Goal: Task Accomplishment & Management: Complete application form

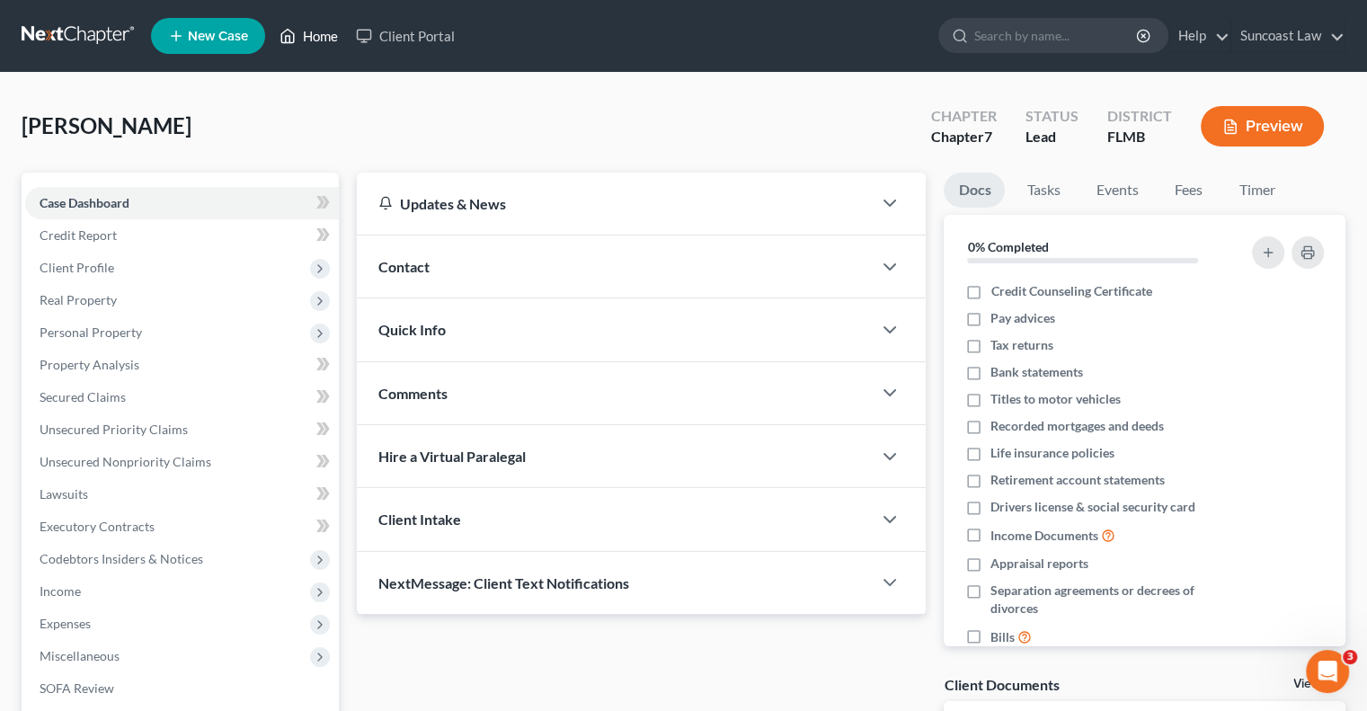
drag, startPoint x: 324, startPoint y: 29, endPoint x: 378, endPoint y: 58, distance: 61.1
click at [324, 29] on link "Home" at bounding box center [309, 36] width 76 height 32
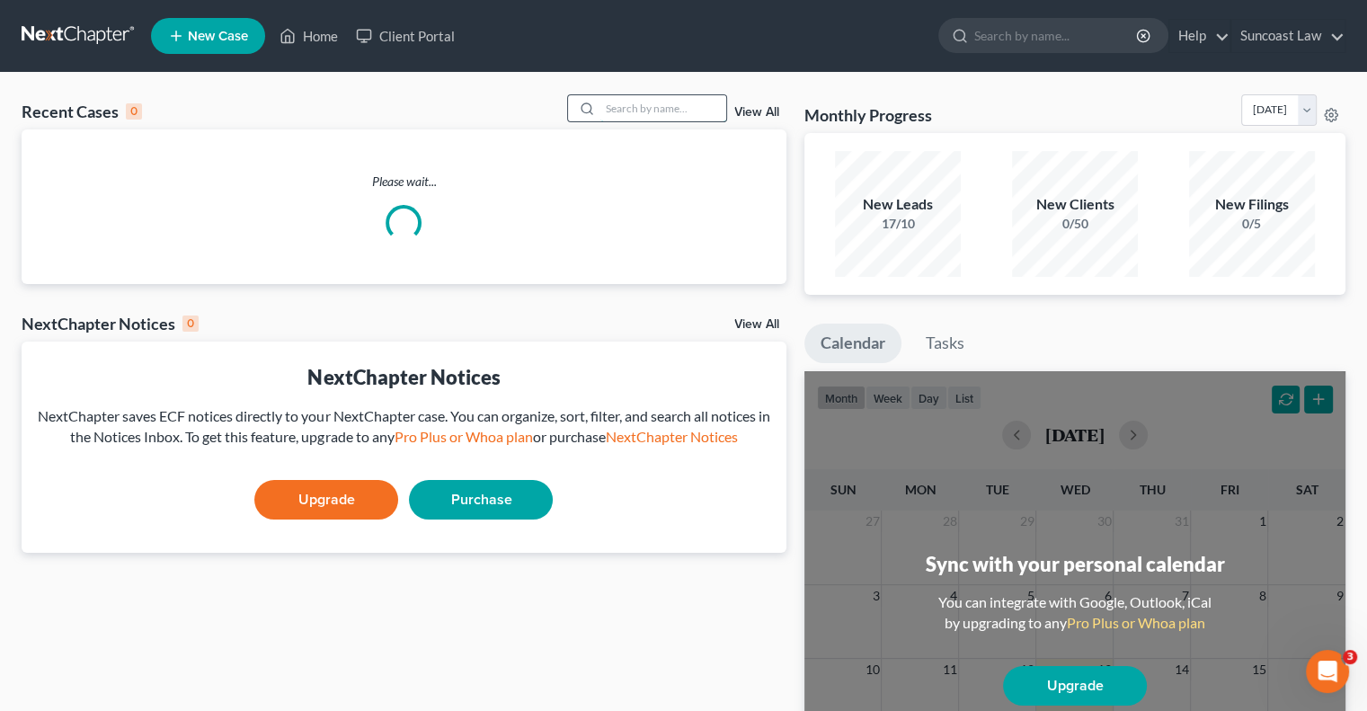
click at [627, 98] on input "search" at bounding box center [664, 108] width 126 height 26
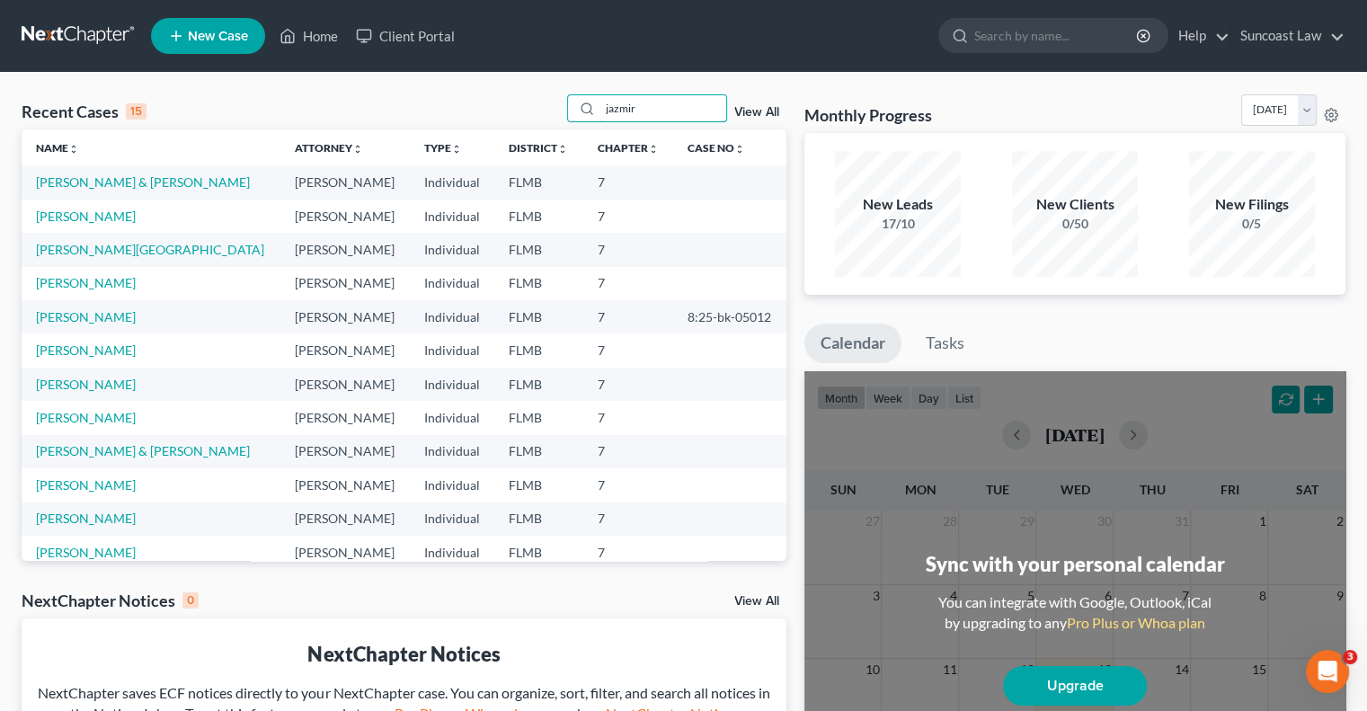
type input "jazmir"
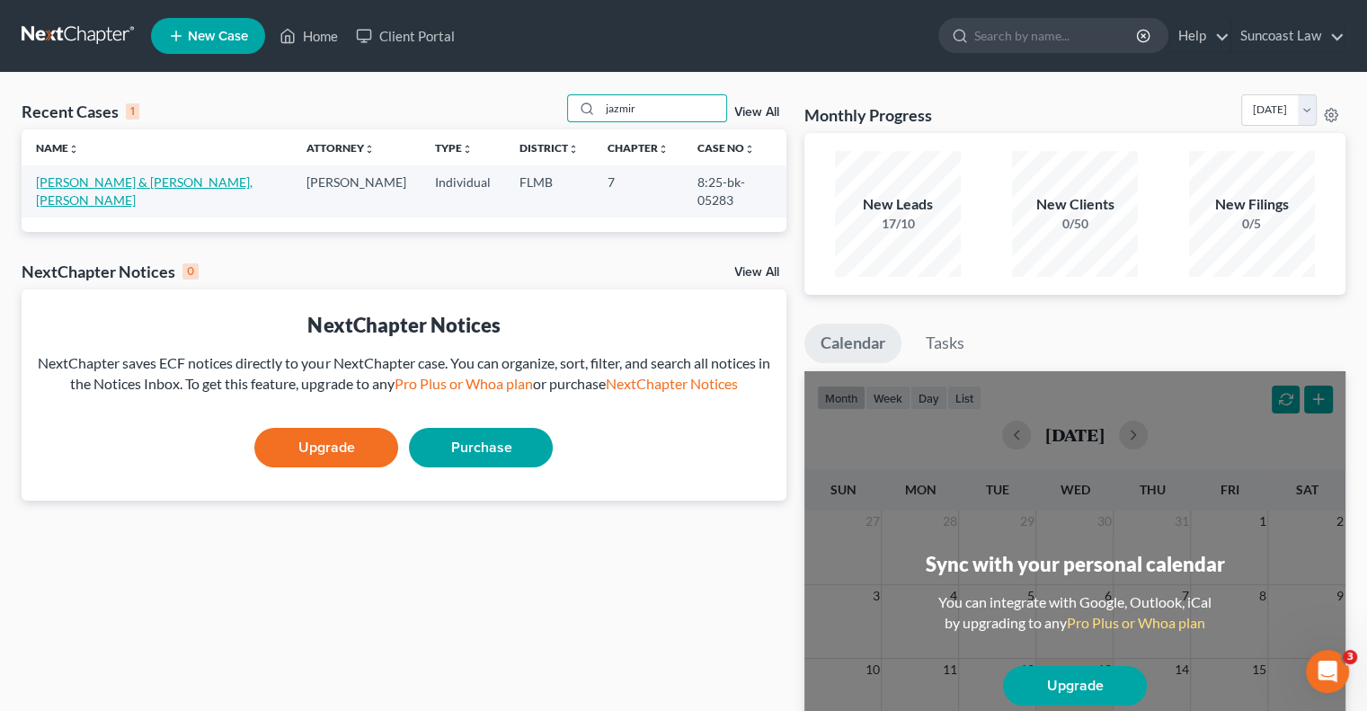
click at [167, 185] on link "[PERSON_NAME] & [PERSON_NAME], [PERSON_NAME]" at bounding box center [144, 190] width 217 height 33
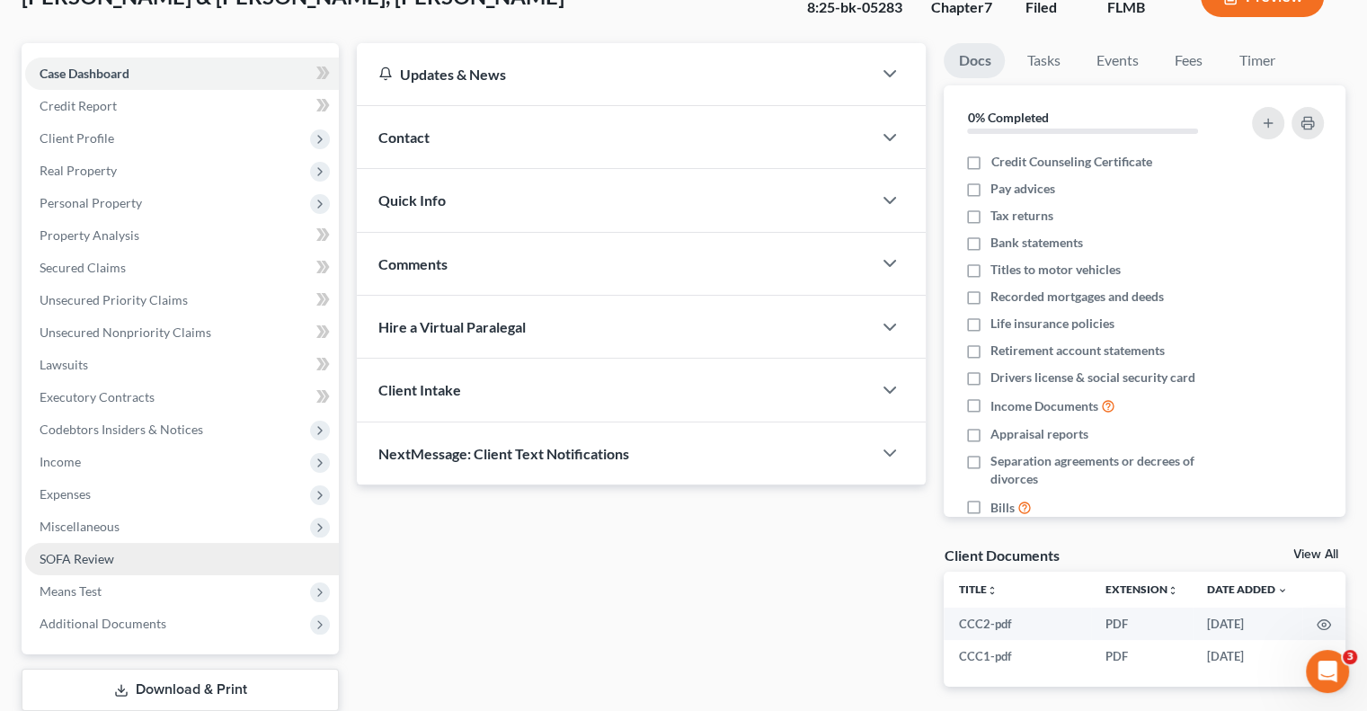
scroll to position [243, 0]
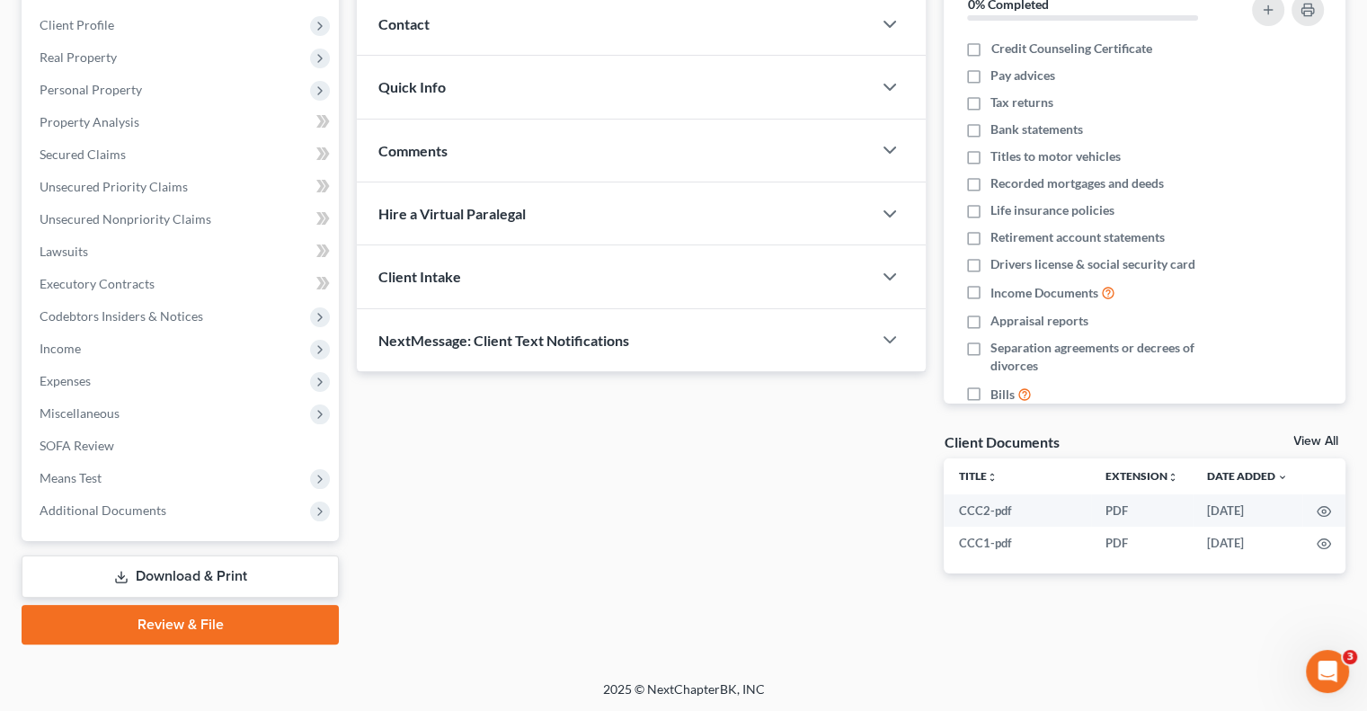
click at [200, 574] on link "Download & Print" at bounding box center [180, 577] width 317 height 42
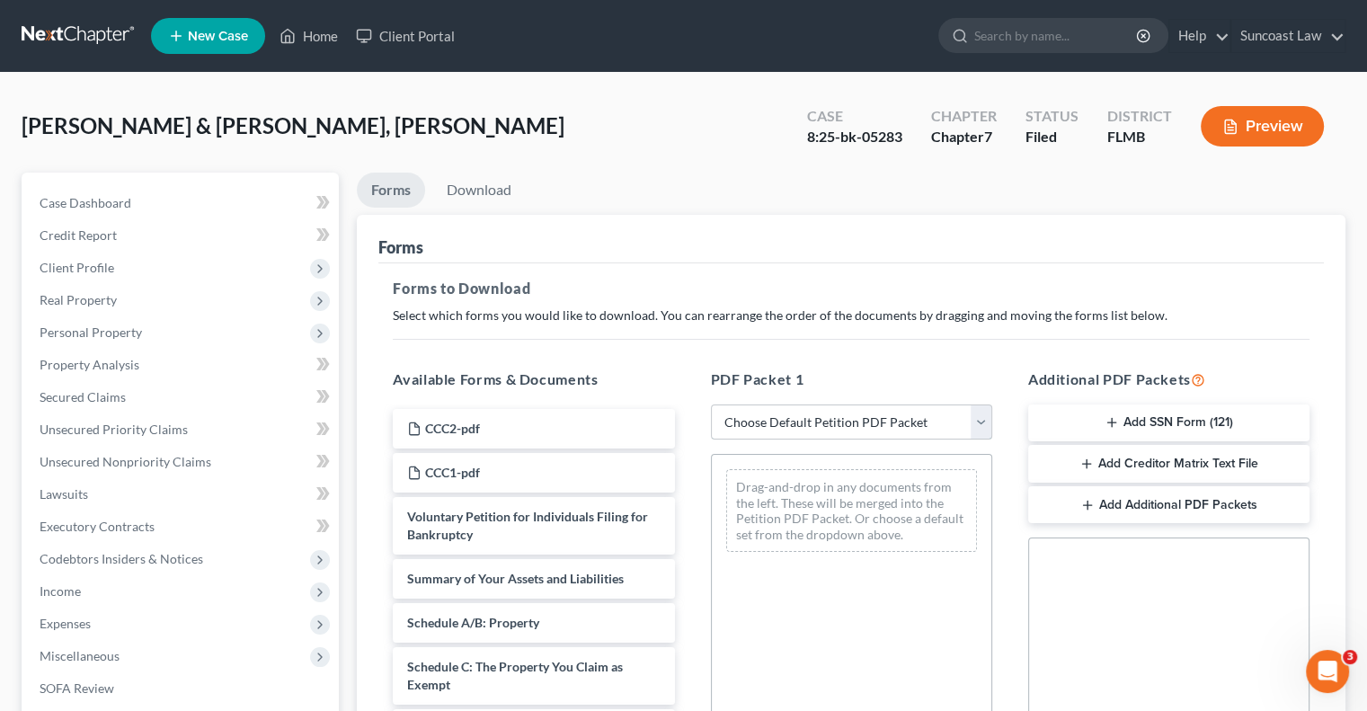
drag, startPoint x: 846, startPoint y: 415, endPoint x: 850, endPoint y: 433, distance: 18.3
click at [846, 415] on select "Choose Default Petition PDF Packet Complete Bankruptcy Petition (all forms and …" at bounding box center [851, 423] width 281 height 36
select select "0"
click at [711, 405] on select "Choose Default Petition PDF Packet Complete Bankruptcy Petition (all forms and …" at bounding box center [851, 423] width 281 height 36
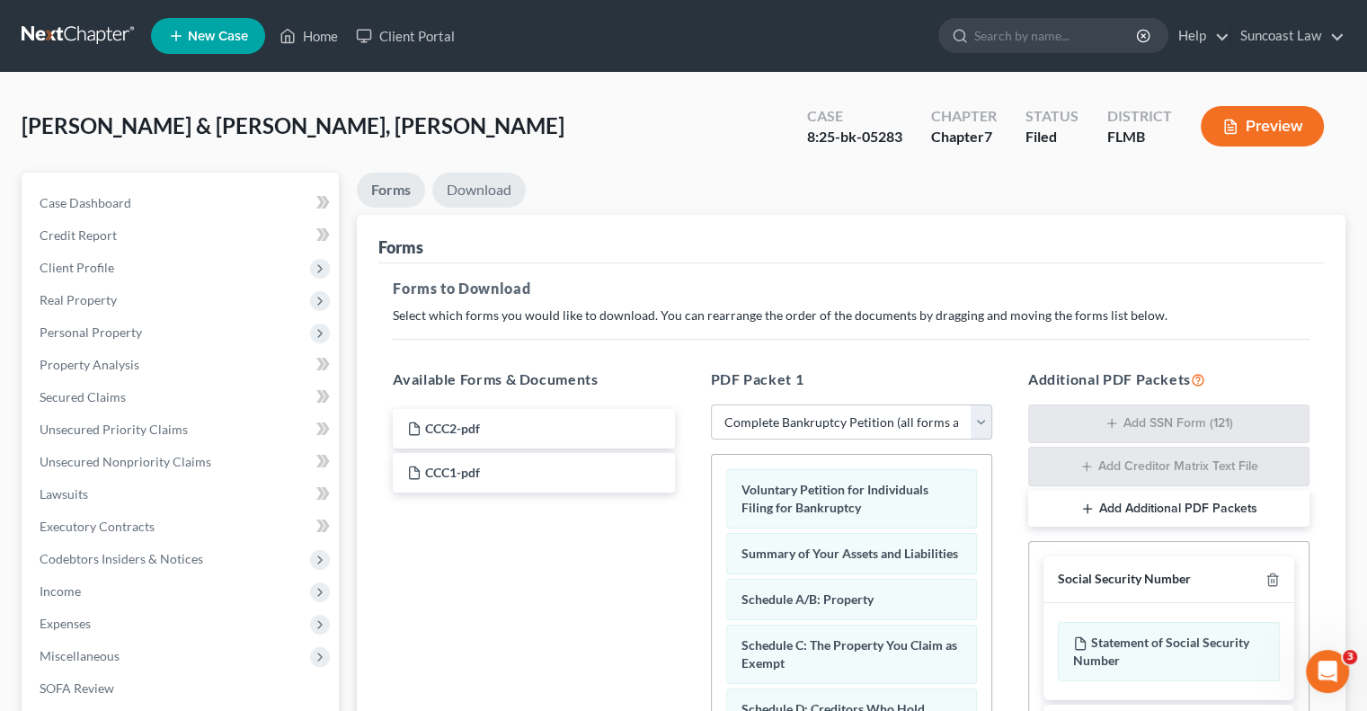
click at [491, 187] on link "Download" at bounding box center [478, 190] width 93 height 35
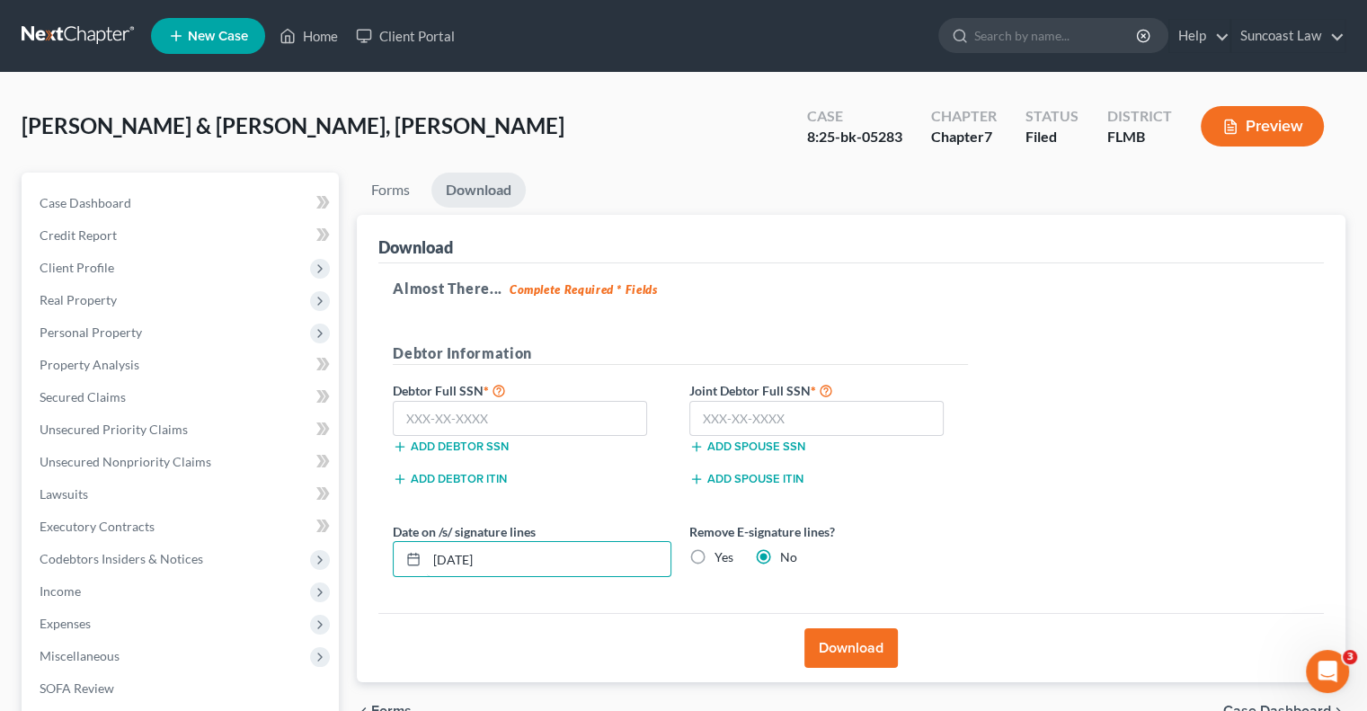
drag, startPoint x: 521, startPoint y: 556, endPoint x: 382, endPoint y: 549, distance: 139.5
click at [384, 549] on div "Date on /s/ signature lines [DATE]" at bounding box center [532, 549] width 297 height 55
type input "[DATE]"
click at [825, 639] on button "Download" at bounding box center [851, 648] width 93 height 40
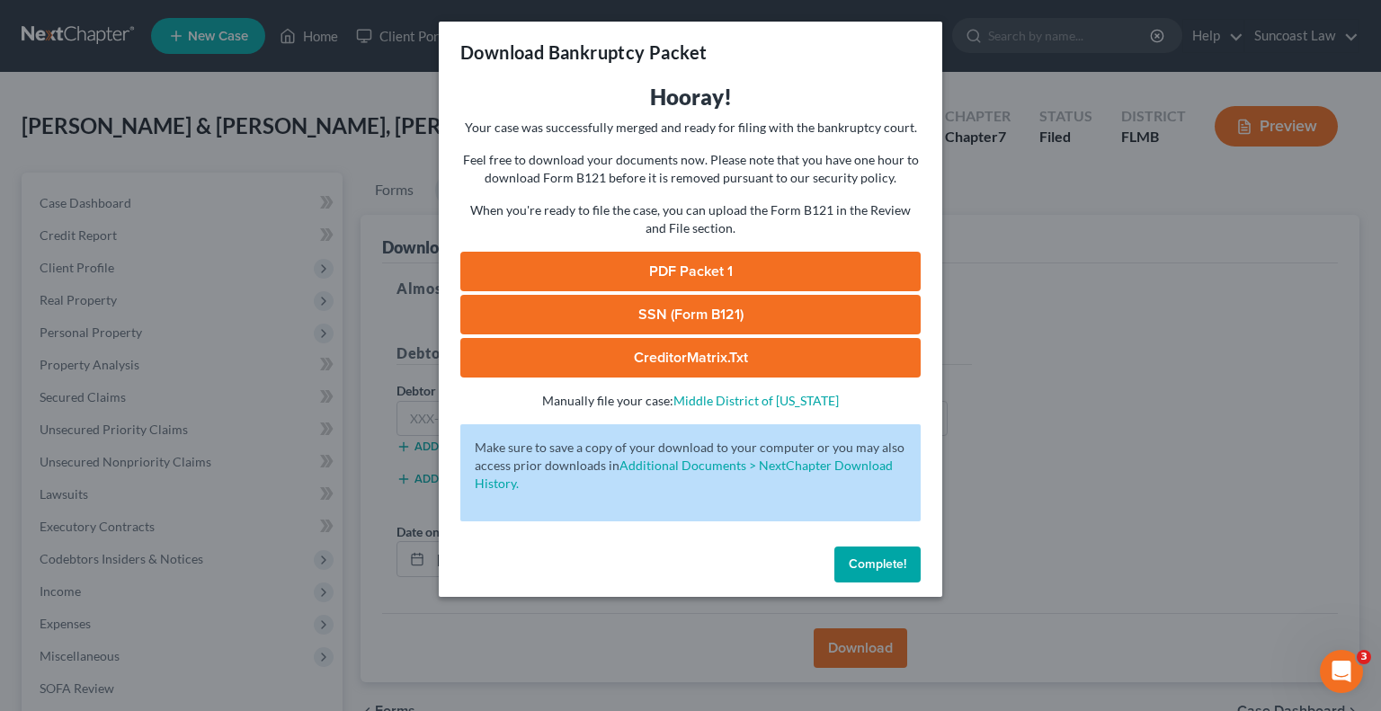
click at [730, 271] on link "PDF Packet 1" at bounding box center [690, 272] width 460 height 40
click at [901, 562] on span "Complete!" at bounding box center [878, 563] width 58 height 15
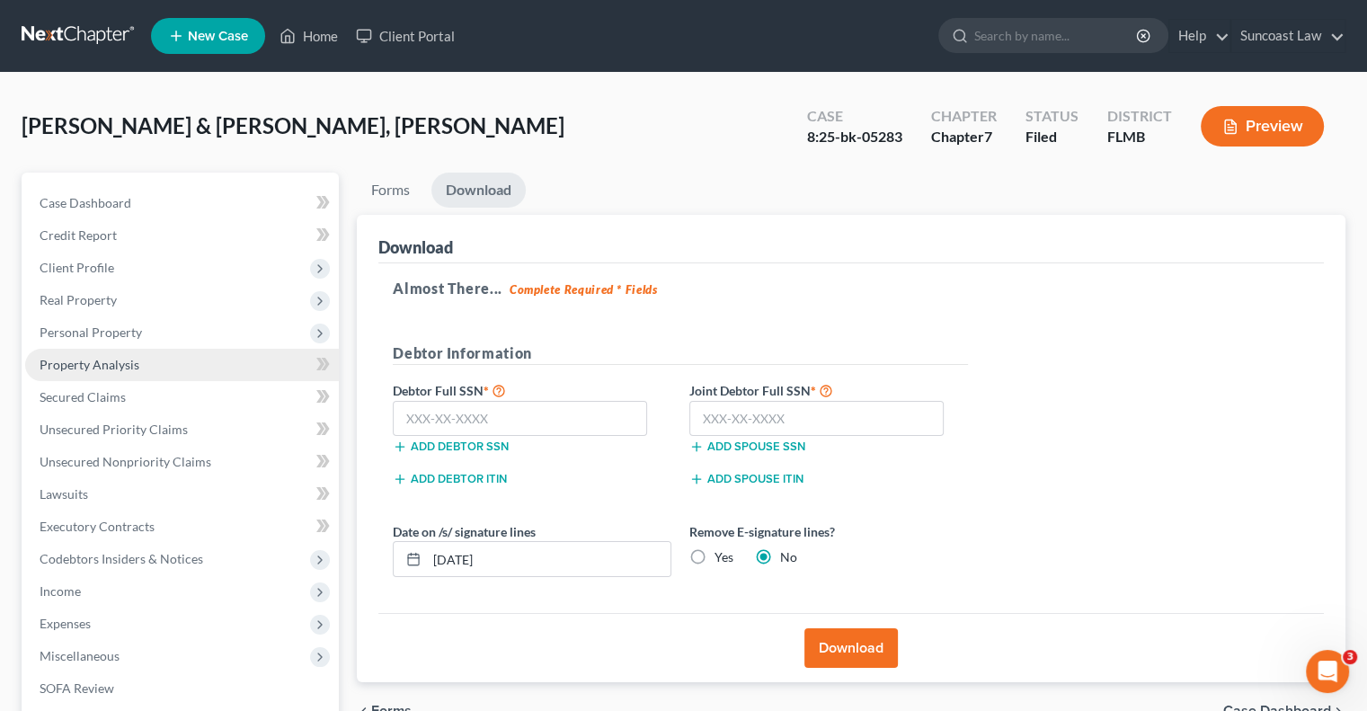
drag, startPoint x: 119, startPoint y: 359, endPoint x: 129, endPoint y: 365, distance: 12.5
click at [119, 359] on span "Property Analysis" at bounding box center [90, 364] width 100 height 15
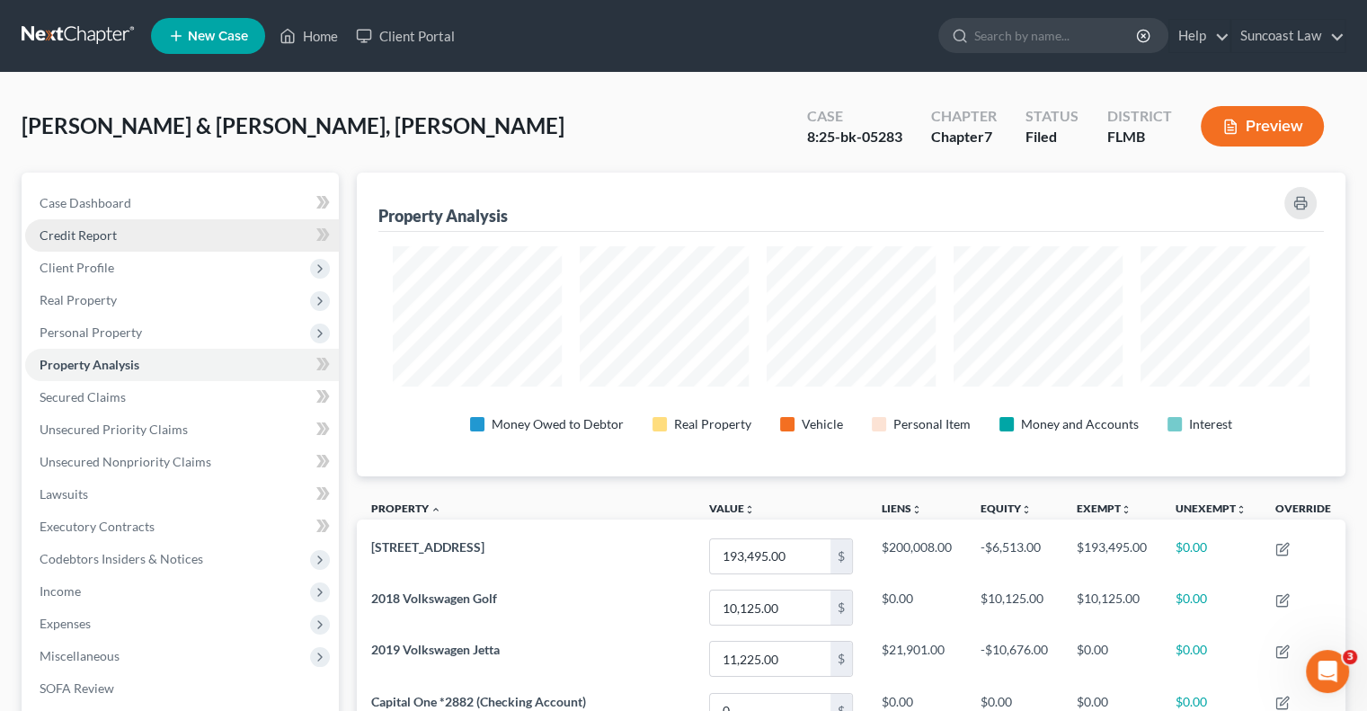
click at [105, 236] on span "Credit Report" at bounding box center [78, 234] width 77 height 15
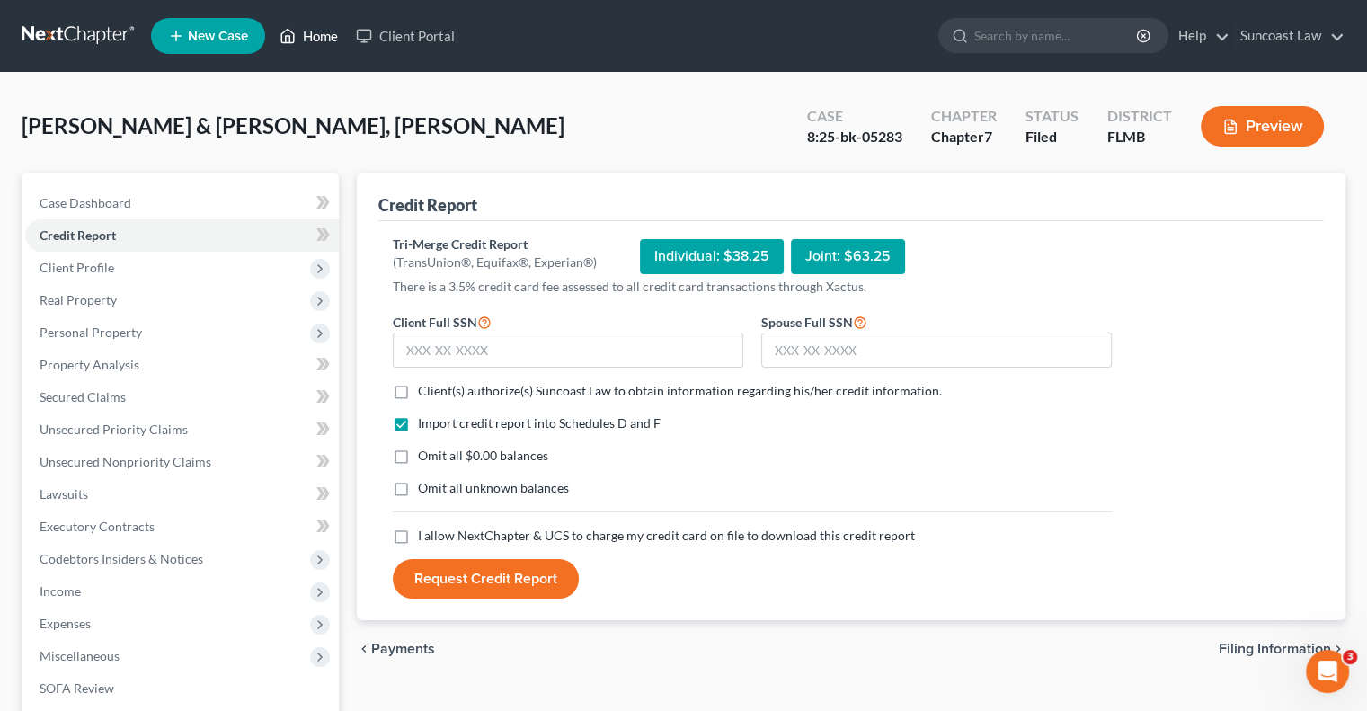
click at [314, 33] on link "Home" at bounding box center [309, 36] width 76 height 32
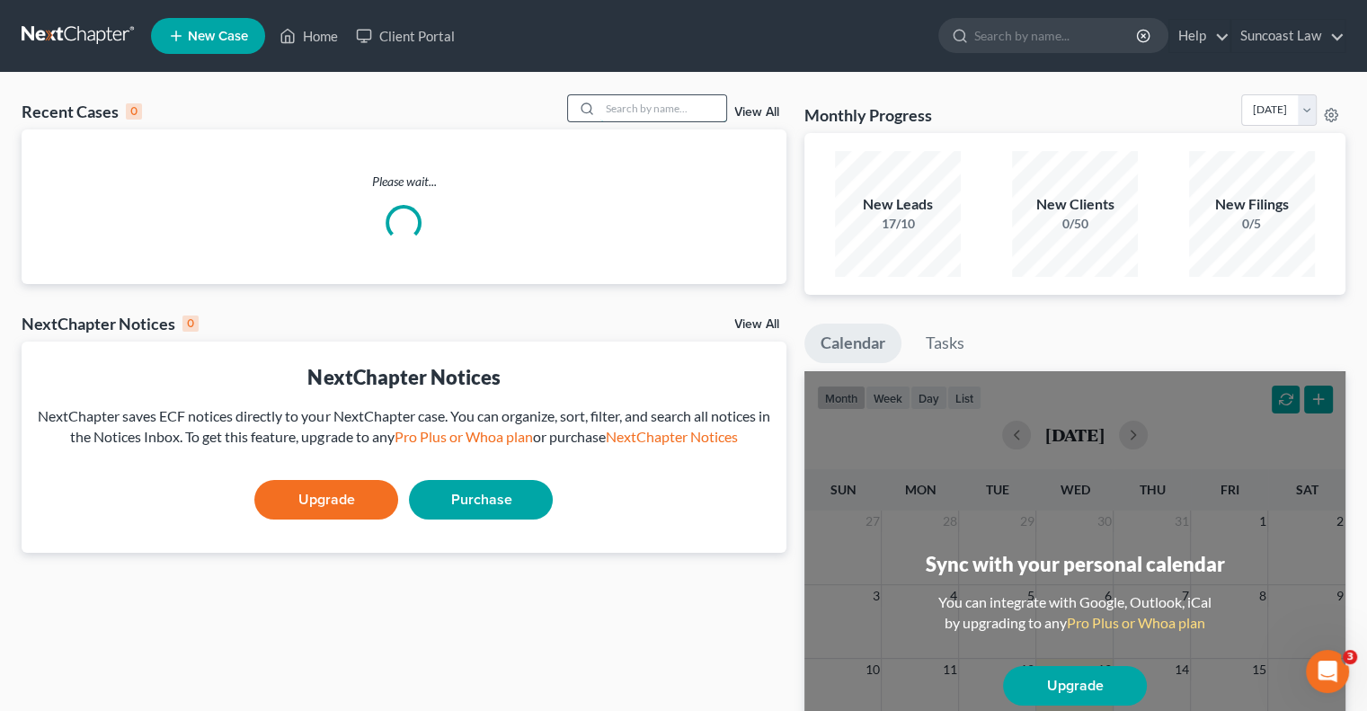
click at [632, 106] on input "search" at bounding box center [664, 108] width 126 height 26
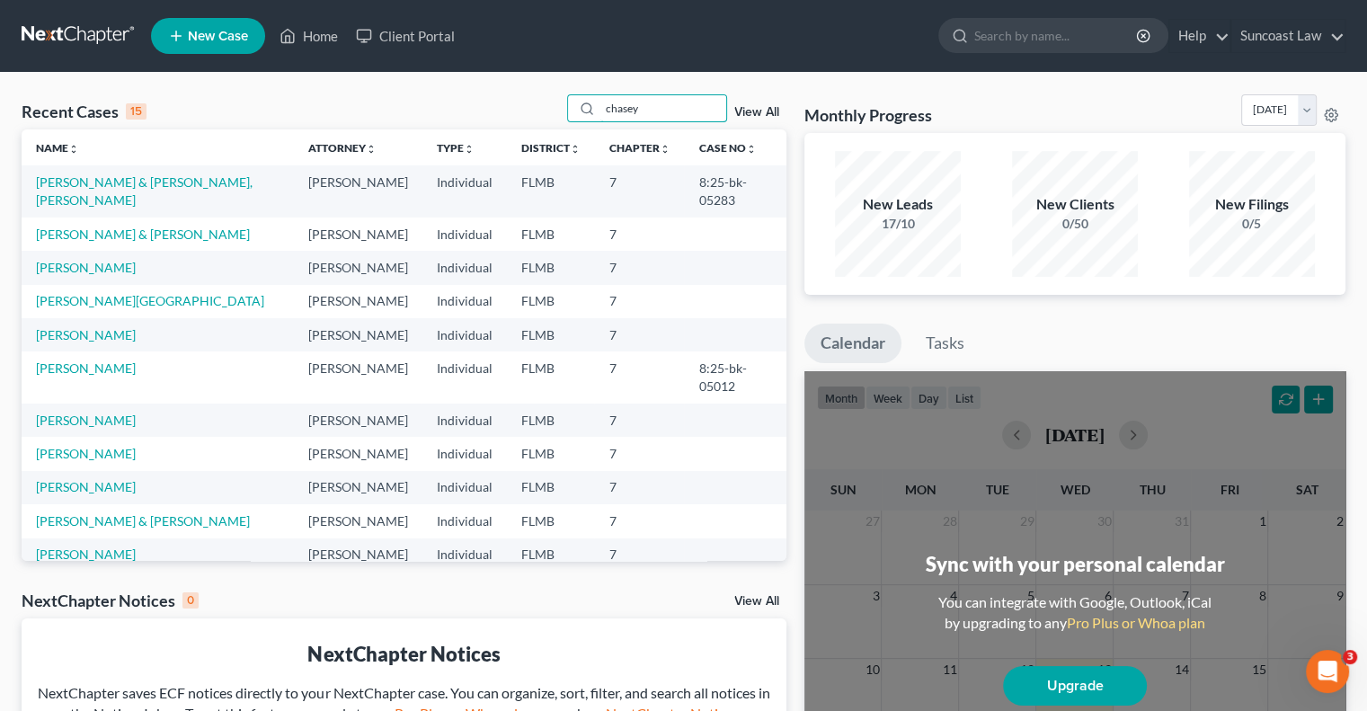
type input "chasey"
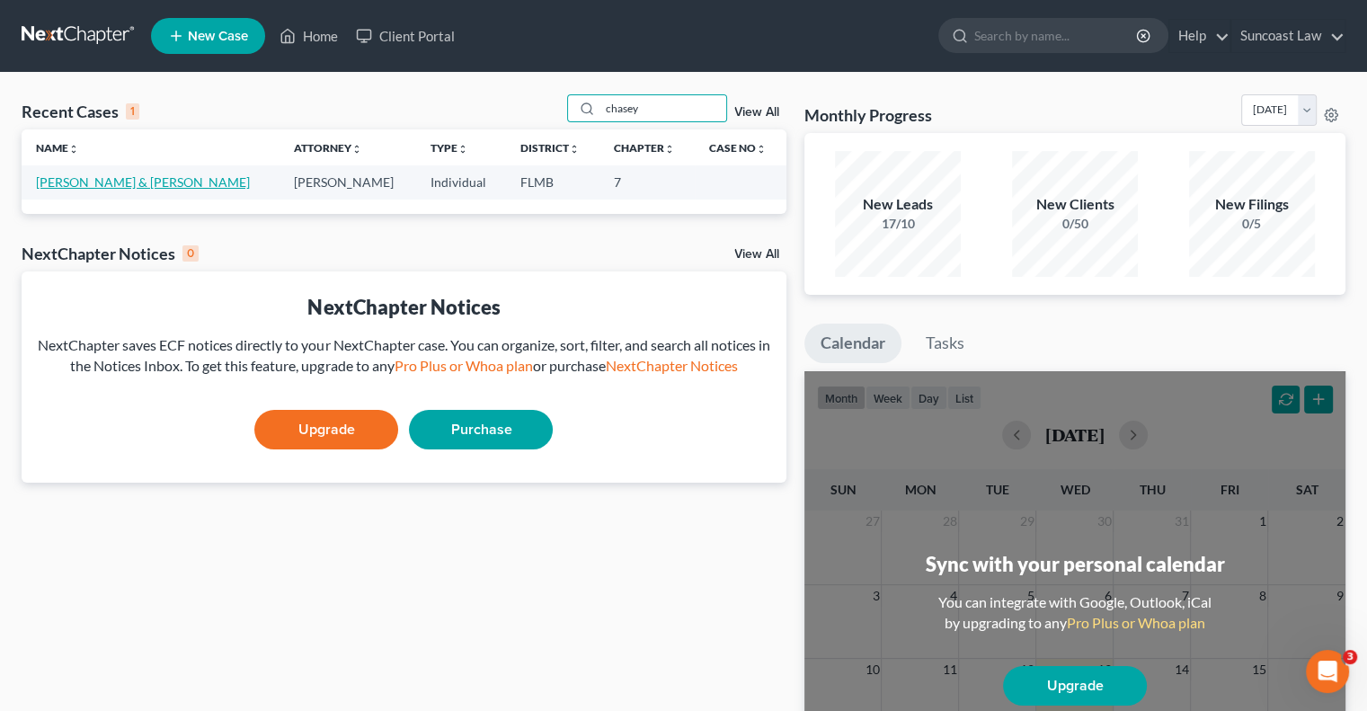
click at [95, 182] on link "[PERSON_NAME] & [PERSON_NAME]" at bounding box center [143, 181] width 214 height 15
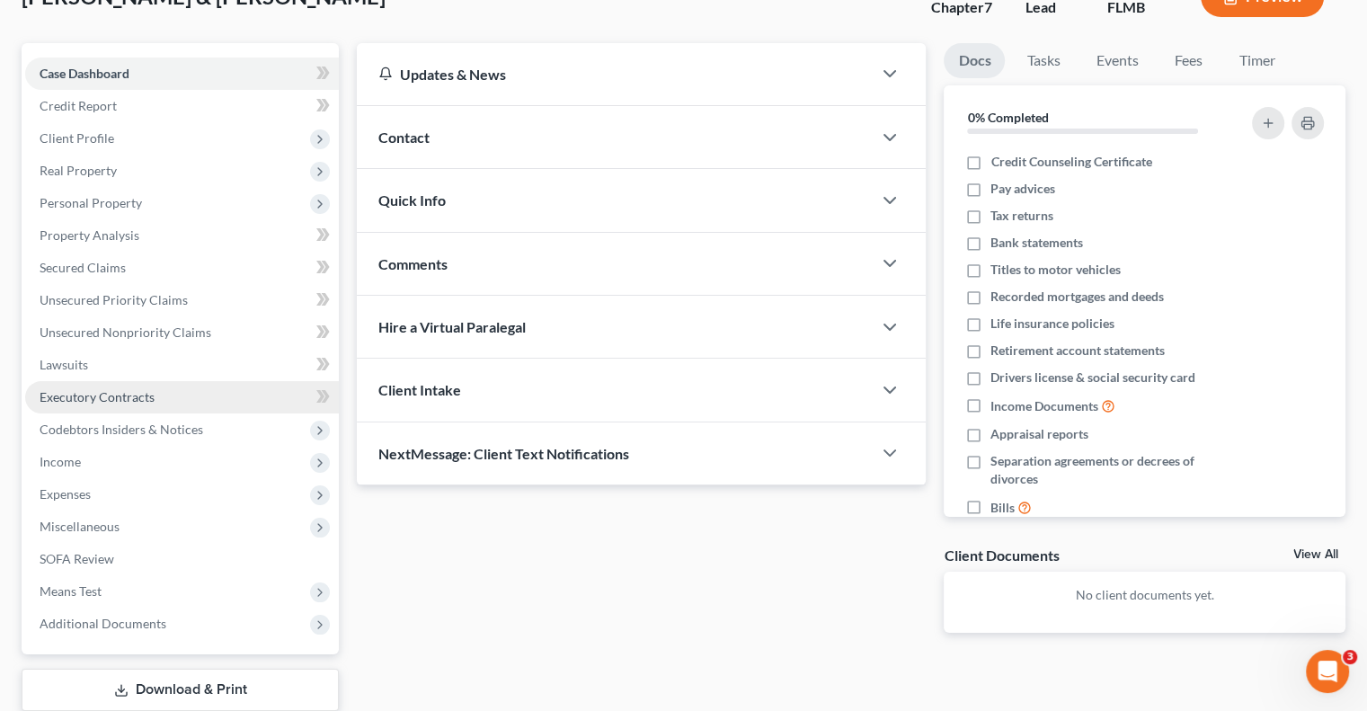
scroll to position [243, 0]
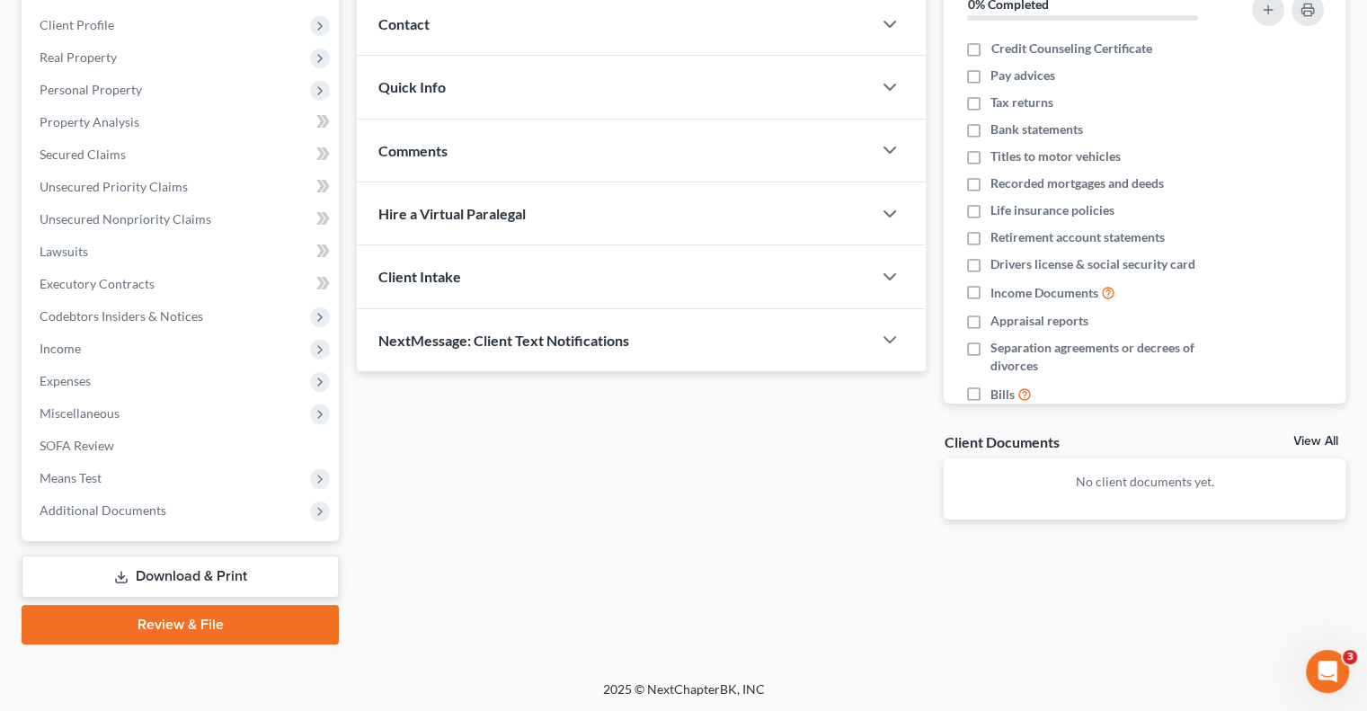
click at [194, 574] on link "Download & Print" at bounding box center [180, 577] width 317 height 42
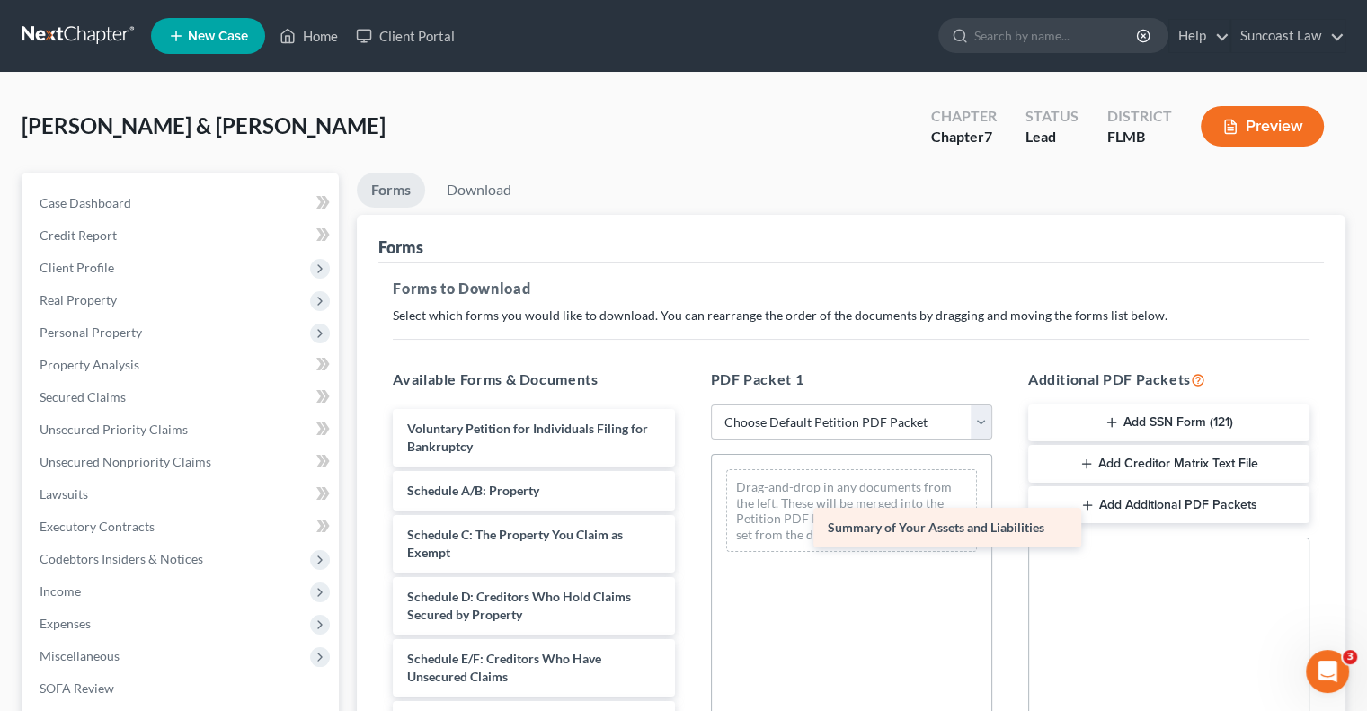
drag, startPoint x: 516, startPoint y: 494, endPoint x: 938, endPoint y: 532, distance: 423.4
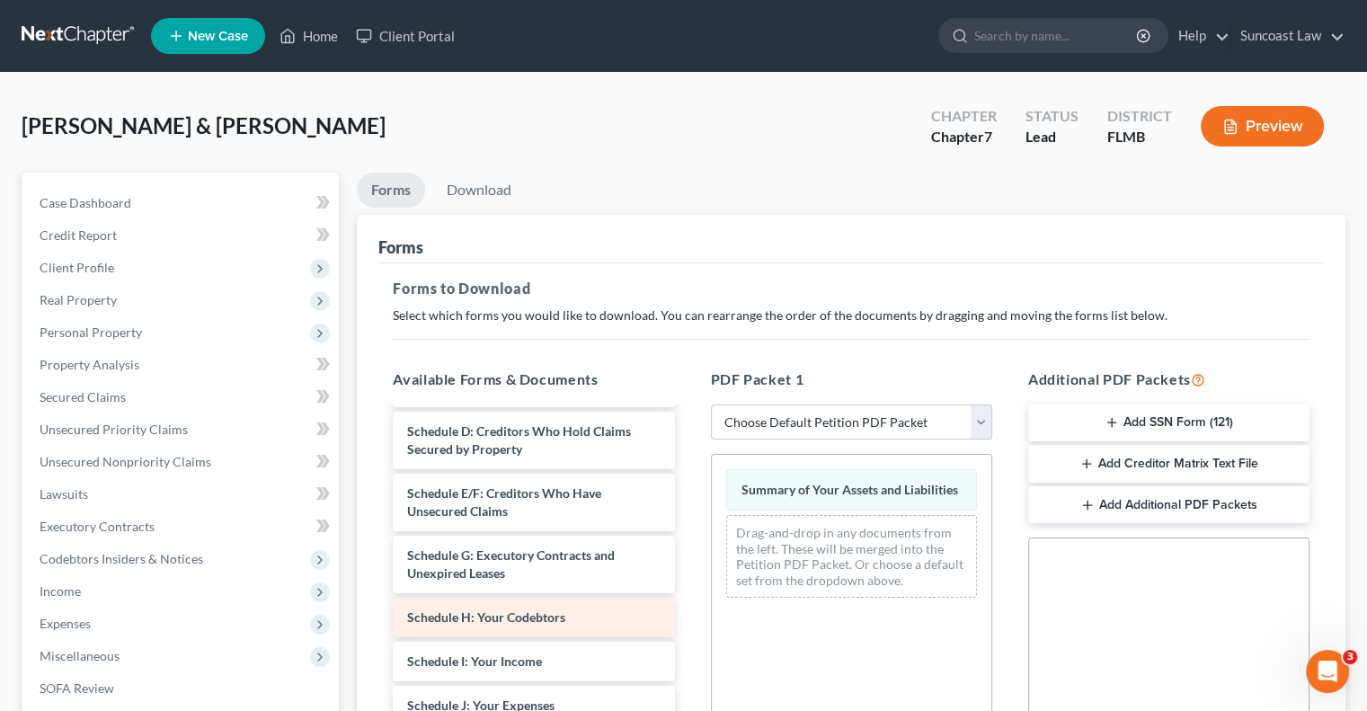
scroll to position [180, 0]
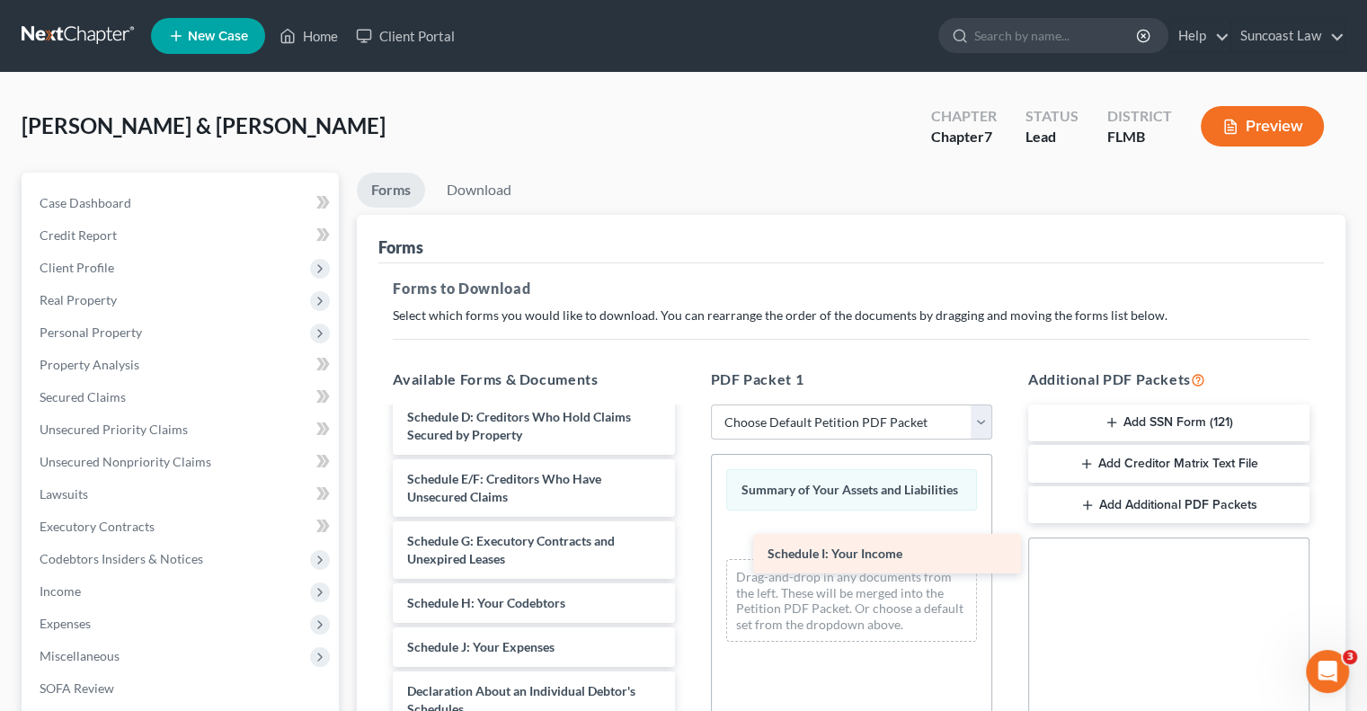
drag, startPoint x: 525, startPoint y: 645, endPoint x: 886, endPoint y: 554, distance: 372.0
click at [689, 554] on div "Schedule I: Your Income Voluntary Petition for Individuals Filing for Bankruptc…" at bounding box center [533, 669] width 310 height 880
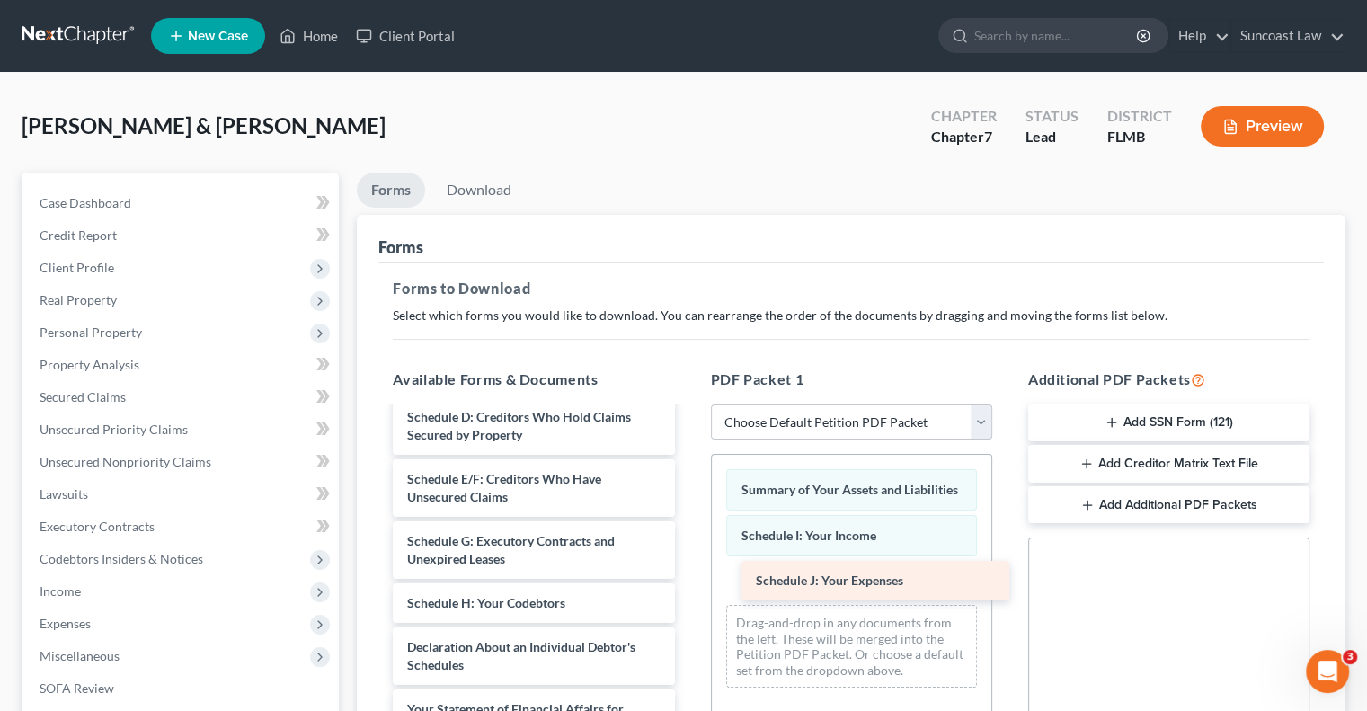
drag, startPoint x: 532, startPoint y: 650, endPoint x: 885, endPoint y: 585, distance: 358.3
click at [689, 585] on div "Schedule J: Your Expenses Voluntary Petition for Individuals Filing for Bankrup…" at bounding box center [533, 647] width 310 height 836
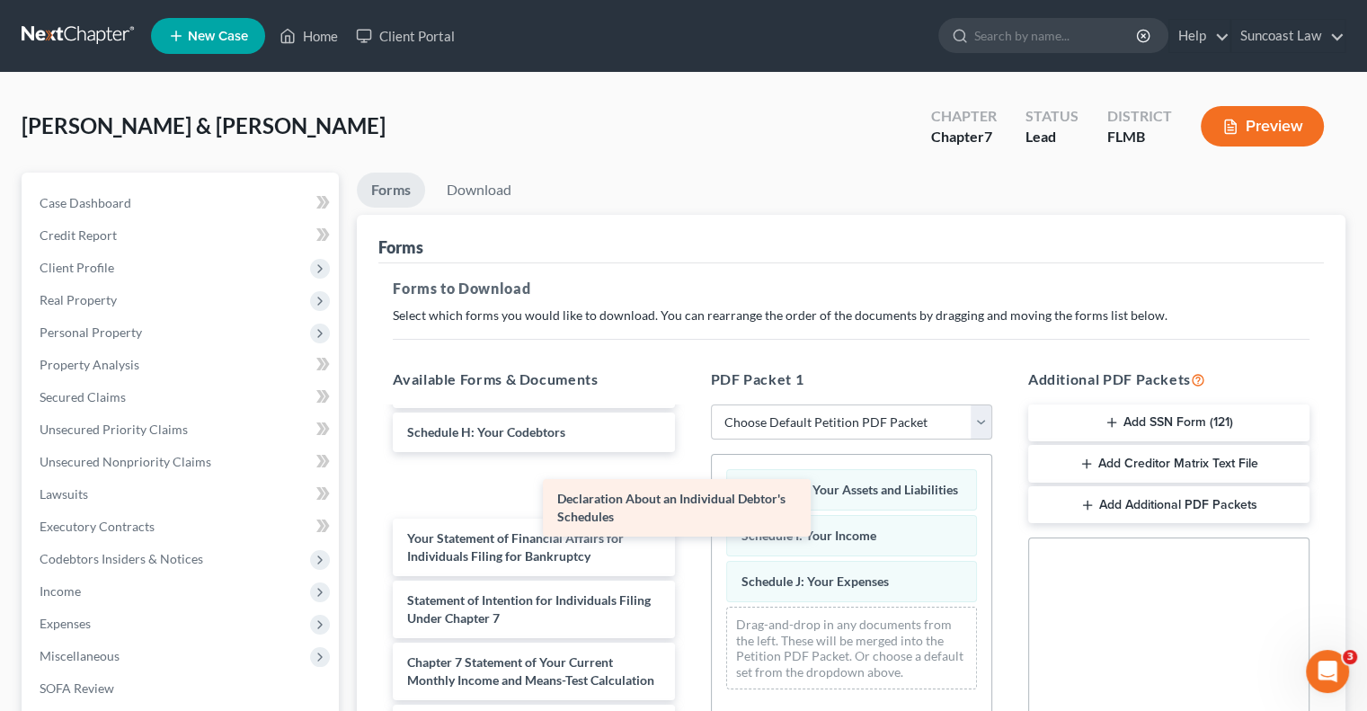
scroll to position [306, 0]
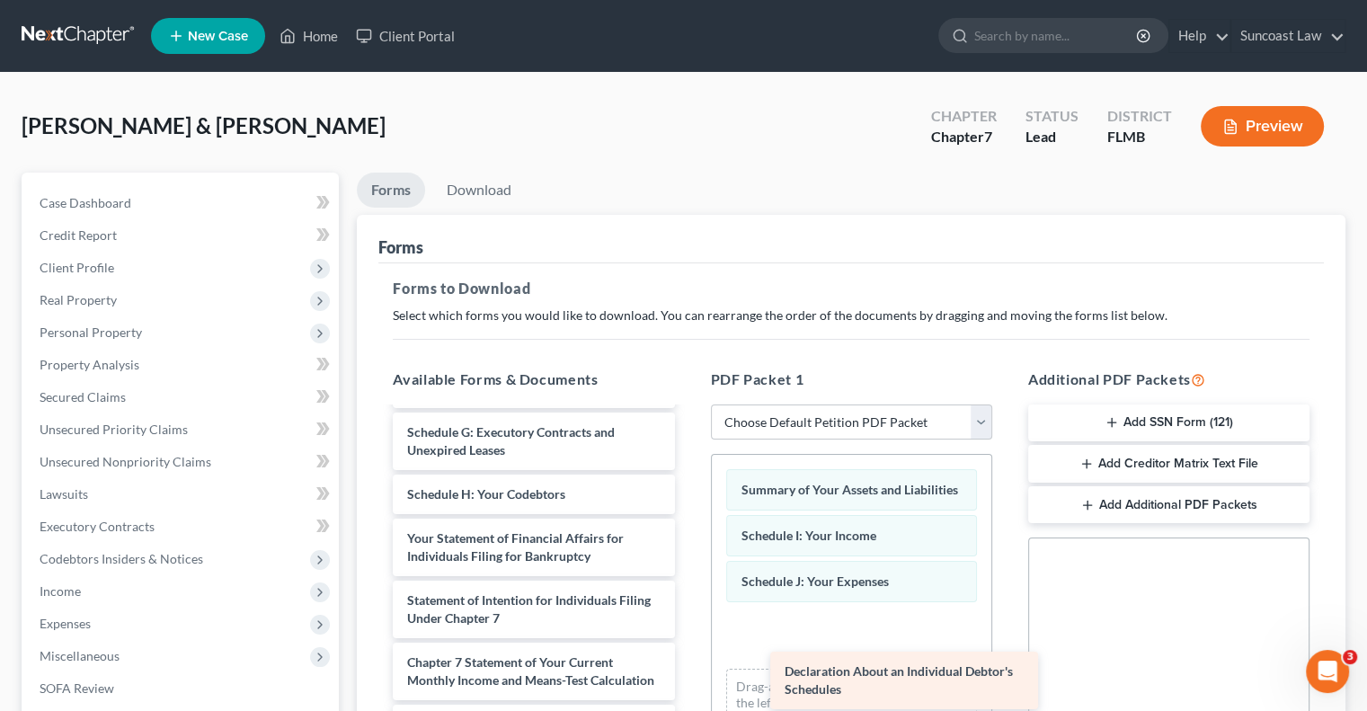
drag, startPoint x: 514, startPoint y: 465, endPoint x: 877, endPoint y: 664, distance: 414.4
click at [689, 664] on div "Declaration About an Individual Debtor's Schedules Voluntary Petition for Indiv…" at bounding box center [533, 507] width 310 height 774
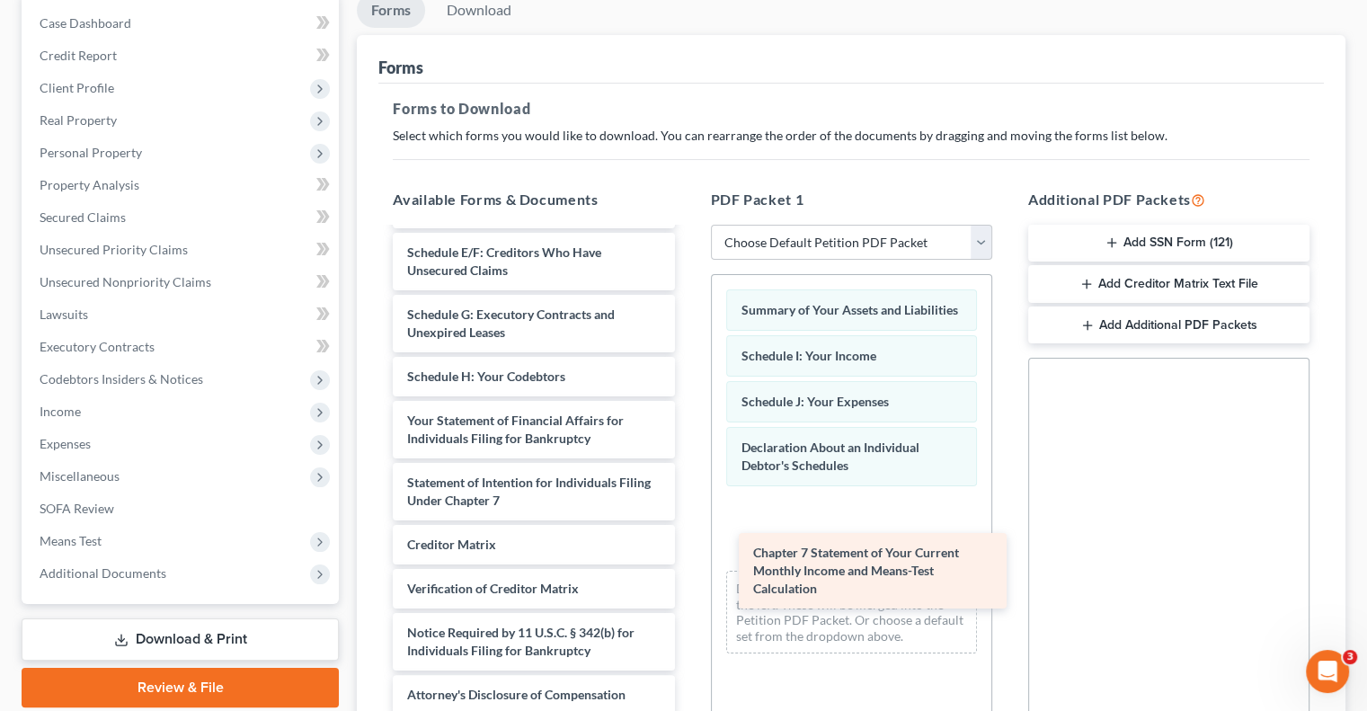
scroll to position [227, 0]
drag, startPoint x: 519, startPoint y: 475, endPoint x: 899, endPoint y: 568, distance: 391.6
click at [689, 568] on div "Chapter 7 Statement of Your Current Monthly Income and Means-Test Calculation V…" at bounding box center [533, 359] width 310 height 712
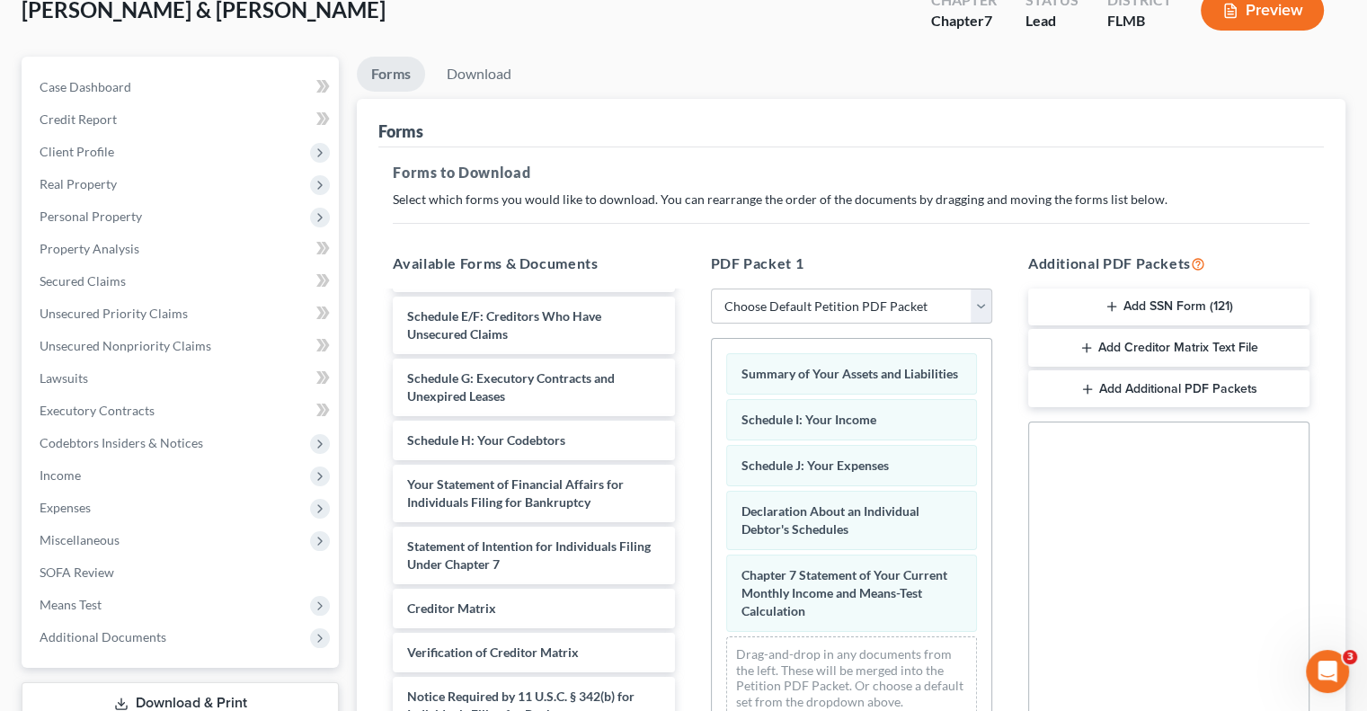
scroll to position [0, 0]
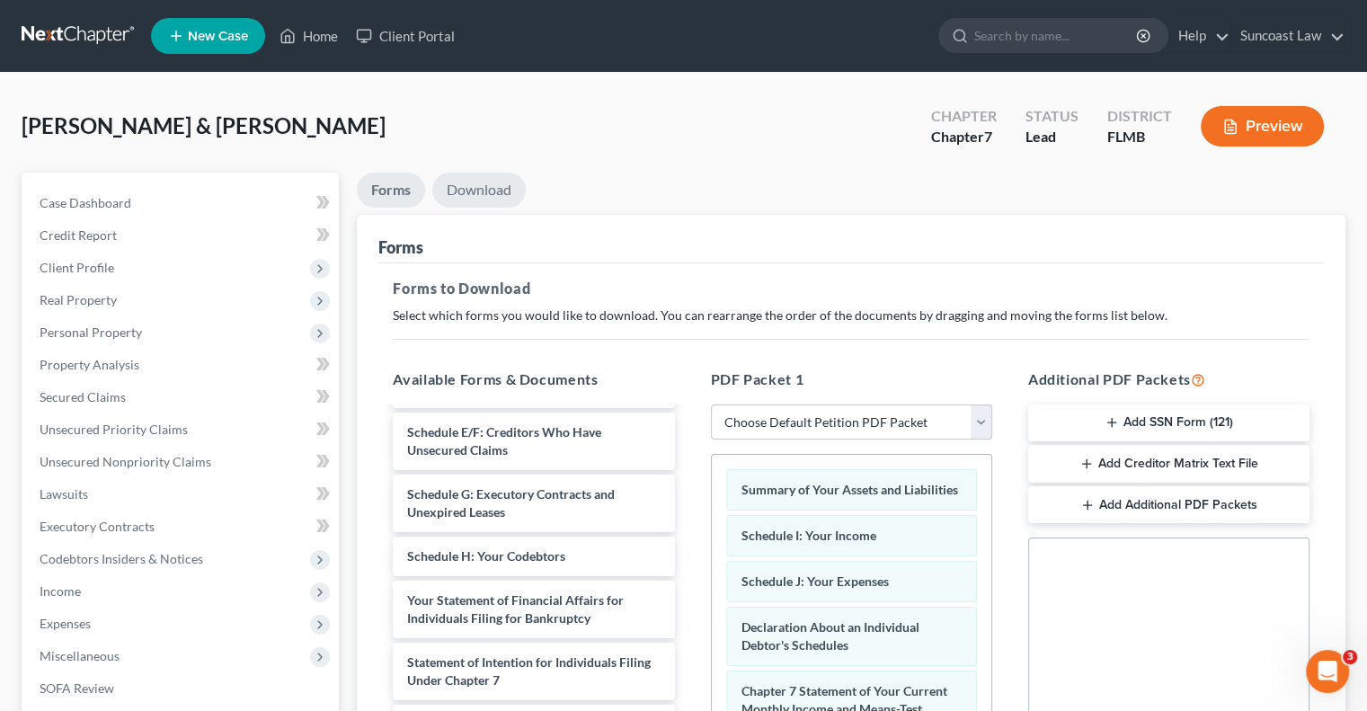
click at [475, 195] on link "Download" at bounding box center [478, 190] width 93 height 35
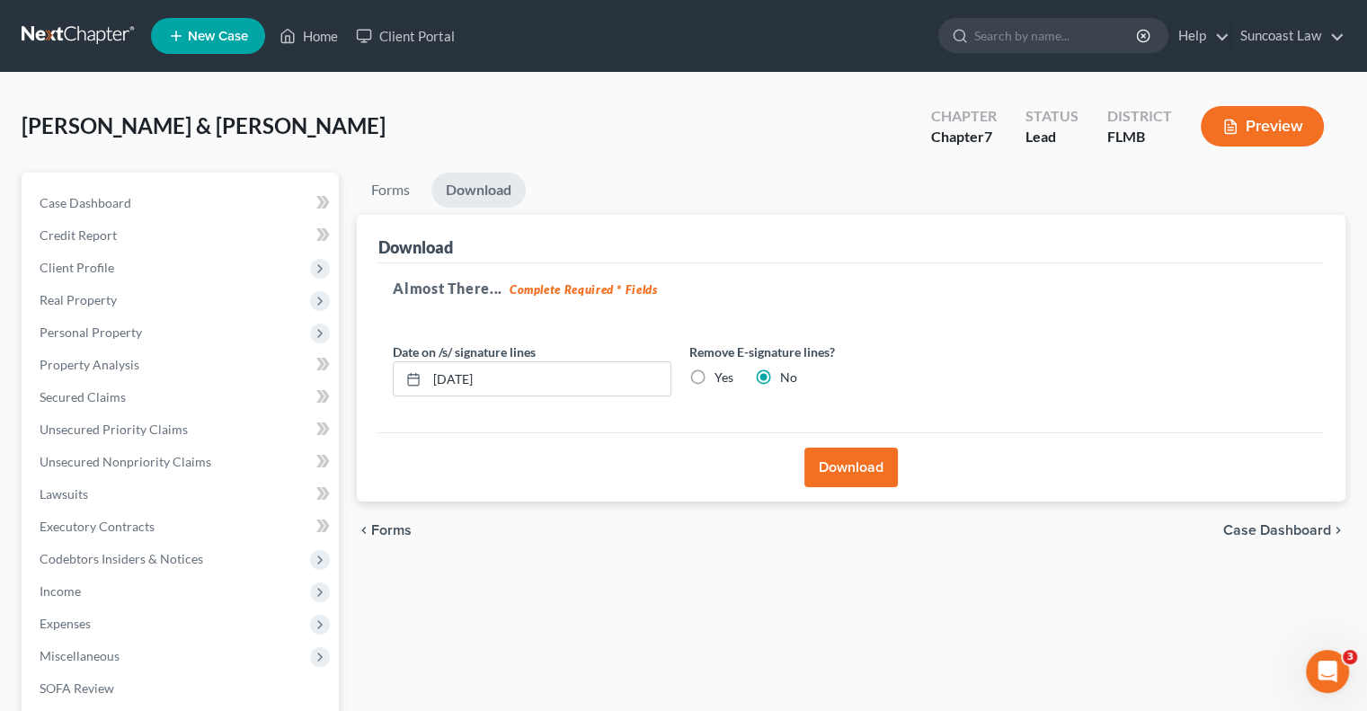
click at [845, 466] on button "Download" at bounding box center [851, 468] width 93 height 40
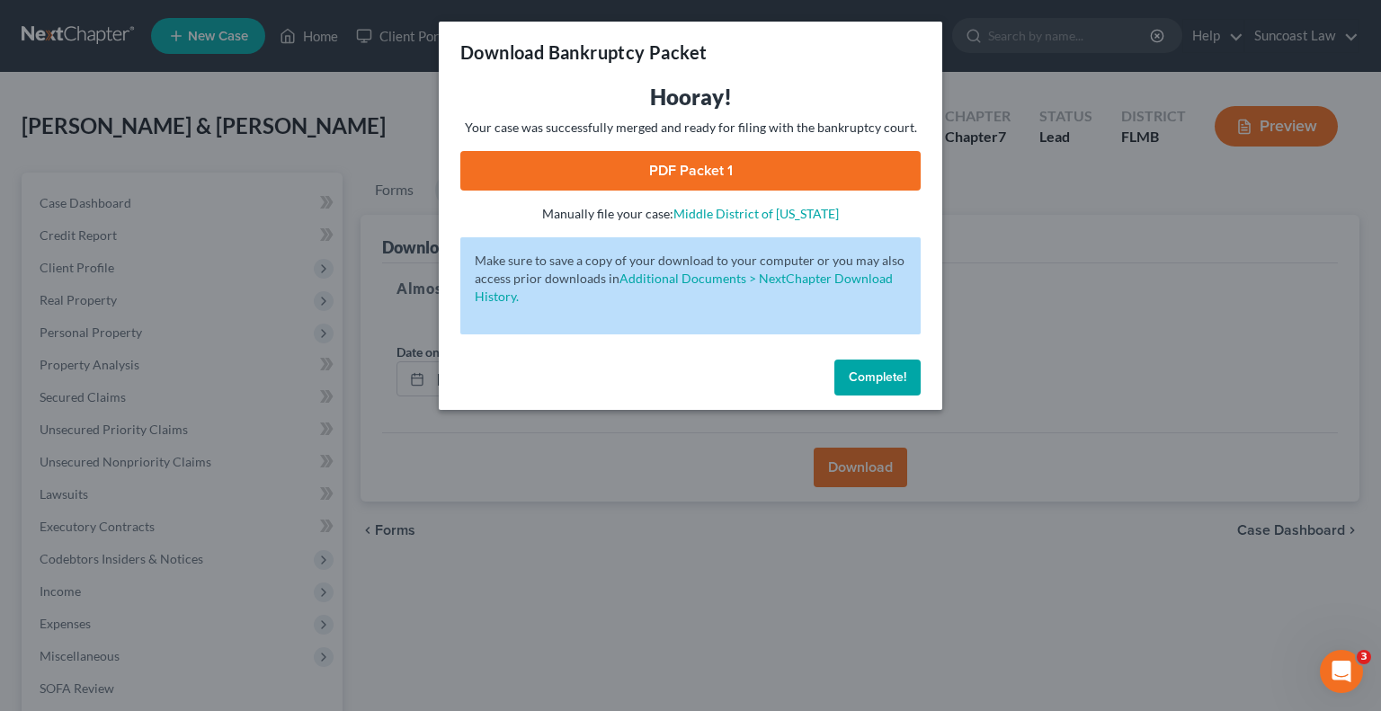
click at [654, 167] on link "PDF Packet 1" at bounding box center [690, 171] width 460 height 40
click at [892, 377] on span "Complete!" at bounding box center [878, 376] width 58 height 15
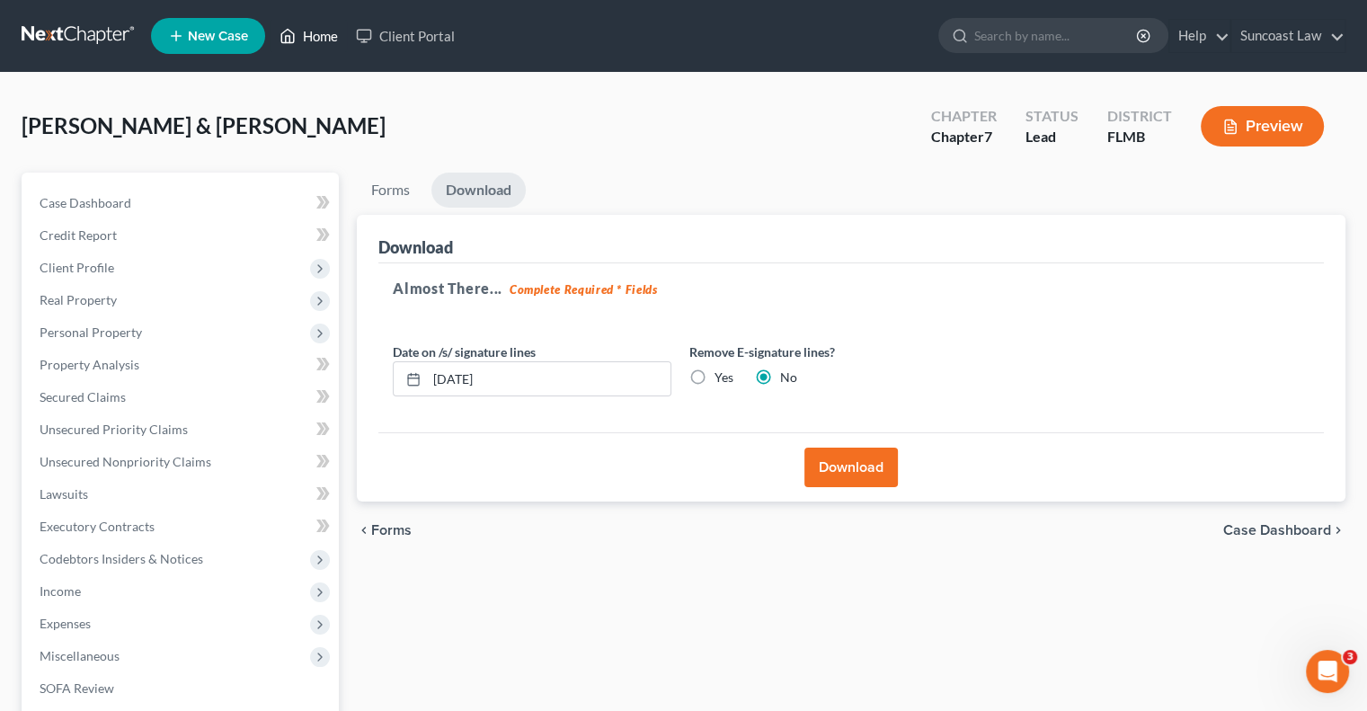
click at [320, 27] on link "Home" at bounding box center [309, 36] width 76 height 32
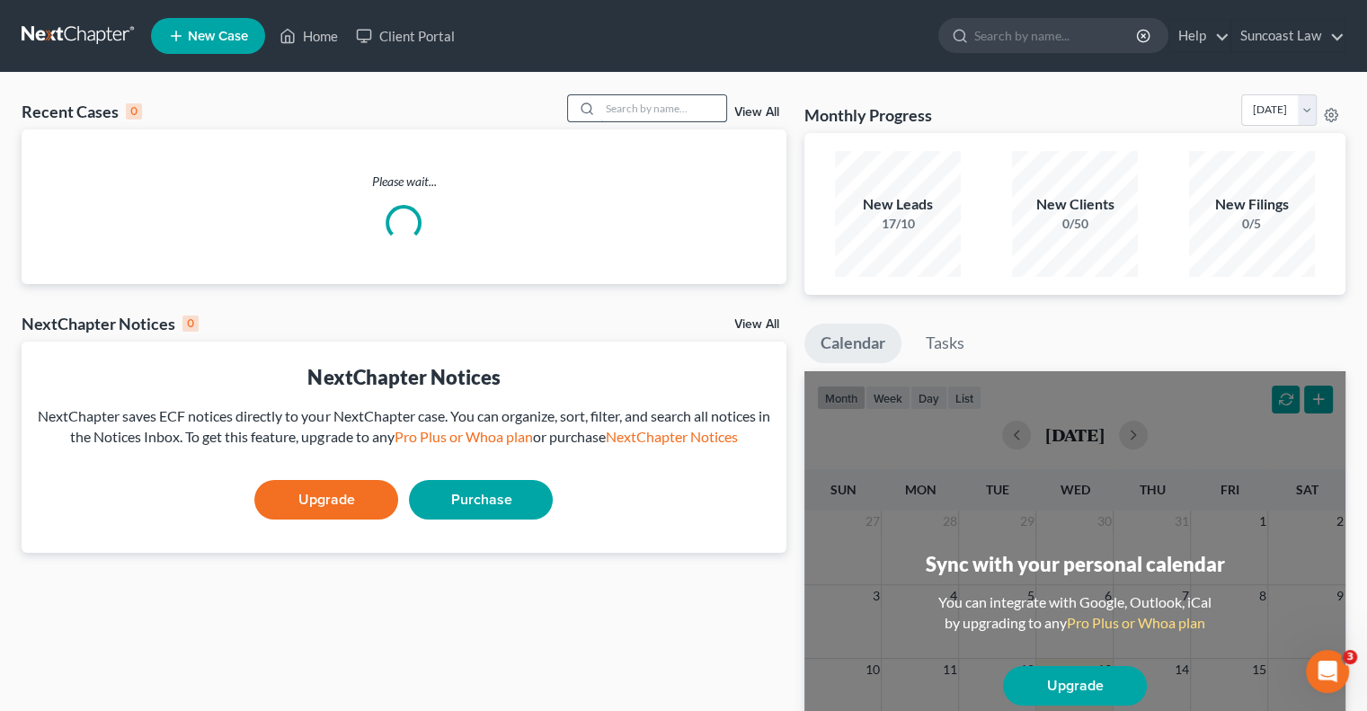
click at [619, 102] on input "search" at bounding box center [664, 108] width 126 height 26
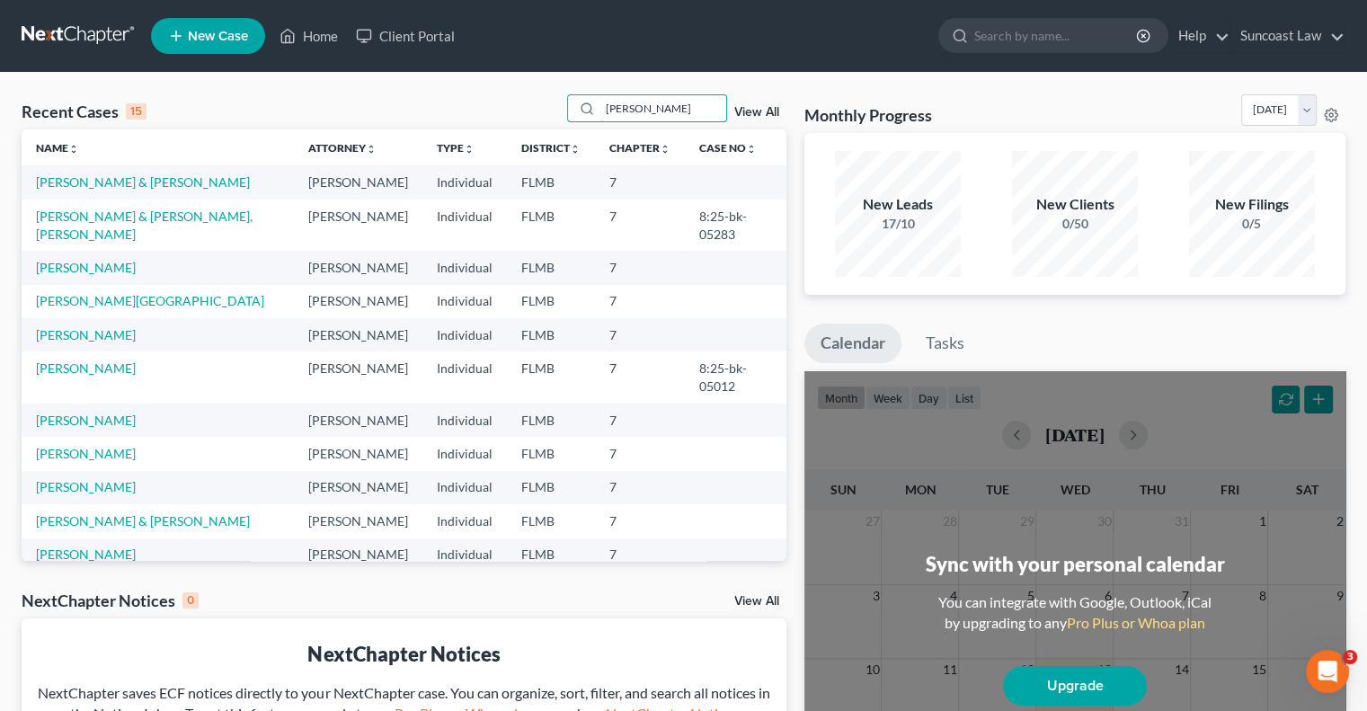
type input "[PERSON_NAME]"
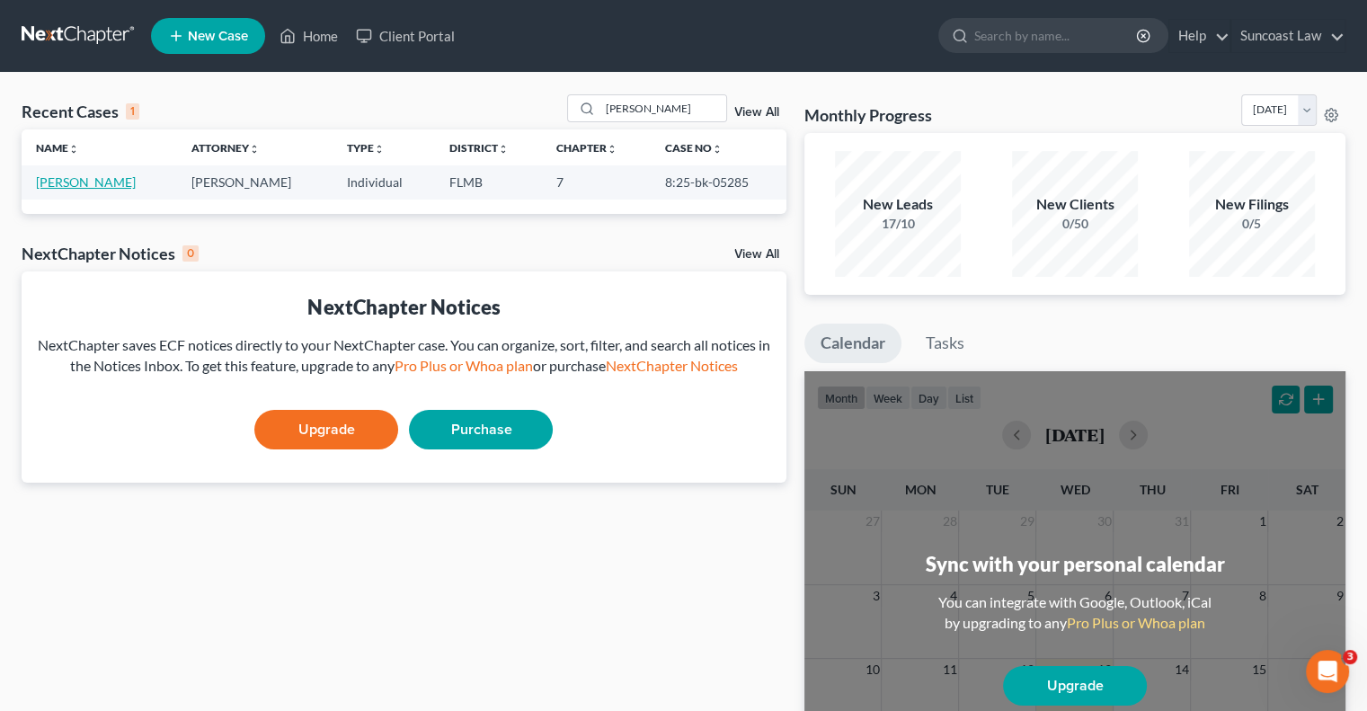
click at [85, 183] on link "[PERSON_NAME]" at bounding box center [86, 181] width 100 height 15
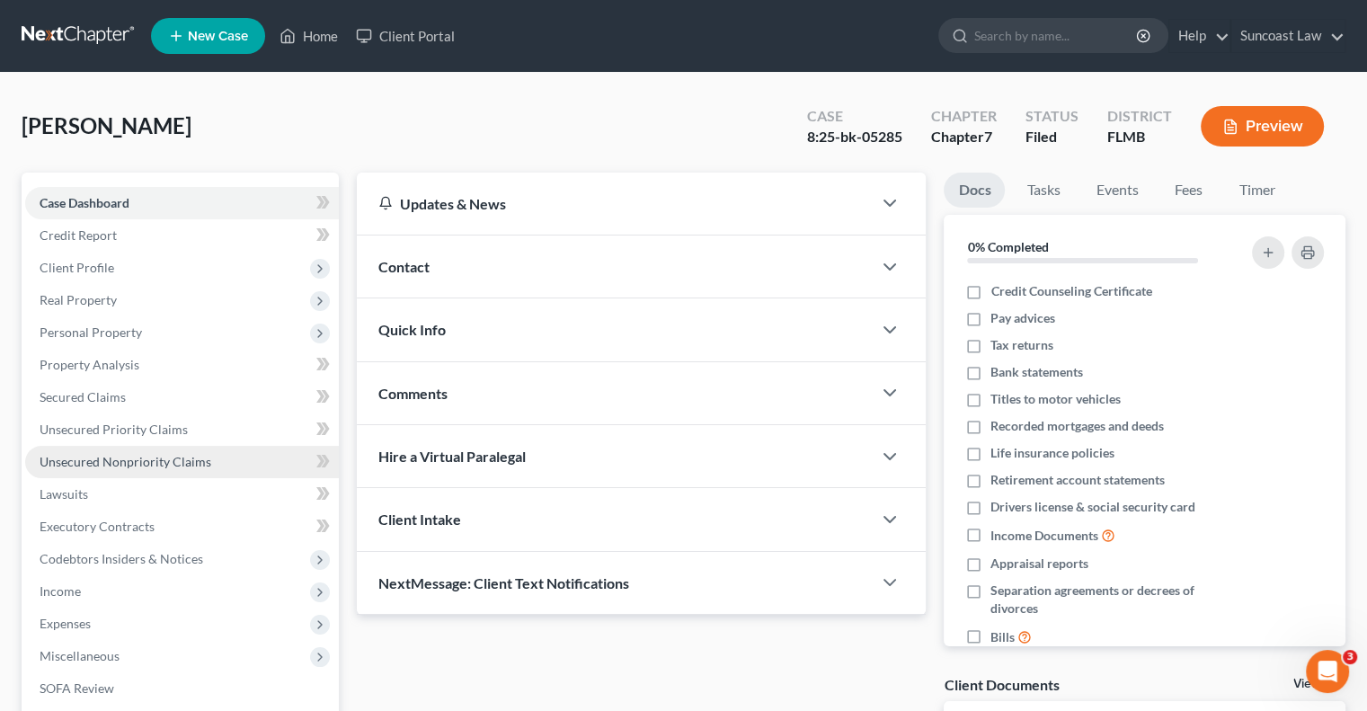
click at [167, 467] on span "Unsecured Nonpriority Claims" at bounding box center [126, 461] width 172 height 15
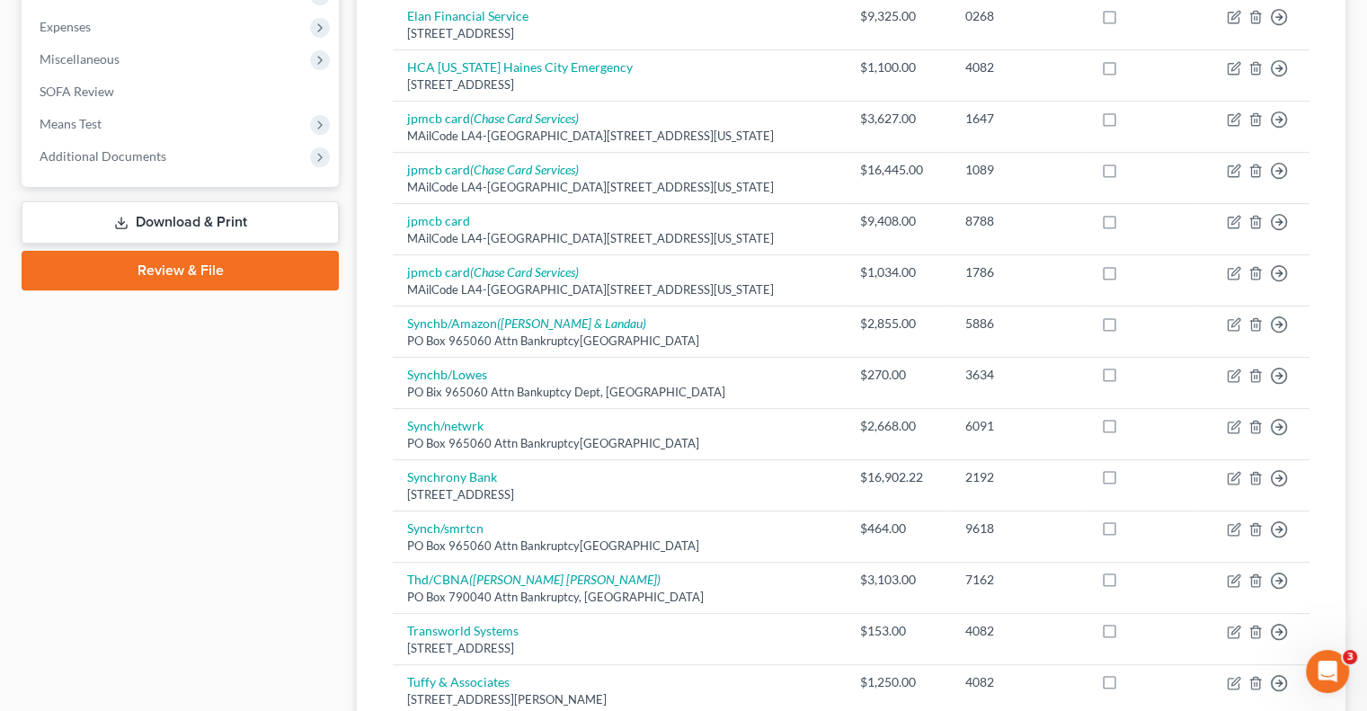
scroll to position [719, 0]
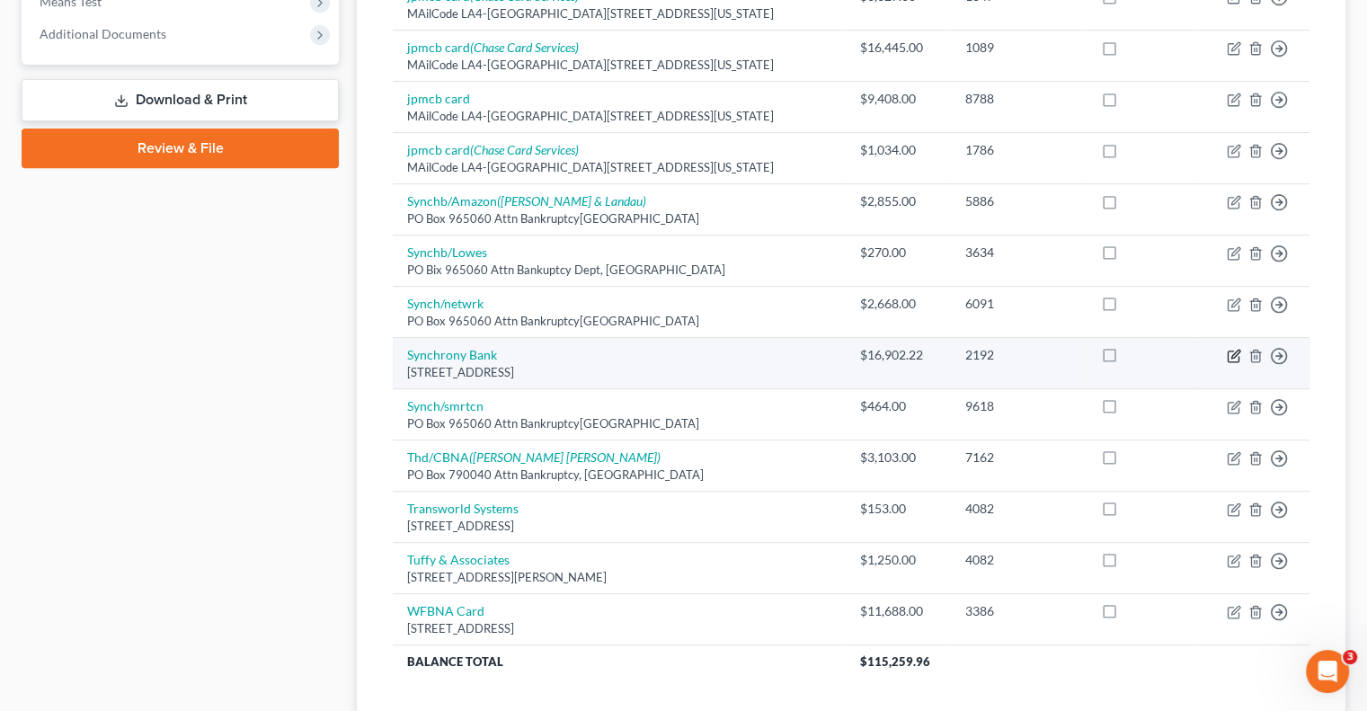
click at [1237, 353] on icon "button" at bounding box center [1234, 356] width 14 height 14
select select "35"
select select "0"
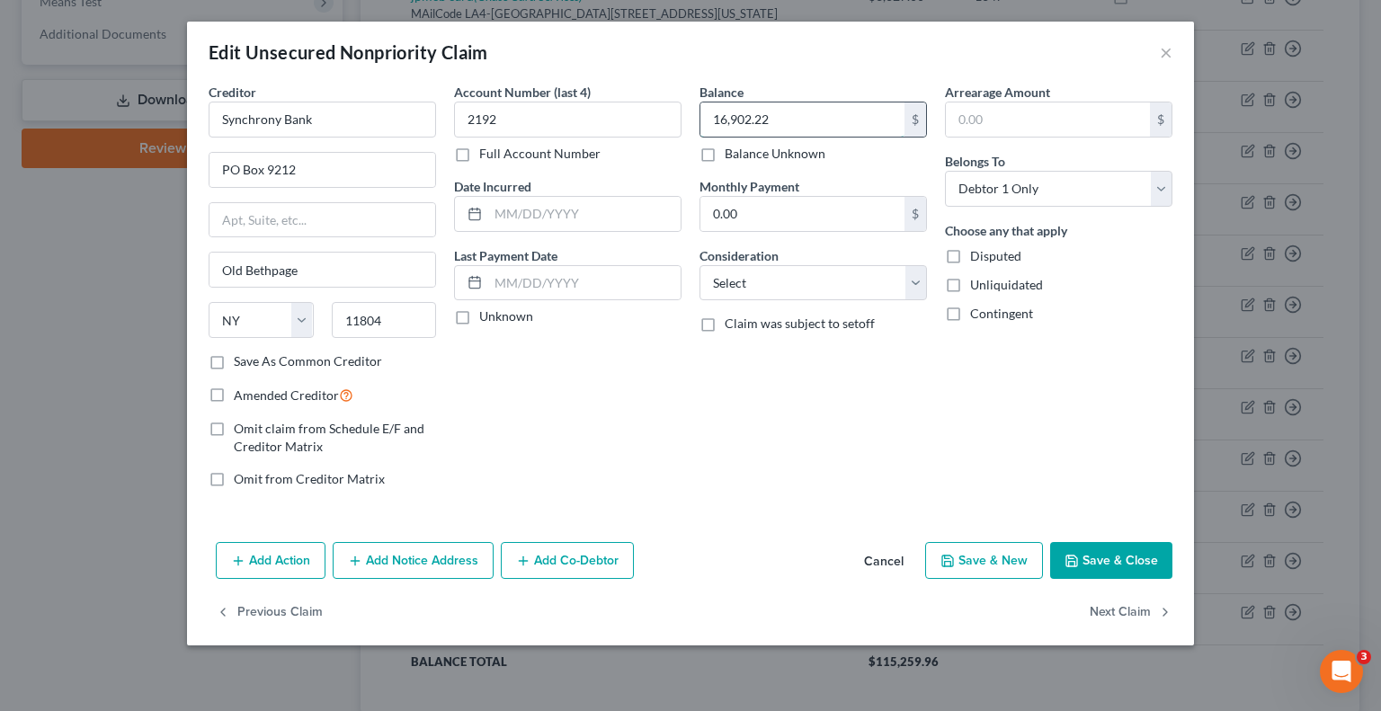
click at [798, 122] on input "16,902.22" at bounding box center [802, 119] width 204 height 34
click at [515, 122] on input "2192" at bounding box center [567, 120] width 227 height 36
type input "2196"
click at [1104, 560] on button "Save & Close" at bounding box center [1111, 561] width 122 height 38
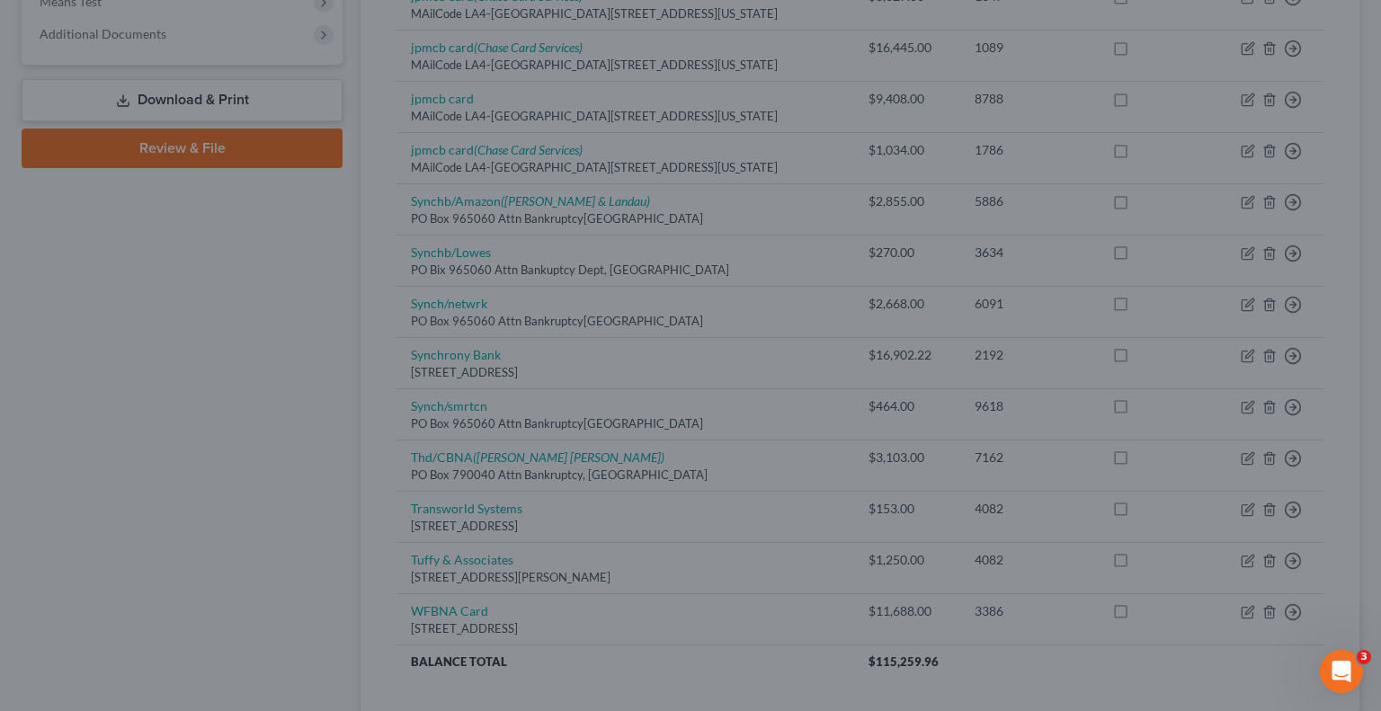
type input "0"
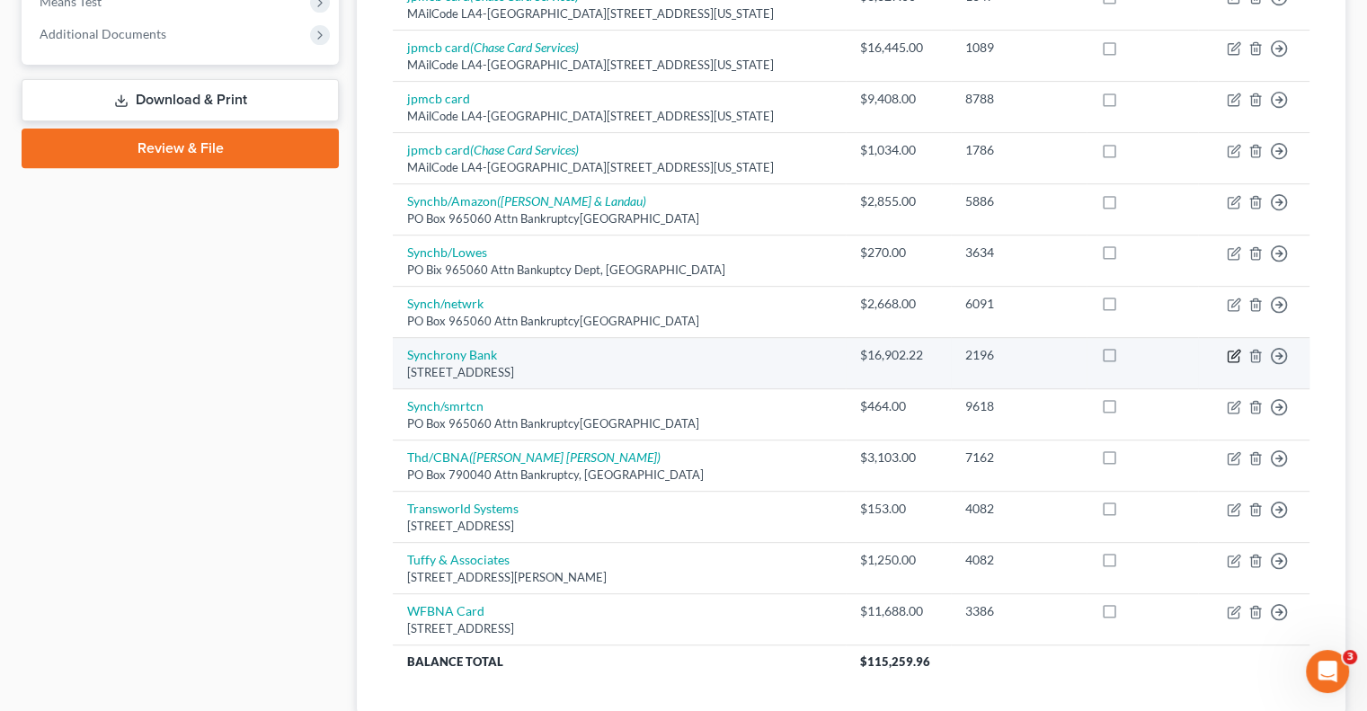
click at [1233, 357] on icon "button" at bounding box center [1234, 356] width 14 height 14
select select "35"
select select "0"
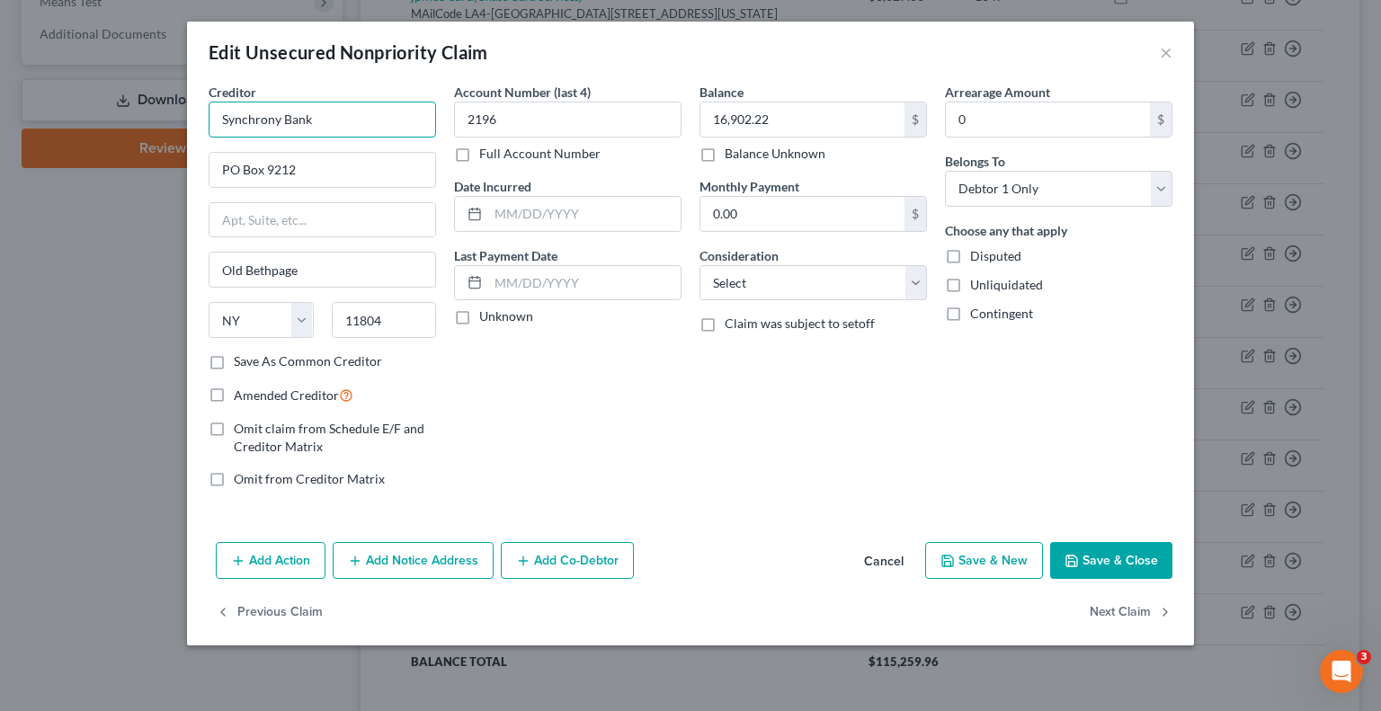
drag, startPoint x: 338, startPoint y: 121, endPoint x: 183, endPoint y: 126, distance: 154.7
click at [183, 126] on div "Edit Unsecured Nonpriority Claim × Creditor * Synchrony Bank PO Box 9212 Old Be…" at bounding box center [690, 355] width 1381 height 711
drag, startPoint x: 819, startPoint y: 52, endPoint x: 885, endPoint y: 153, distance: 120.2
click at [819, 52] on div "Edit Unsecured Nonpriority Claim ×" at bounding box center [690, 52] width 1007 height 61
click at [1095, 546] on button "Save & Close" at bounding box center [1111, 561] width 122 height 38
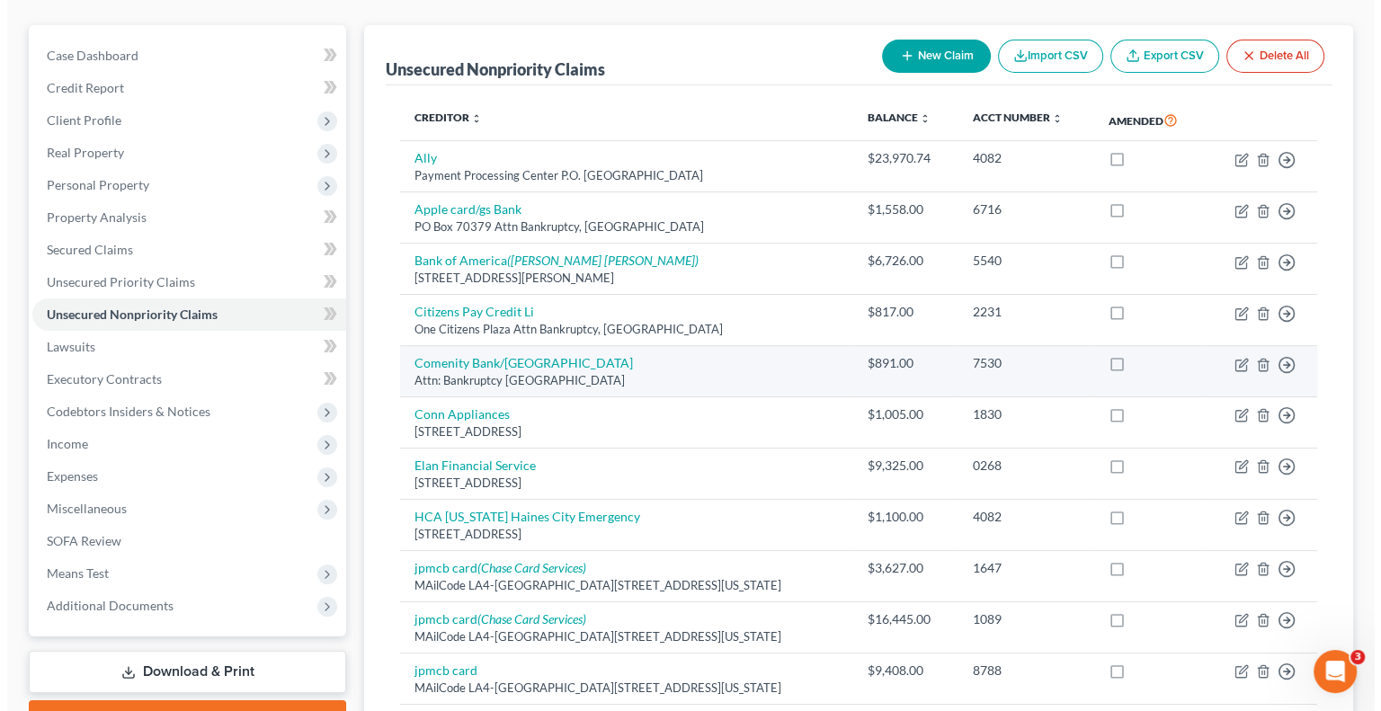
scroll to position [180, 0]
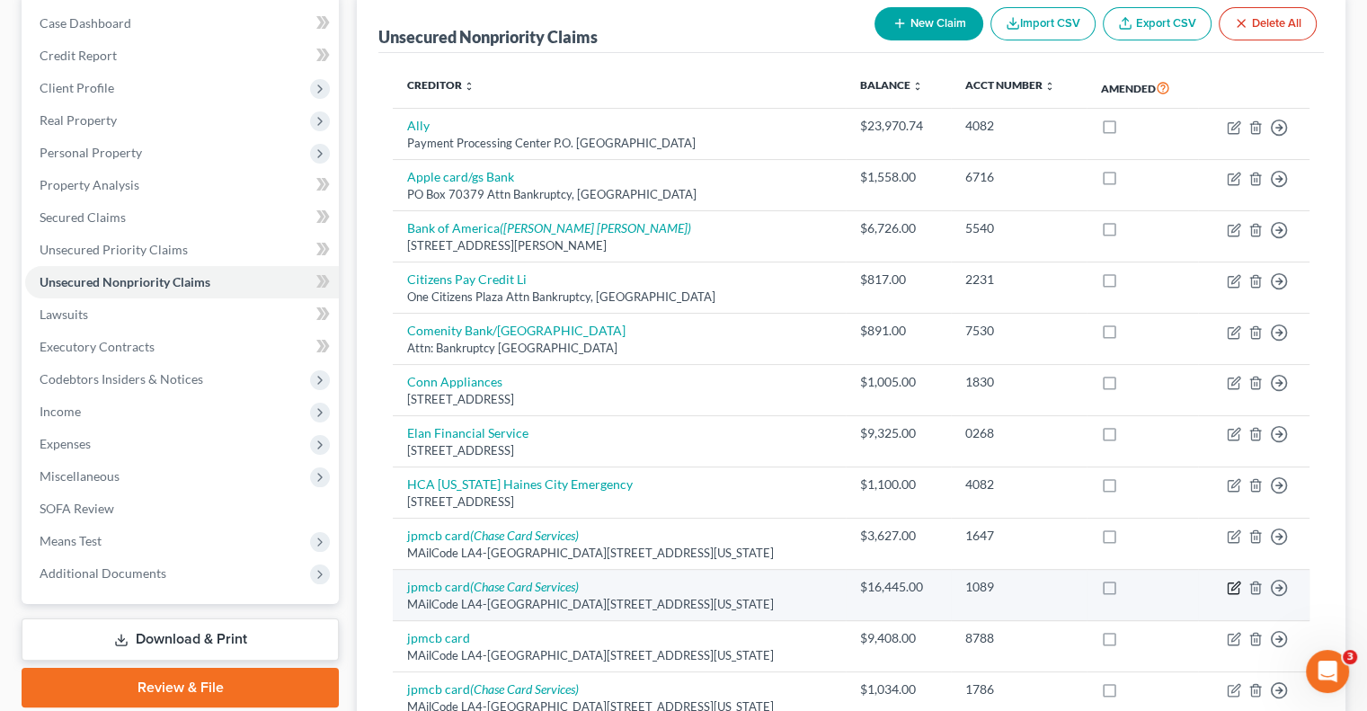
click at [1237, 585] on icon "button" at bounding box center [1236, 587] width 8 height 8
select select "19"
select select "2"
select select "0"
select select "7"
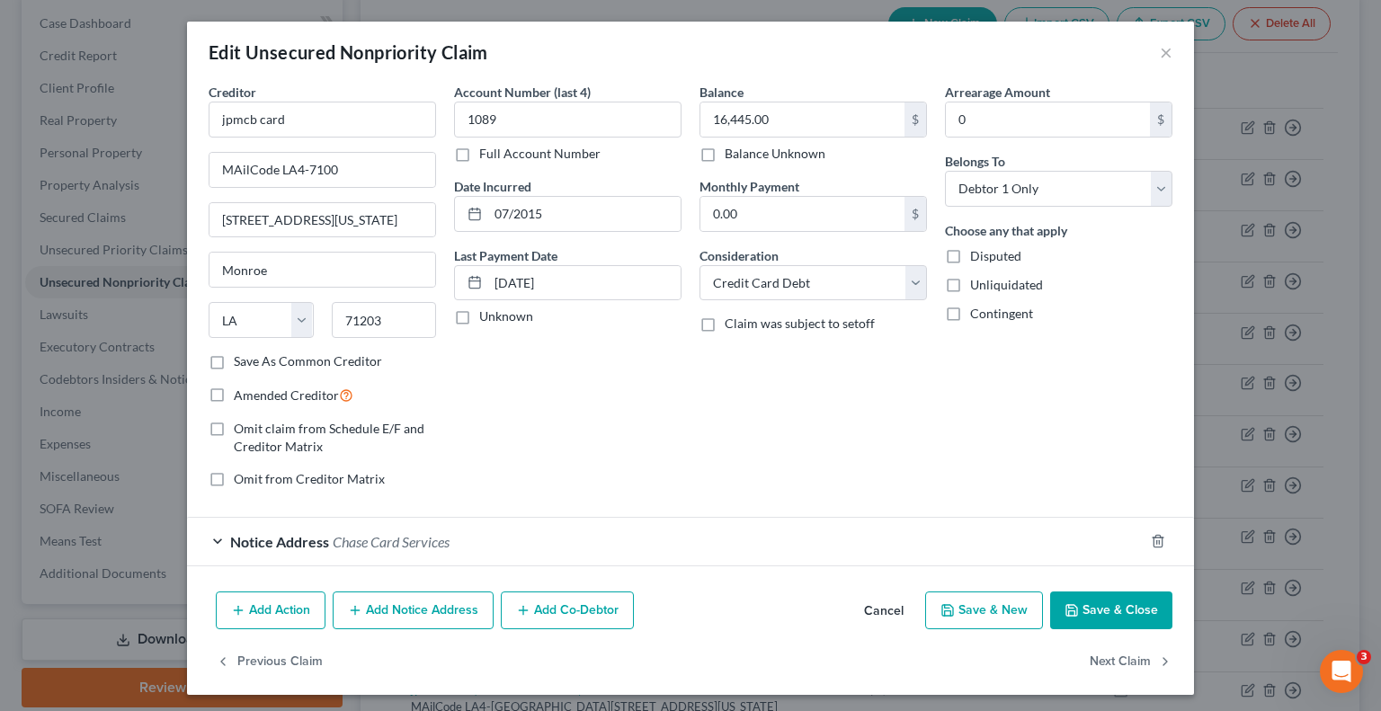
click at [891, 530] on div "Notice Address Chase Card Services" at bounding box center [665, 542] width 957 height 48
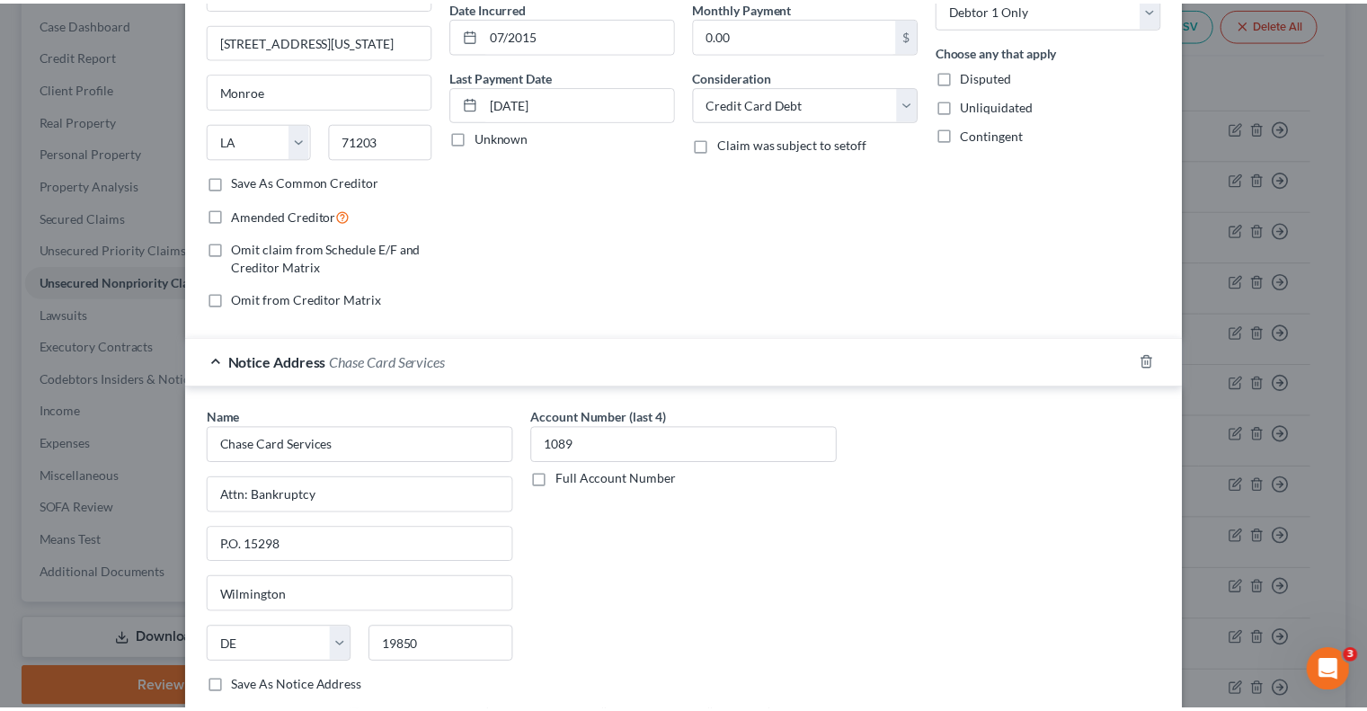
scroll to position [0, 0]
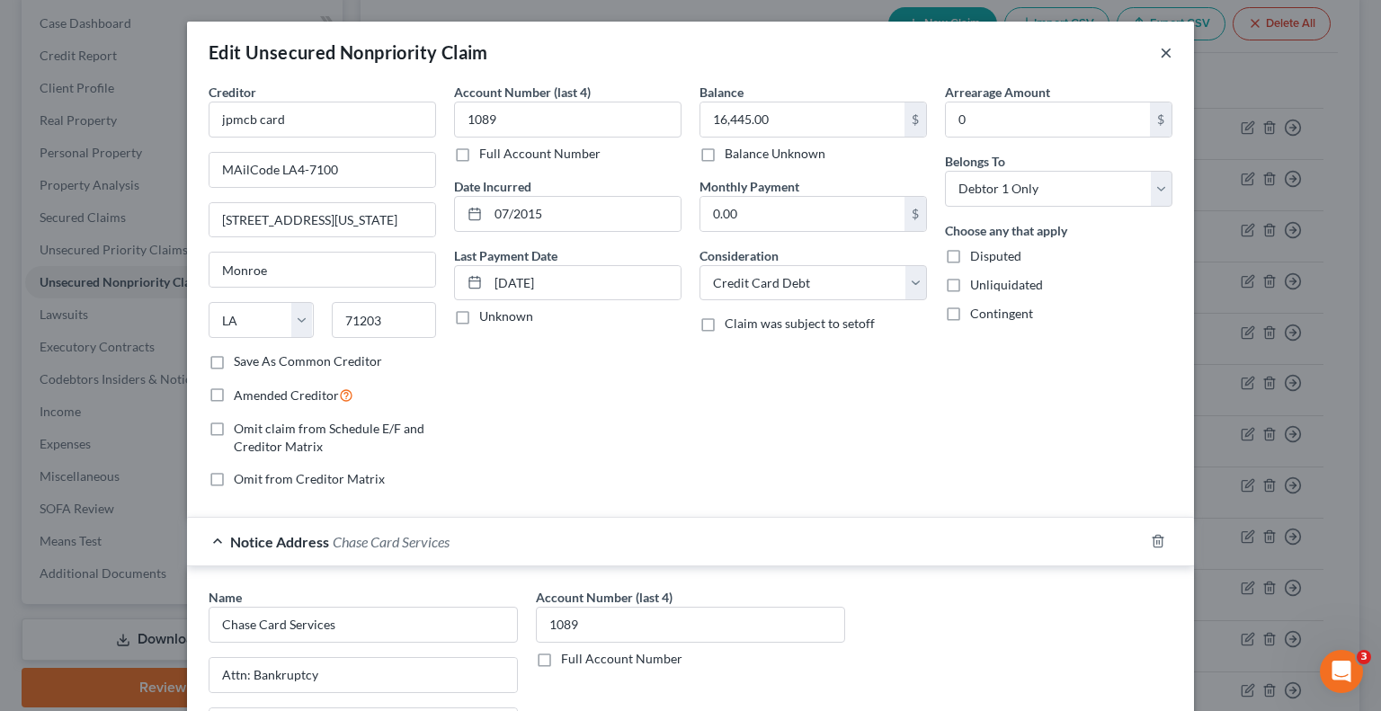
click at [1162, 47] on button "×" at bounding box center [1166, 52] width 13 height 22
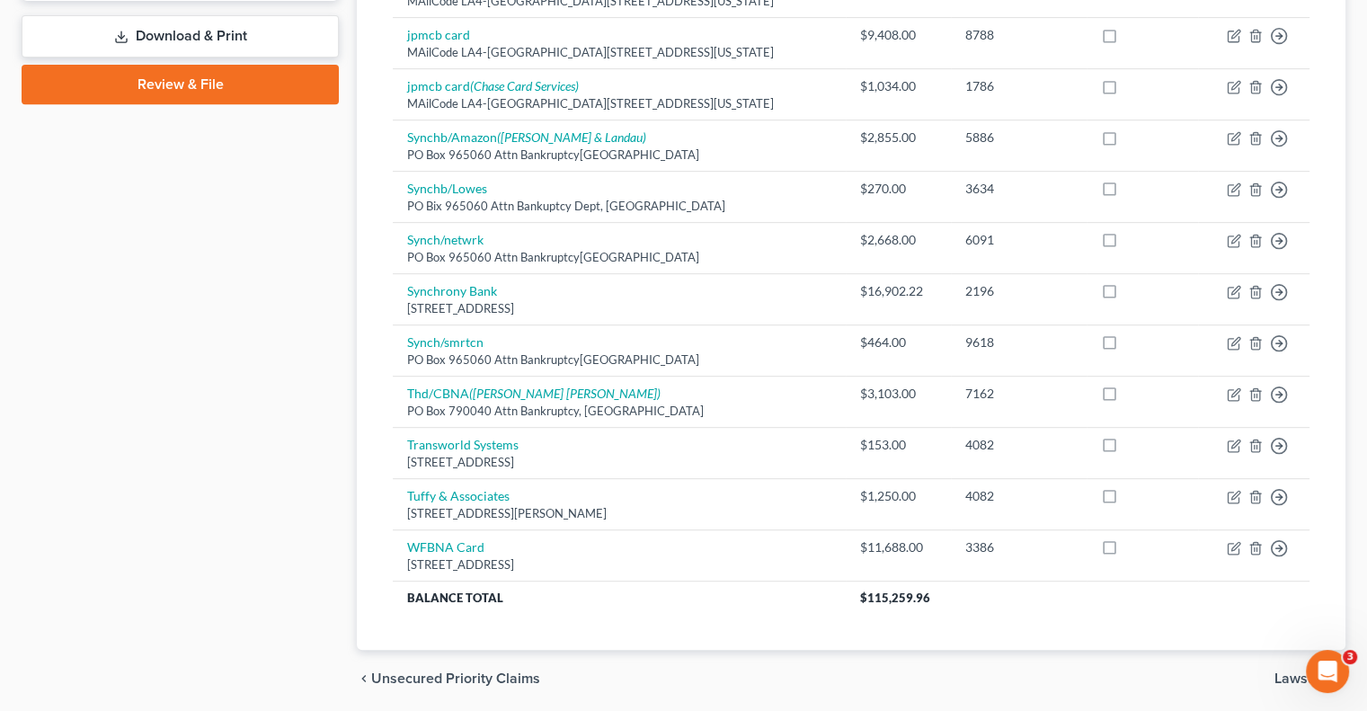
scroll to position [809, 0]
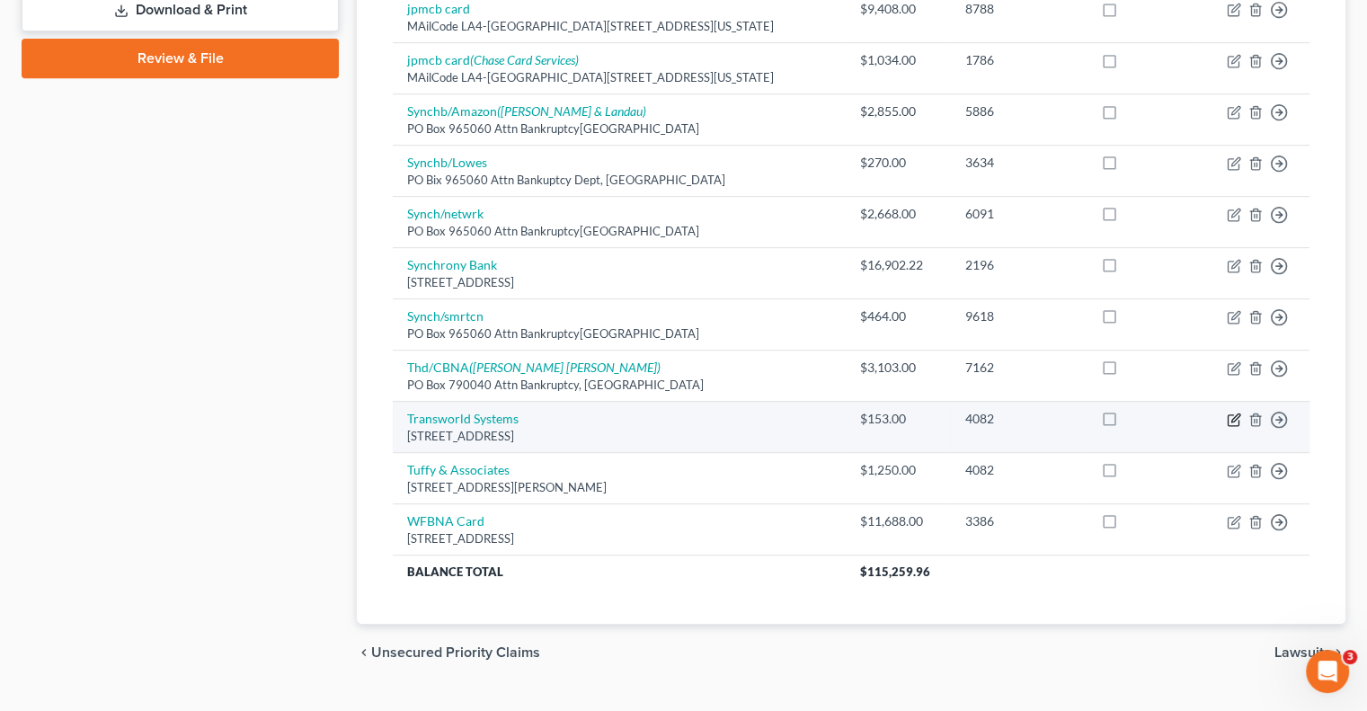
click at [1236, 414] on icon "button" at bounding box center [1234, 420] width 14 height 14
select select "7"
select select "0"
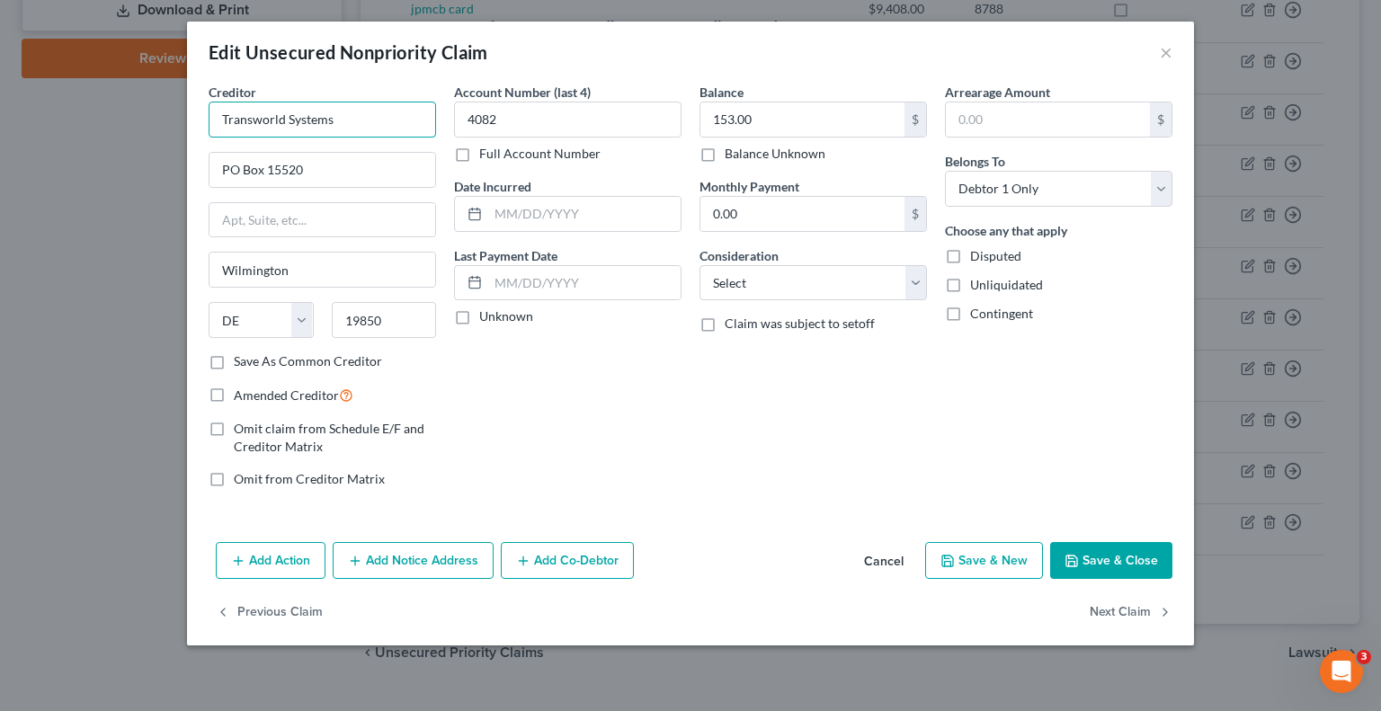
drag, startPoint x: 374, startPoint y: 124, endPoint x: 159, endPoint y: 127, distance: 214.9
click at [159, 127] on div "Edit Unsecured Nonpriority Claim × Creditor * Transworld Systems PO Box 15520 […" at bounding box center [690, 355] width 1381 height 711
click at [968, 46] on div "Edit Unsecured Nonpriority Claim ×" at bounding box center [690, 52] width 1007 height 61
click at [1117, 557] on button "Save & Close" at bounding box center [1111, 561] width 122 height 38
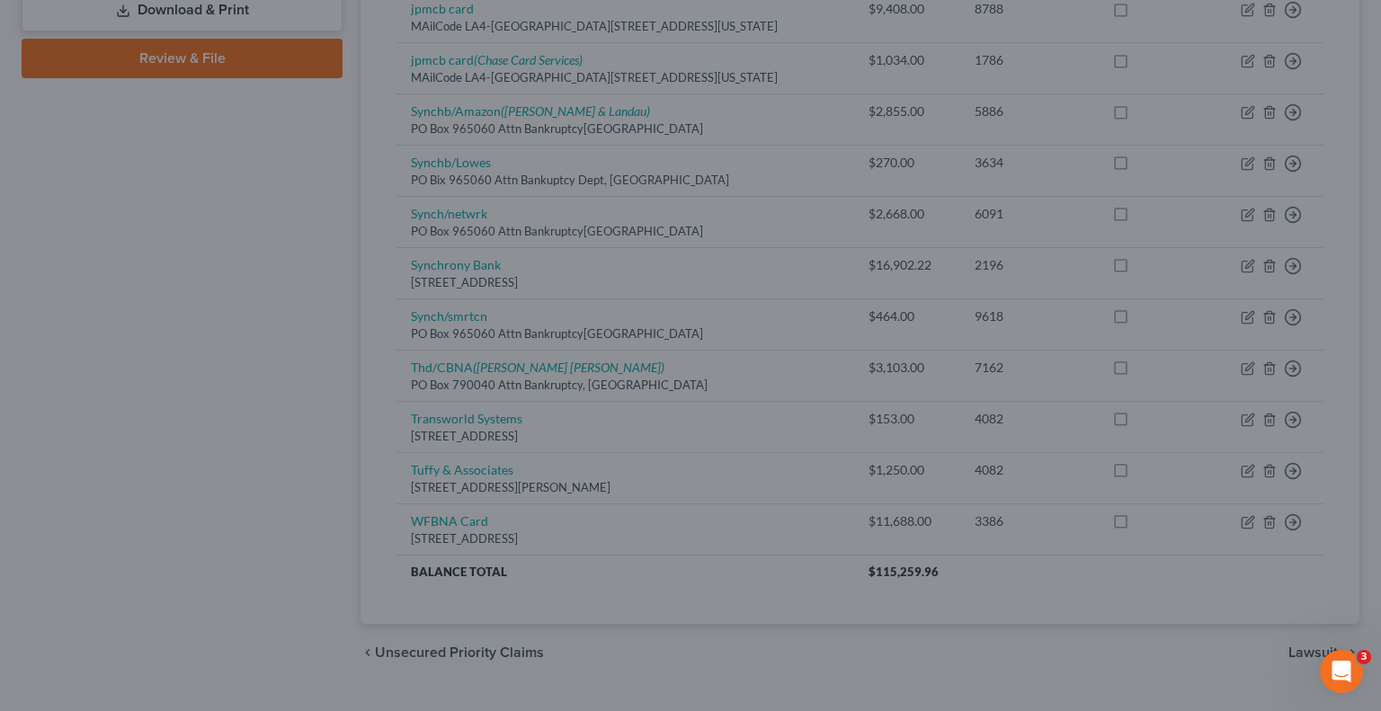
type input "0"
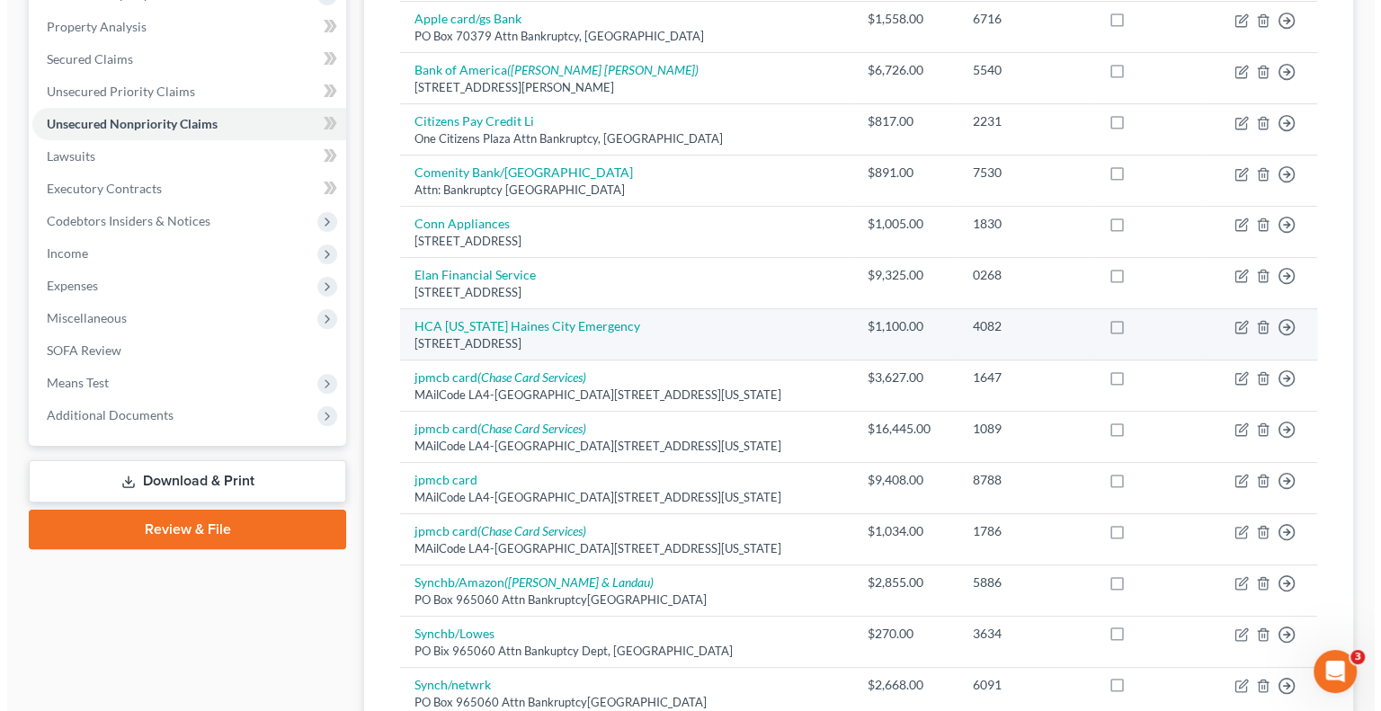
scroll to position [450, 0]
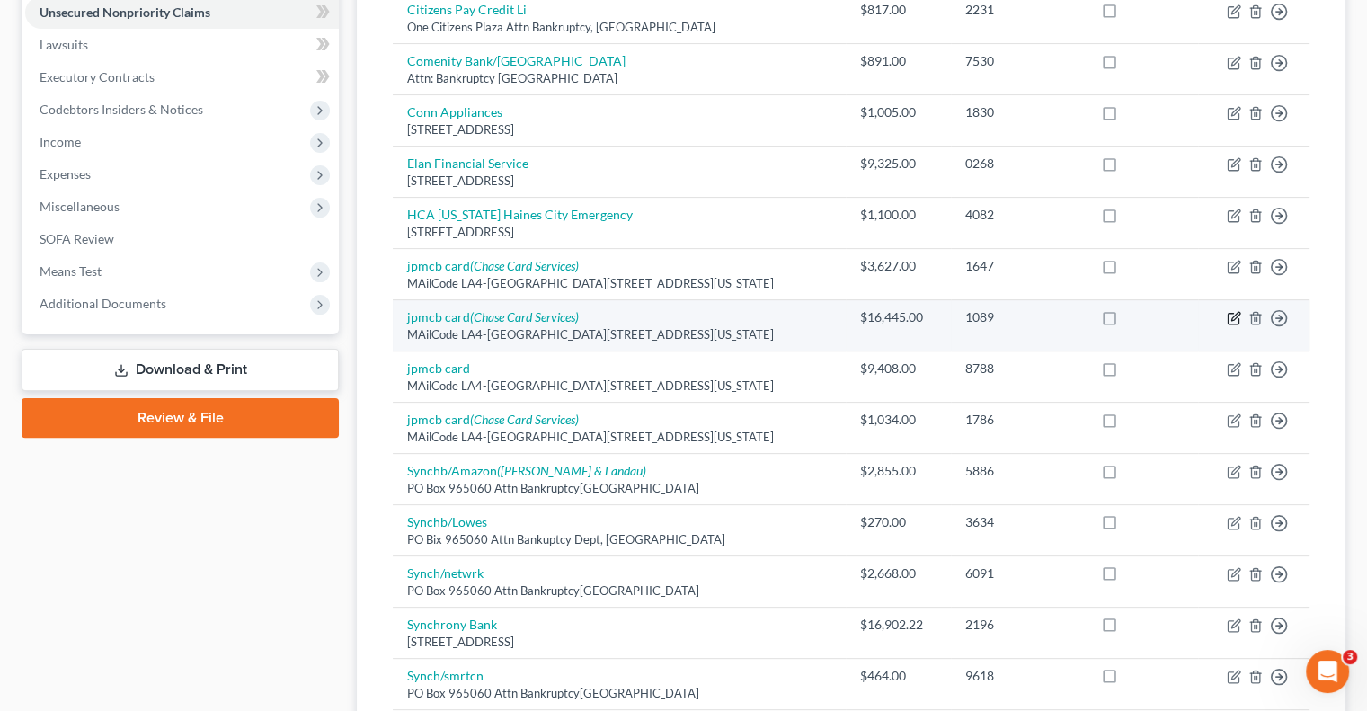
click at [1228, 316] on icon "button" at bounding box center [1233, 319] width 11 height 11
select select "19"
select select "2"
select select "0"
select select "7"
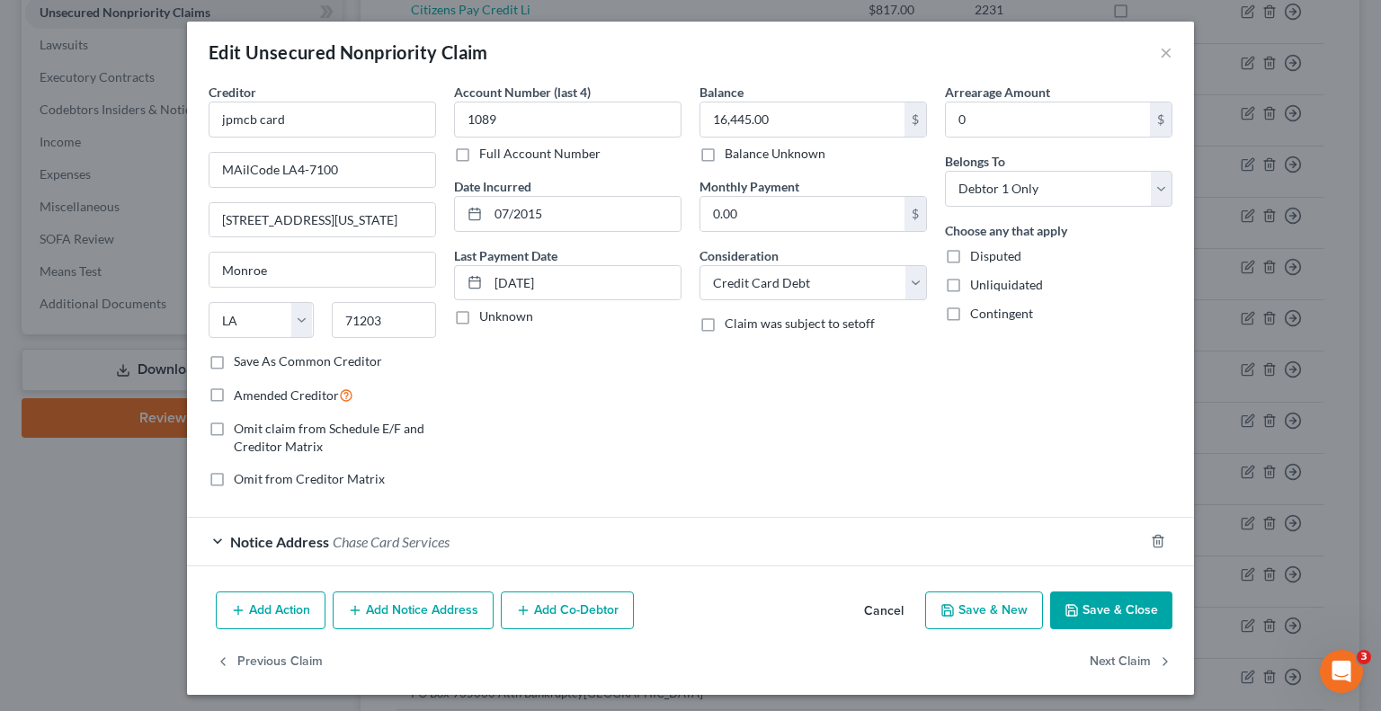
click at [583, 543] on div "Notice Address Chase Card Services" at bounding box center [665, 542] width 957 height 48
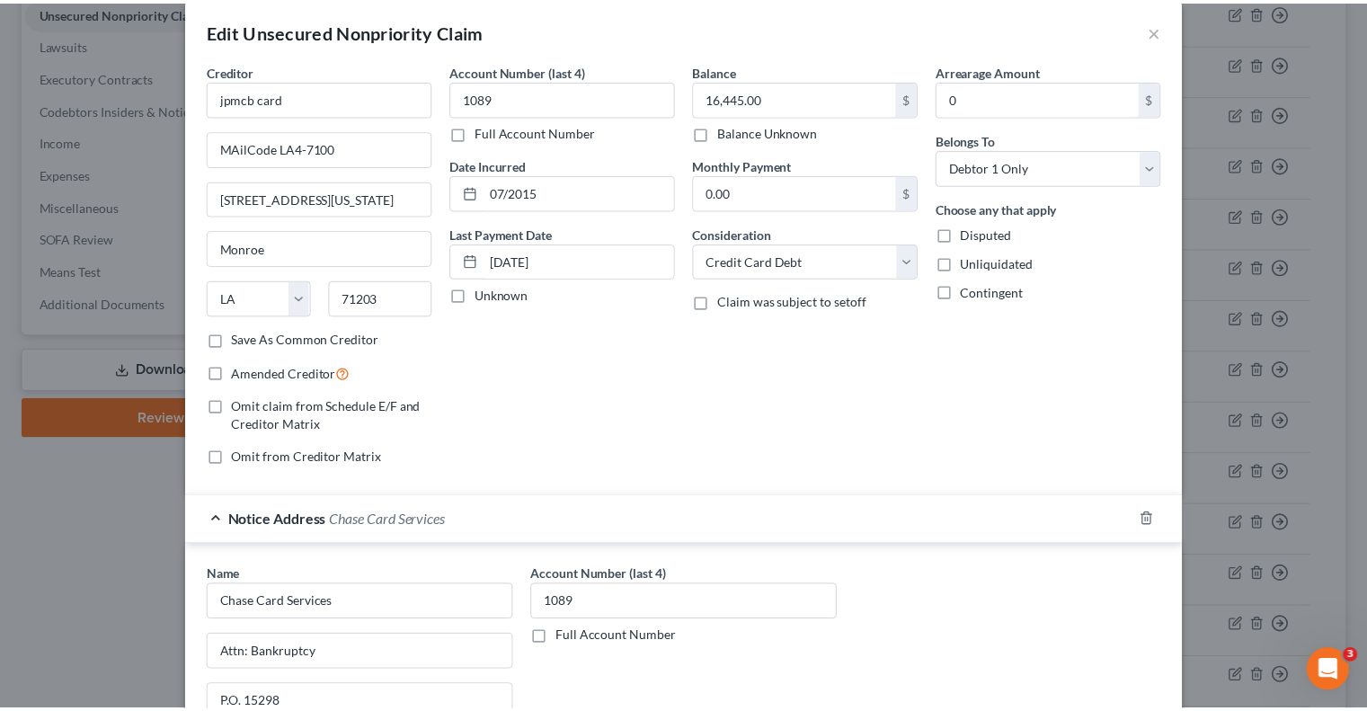
scroll to position [0, 0]
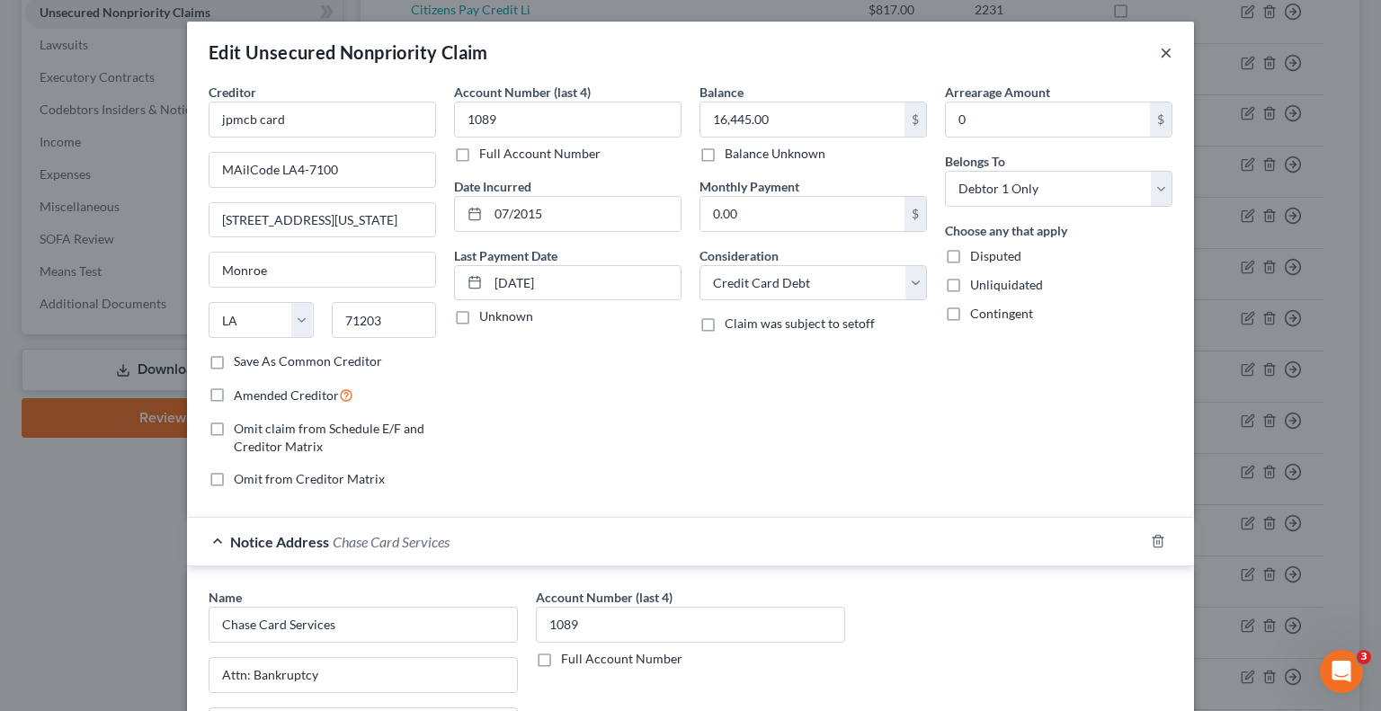
drag, startPoint x: 1158, startPoint y: 55, endPoint x: 1158, endPoint y: 73, distance: 18.0
click at [1160, 55] on button "×" at bounding box center [1166, 52] width 13 height 22
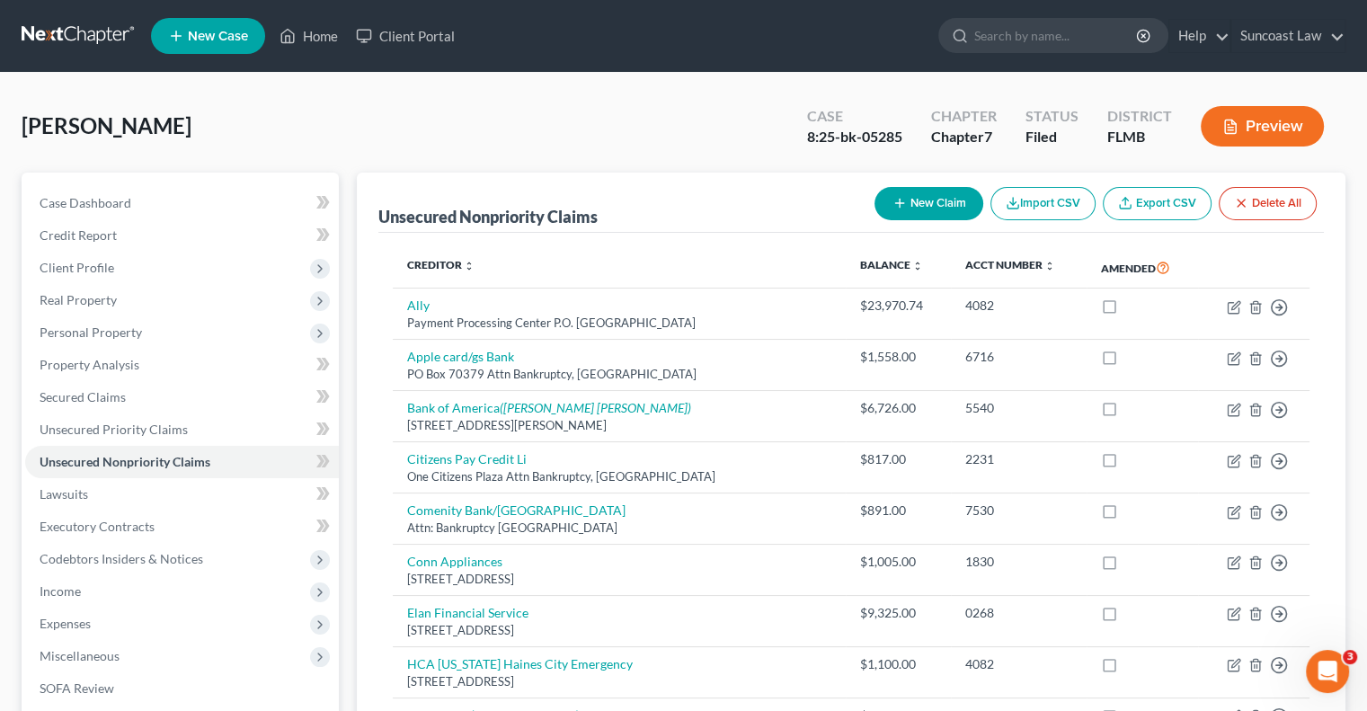
click at [920, 201] on button "New Claim" at bounding box center [929, 203] width 109 height 33
select select "0"
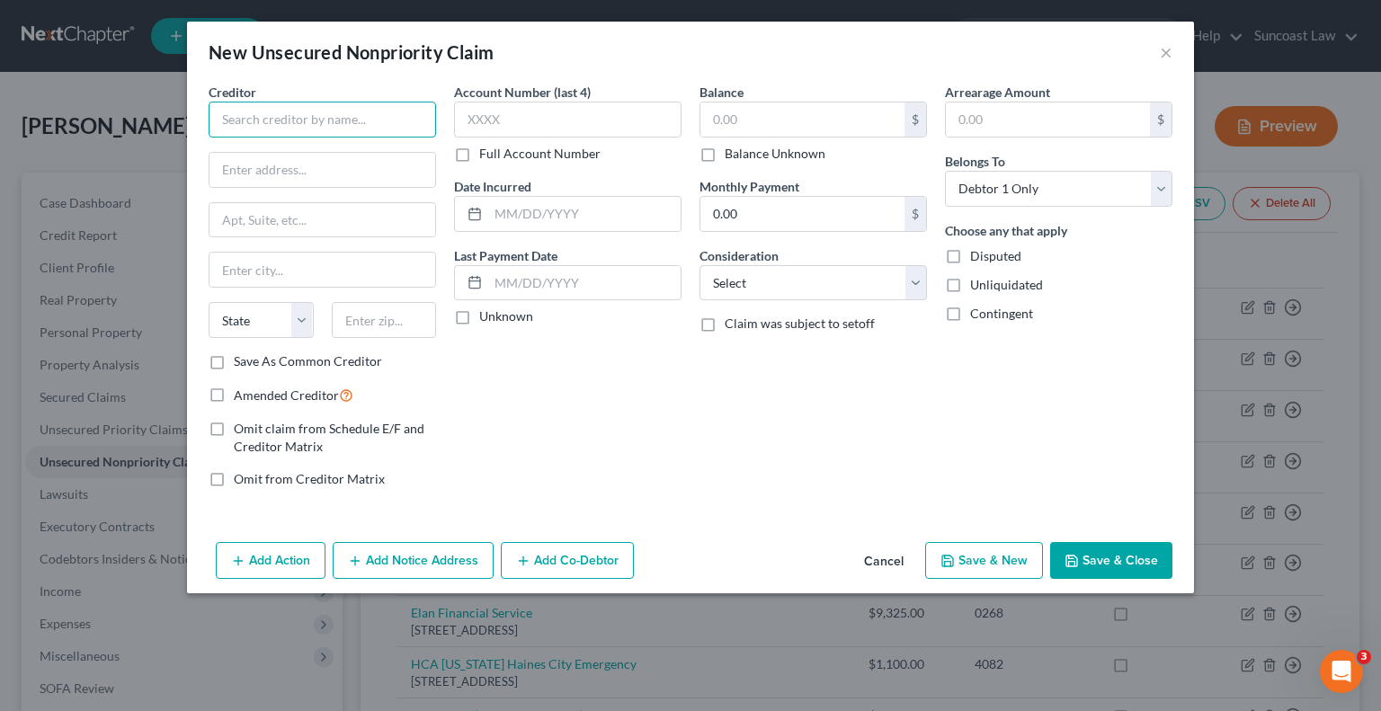
click at [385, 111] on input "text" at bounding box center [322, 120] width 227 height 36
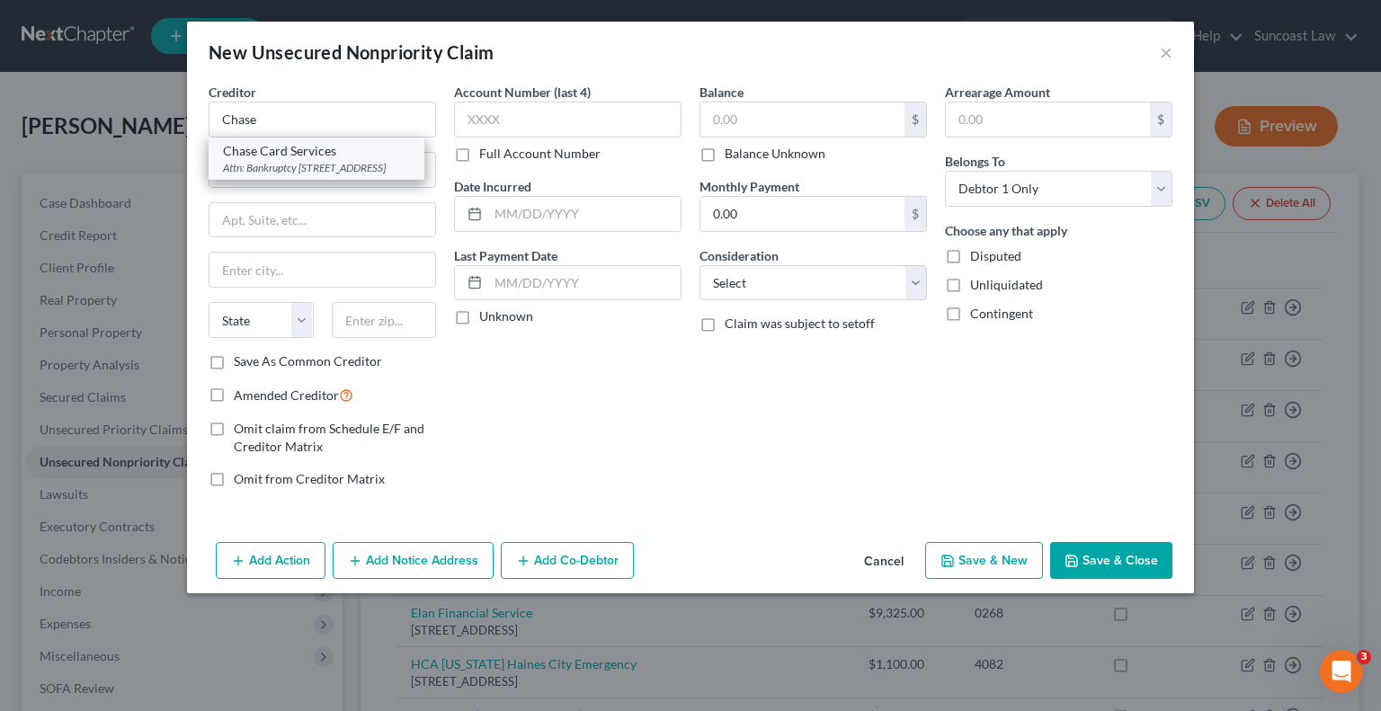
click at [322, 150] on div "Chase Card Services" at bounding box center [316, 151] width 187 height 18
type input "Chase Card Services"
type input "Attn: Bankruptcy"
type input "P.O. 15298"
type input "Wilmington"
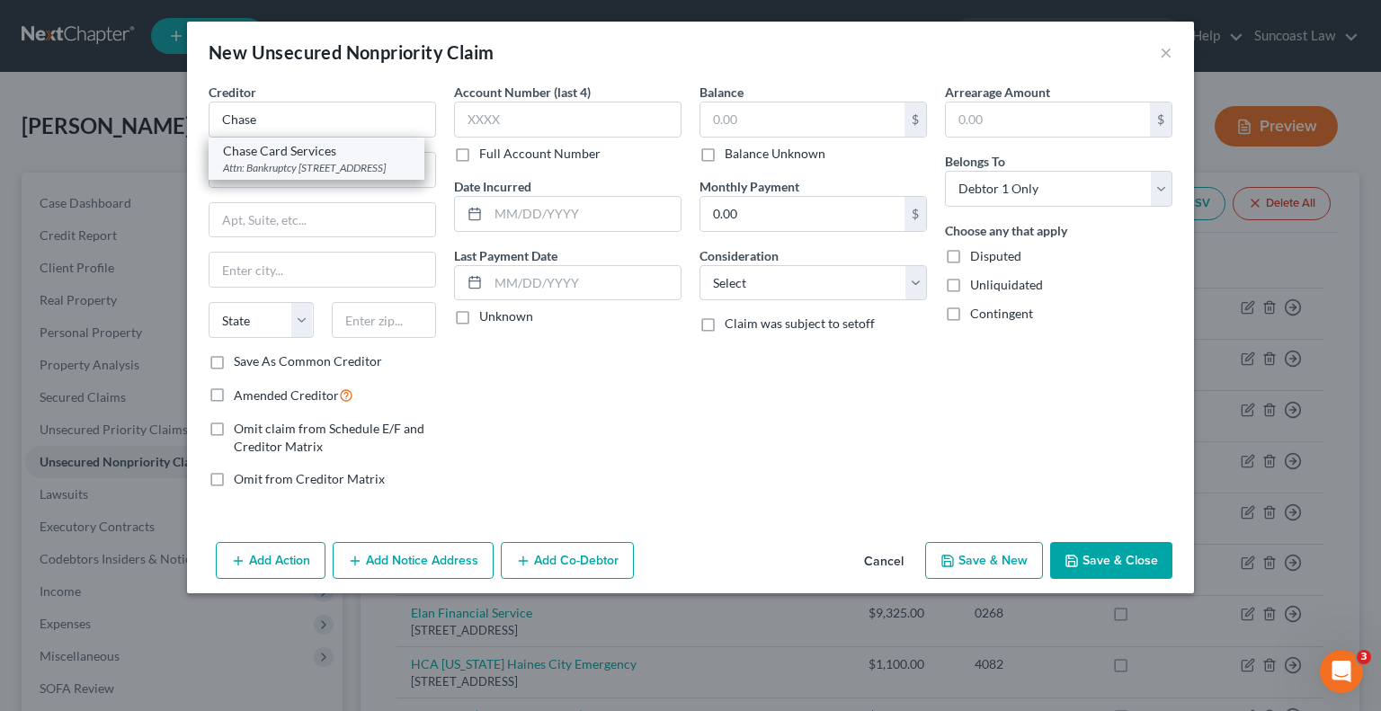
select select "7"
type input "19850"
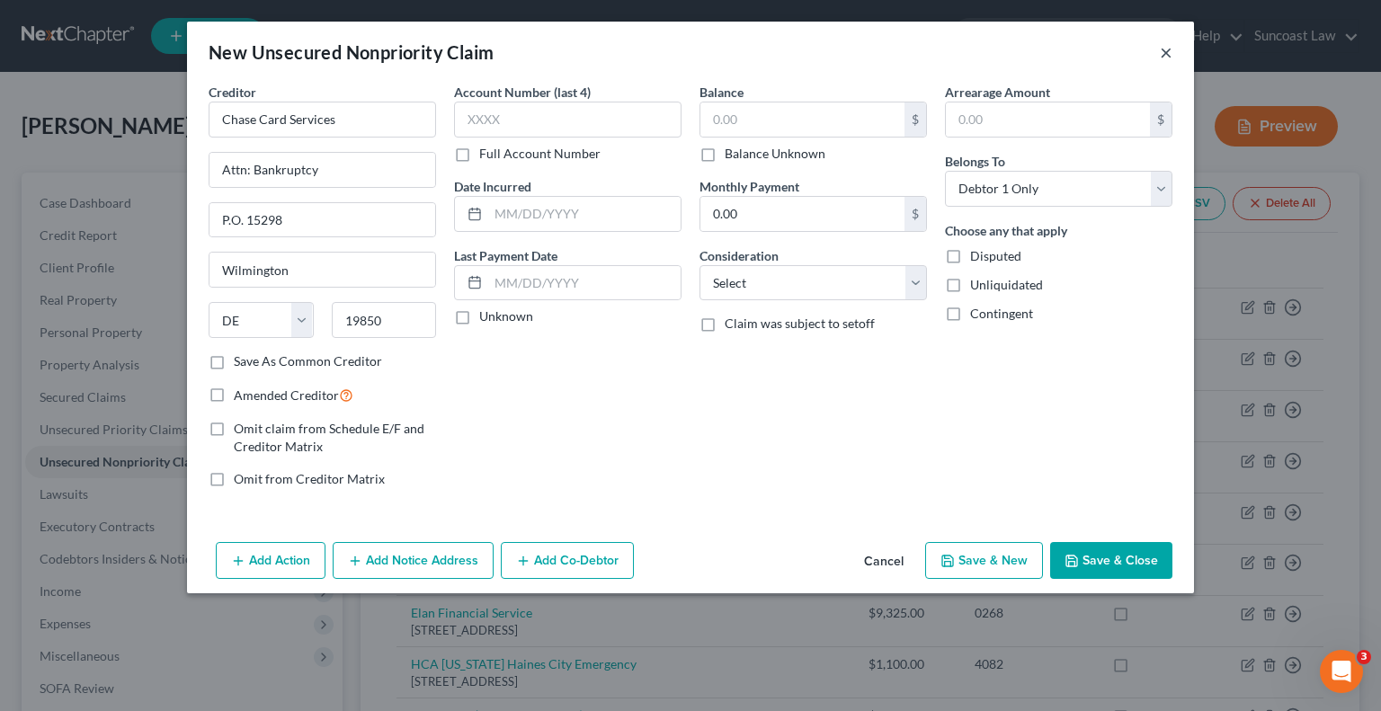
click at [1161, 53] on button "×" at bounding box center [1166, 52] width 13 height 22
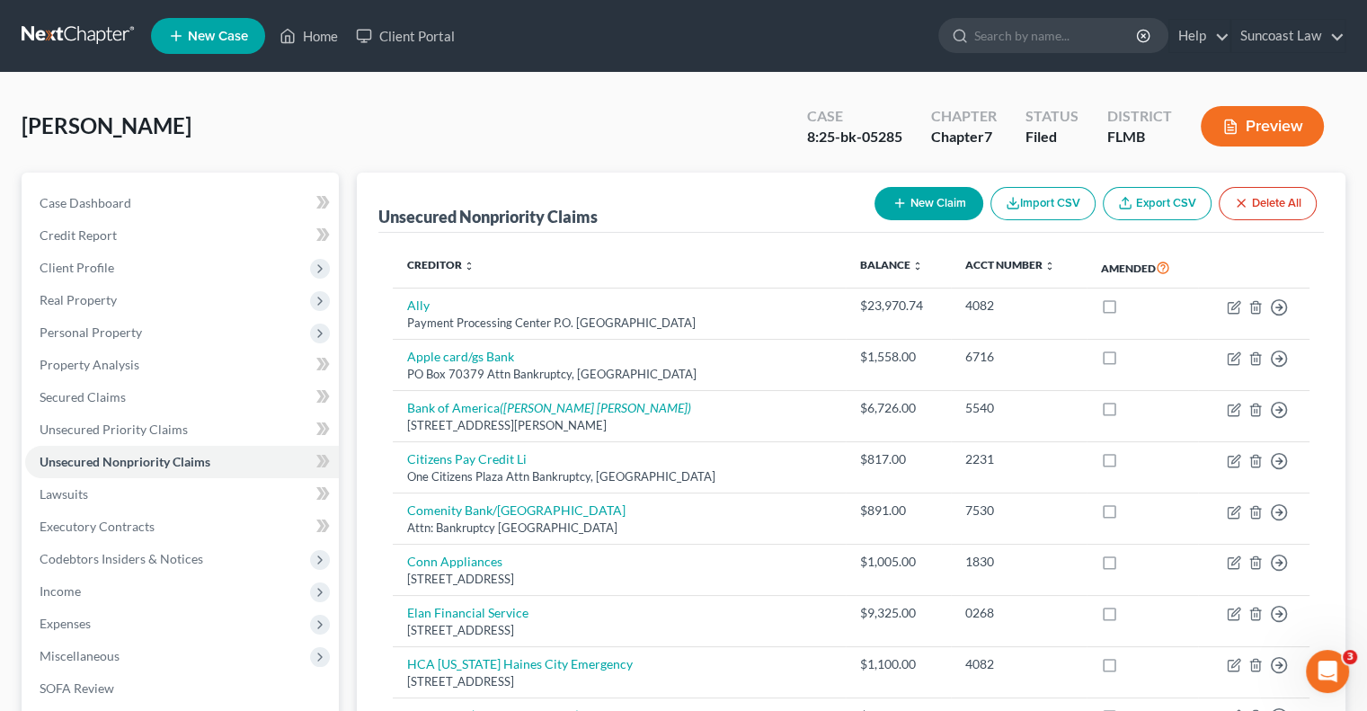
click at [947, 204] on button "New Claim" at bounding box center [929, 203] width 109 height 33
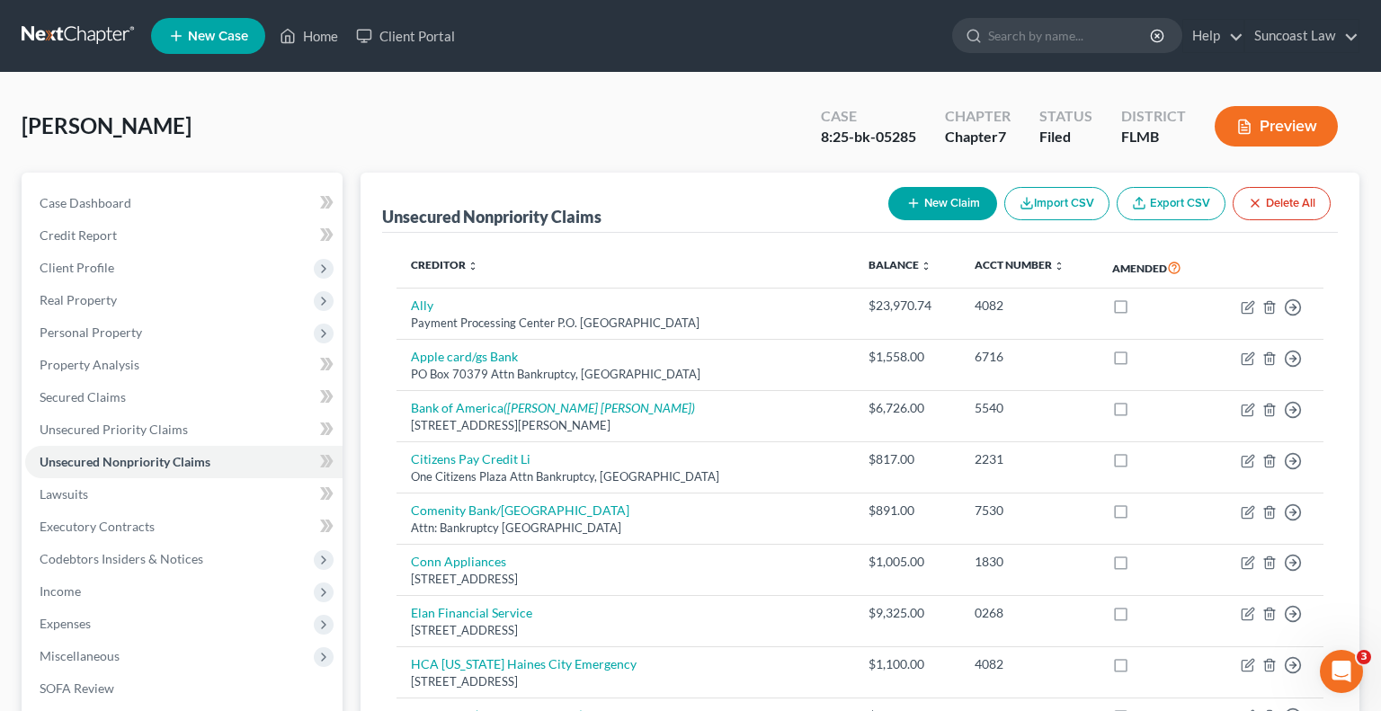
select select "0"
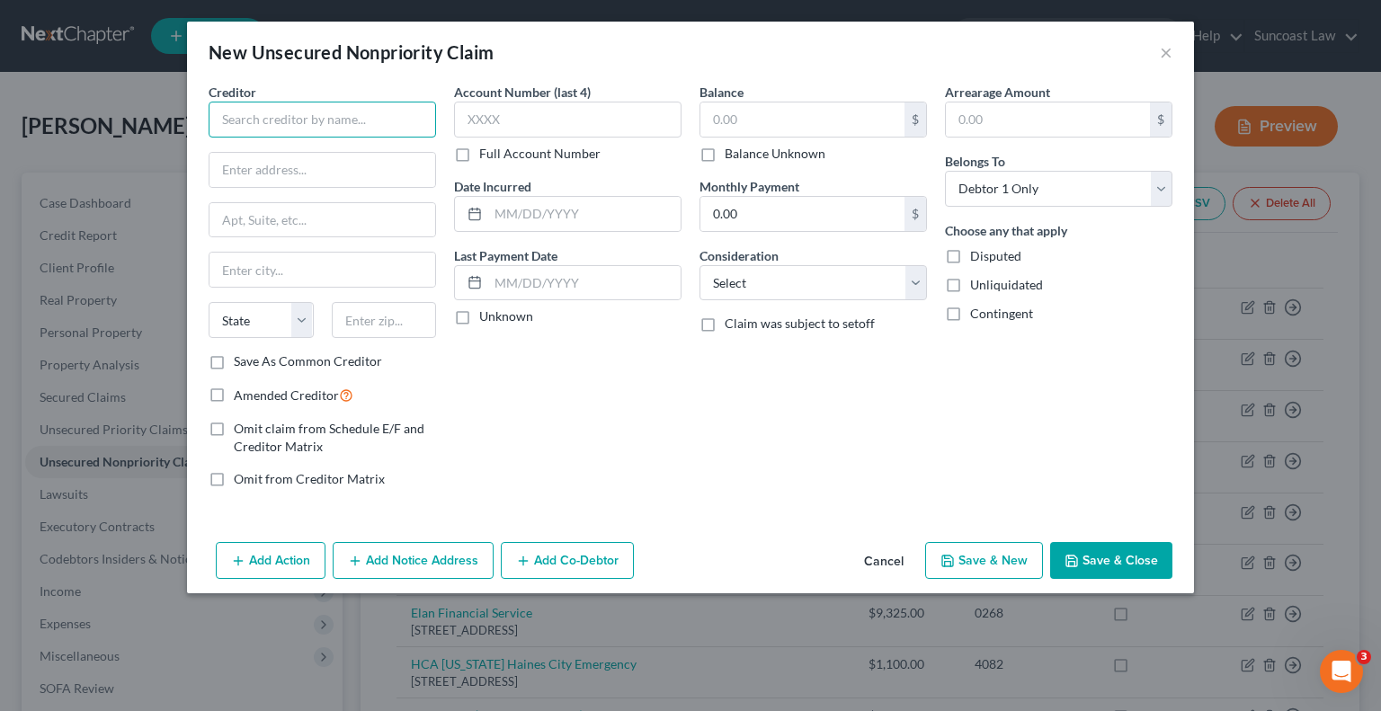
click at [308, 128] on input "text" at bounding box center [322, 120] width 227 height 36
type input "Chase 182051"
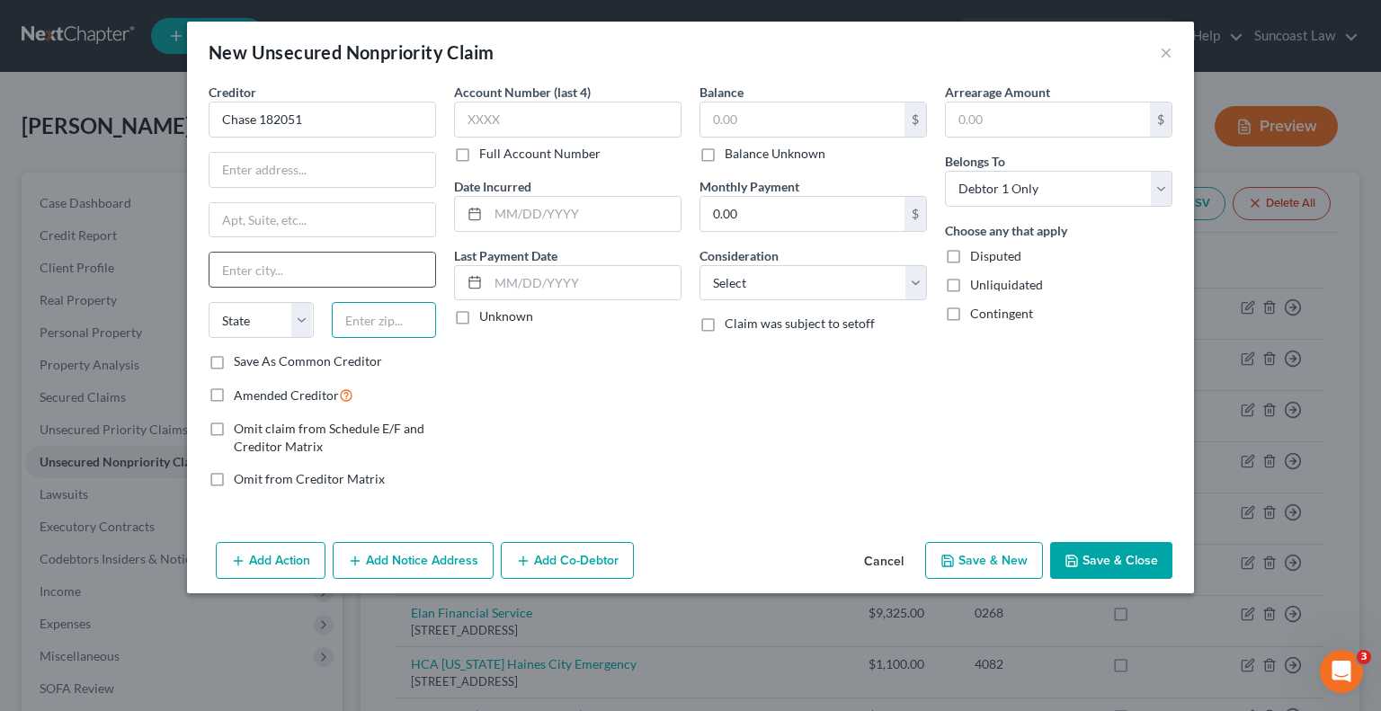
drag, startPoint x: 369, startPoint y: 320, endPoint x: 407, endPoint y: 256, distance: 74.6
click at [369, 320] on input "text" at bounding box center [384, 320] width 105 height 36
type input "43218"
type input "Columbus"
select select "36"
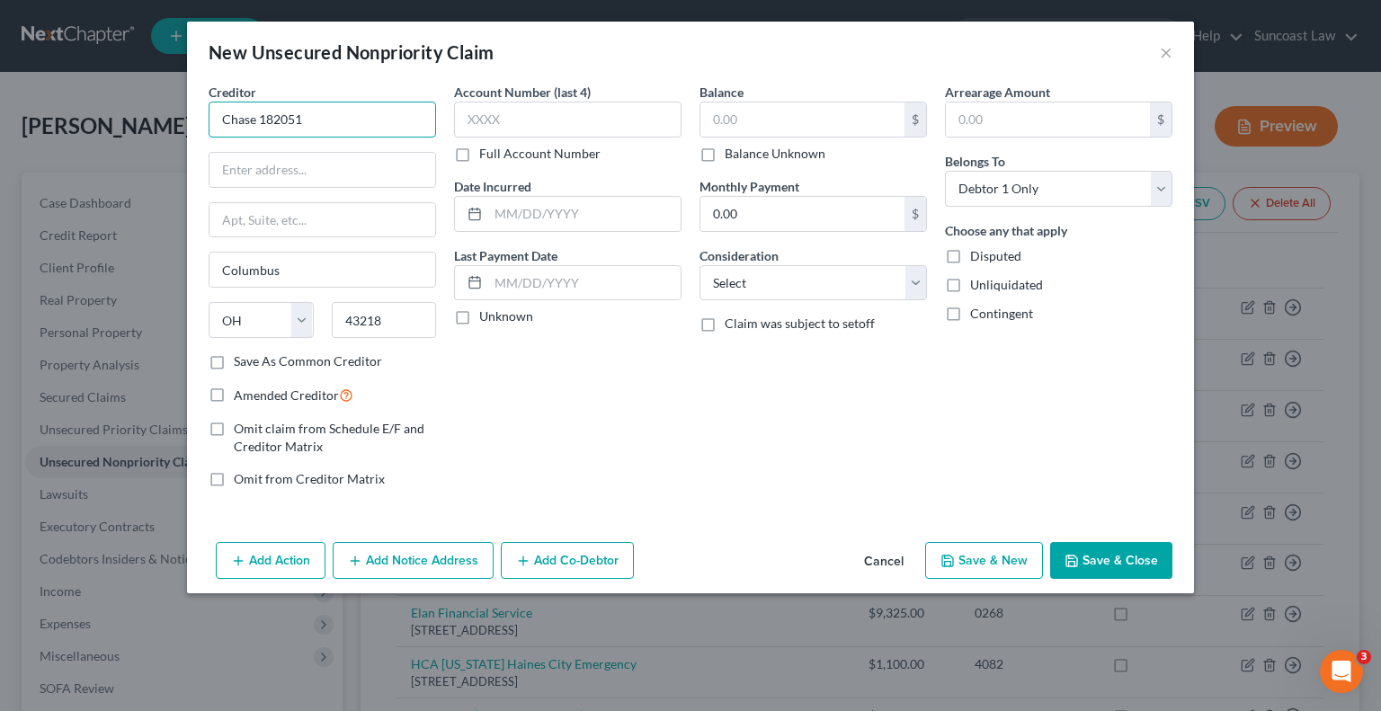
drag, startPoint x: 318, startPoint y: 118, endPoint x: 261, endPoint y: 109, distance: 58.2
click at [261, 109] on input "Chase 182051" at bounding box center [322, 120] width 227 height 36
click at [291, 168] on input "text" at bounding box center [322, 170] width 226 height 34
type input "Chase"
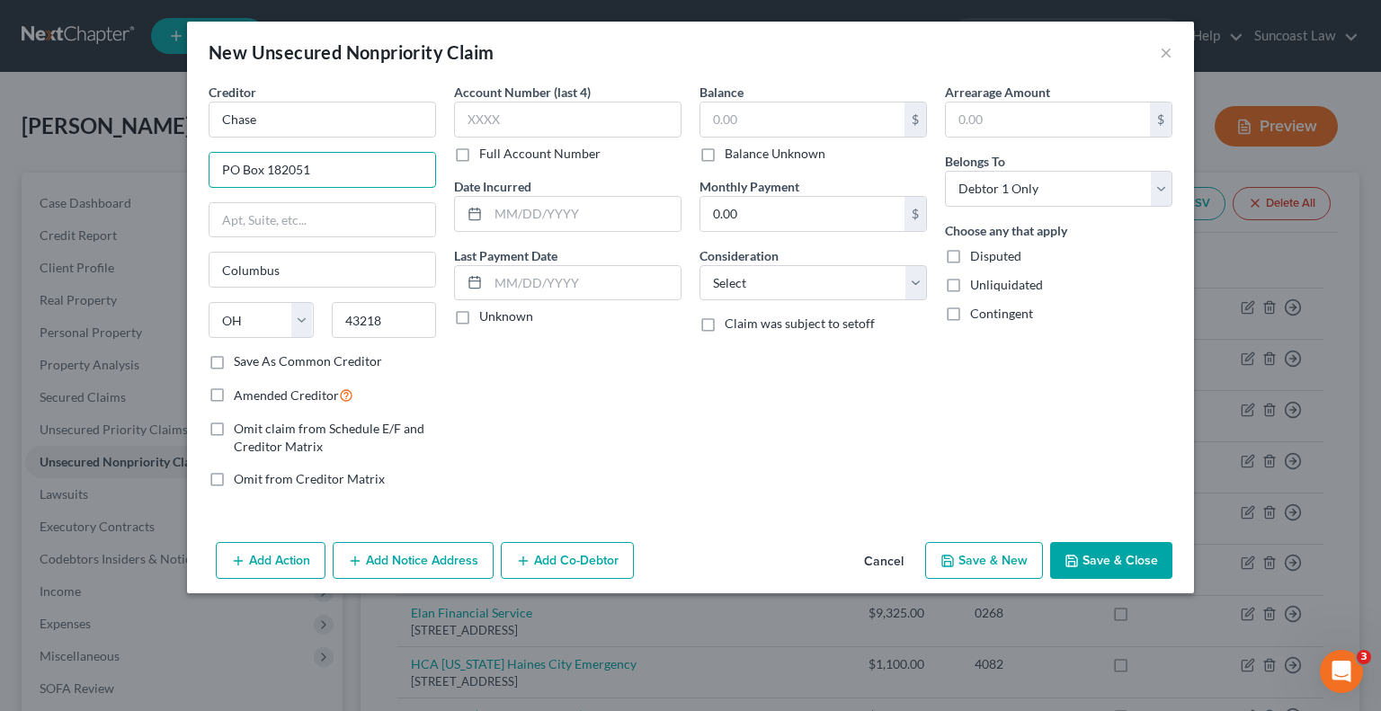
type input "PO Box 182051"
click at [539, 121] on input "text" at bounding box center [567, 120] width 227 height 36
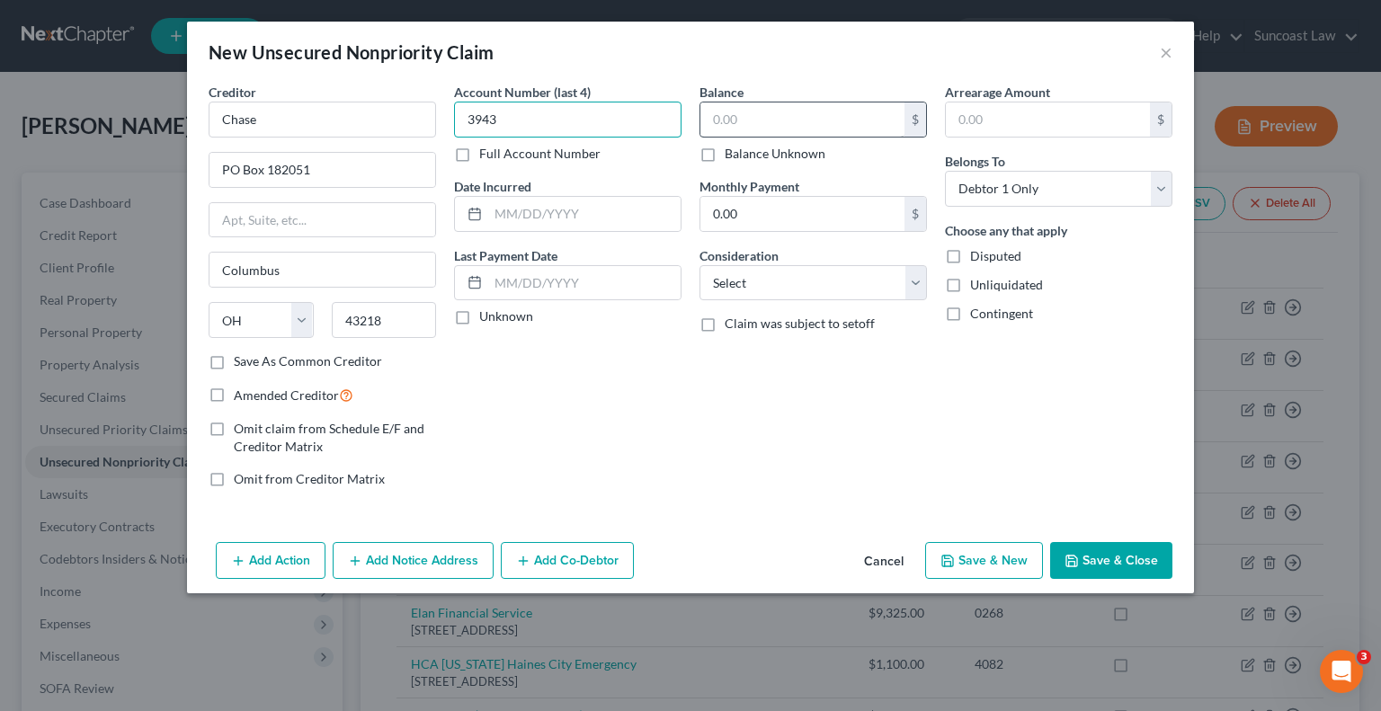
type input "3943"
click at [789, 125] on input "text" at bounding box center [802, 119] width 204 height 34
type input "1,600"
click at [417, 567] on button "Add Notice Address" at bounding box center [413, 561] width 161 height 38
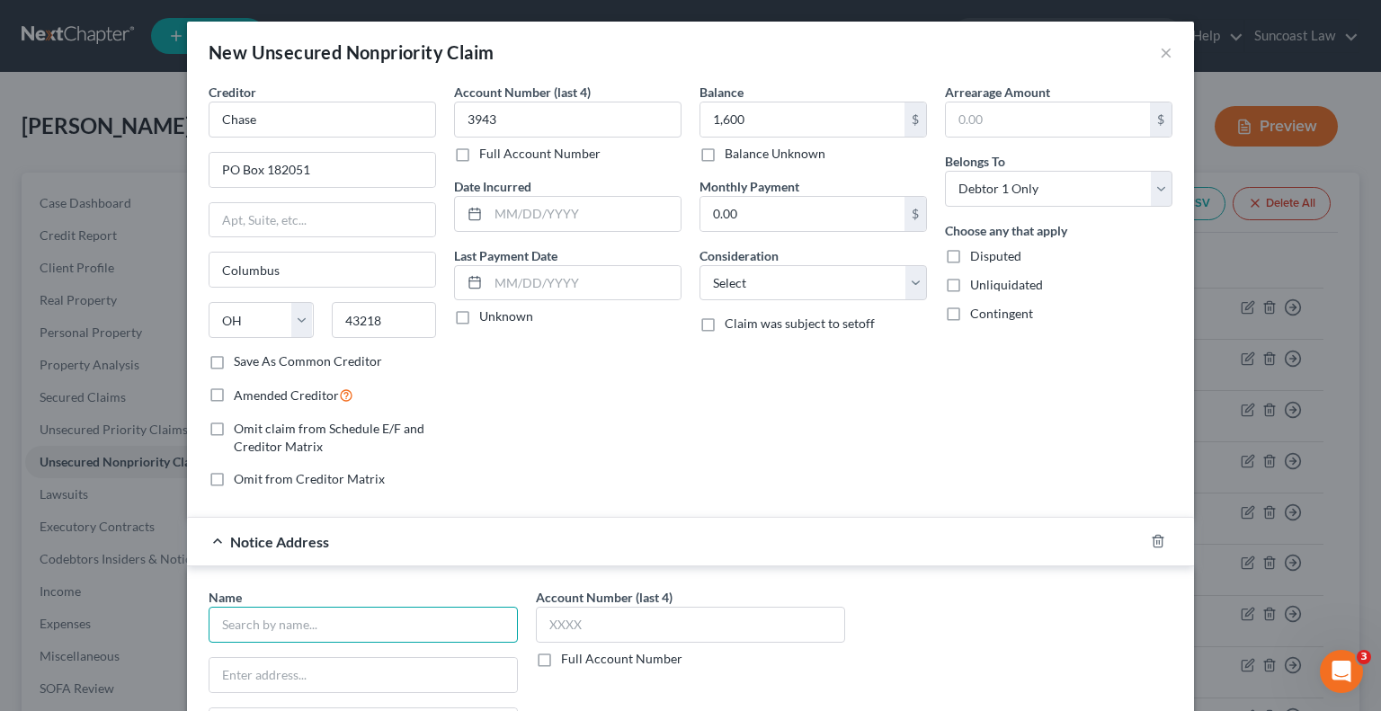
click at [409, 622] on input "text" at bounding box center [363, 625] width 309 height 36
click at [388, 662] on input "text" at bounding box center [362, 675] width 307 height 34
paste input "PO Box 15298"
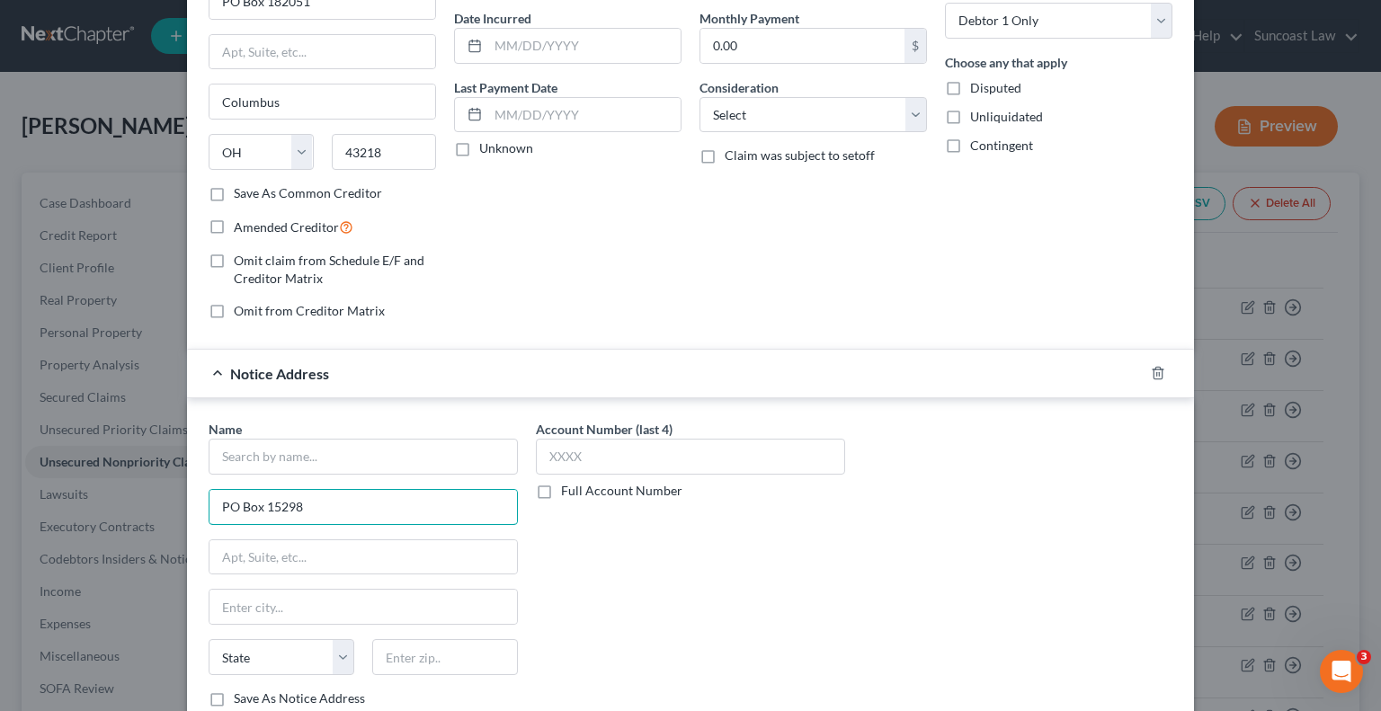
scroll to position [180, 0]
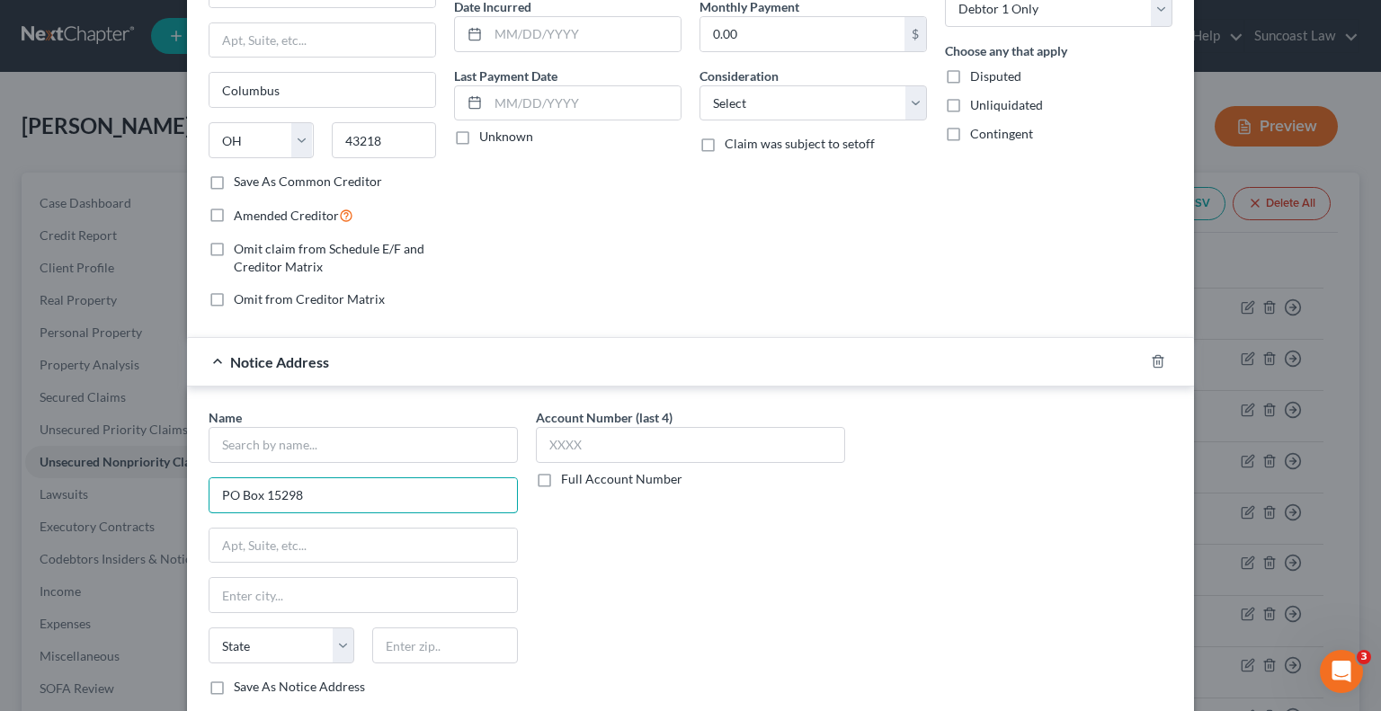
type input "PO Box 15298"
click at [467, 638] on input "text" at bounding box center [445, 646] width 146 height 36
type input "19850"
type input "Wilmington"
select select "7"
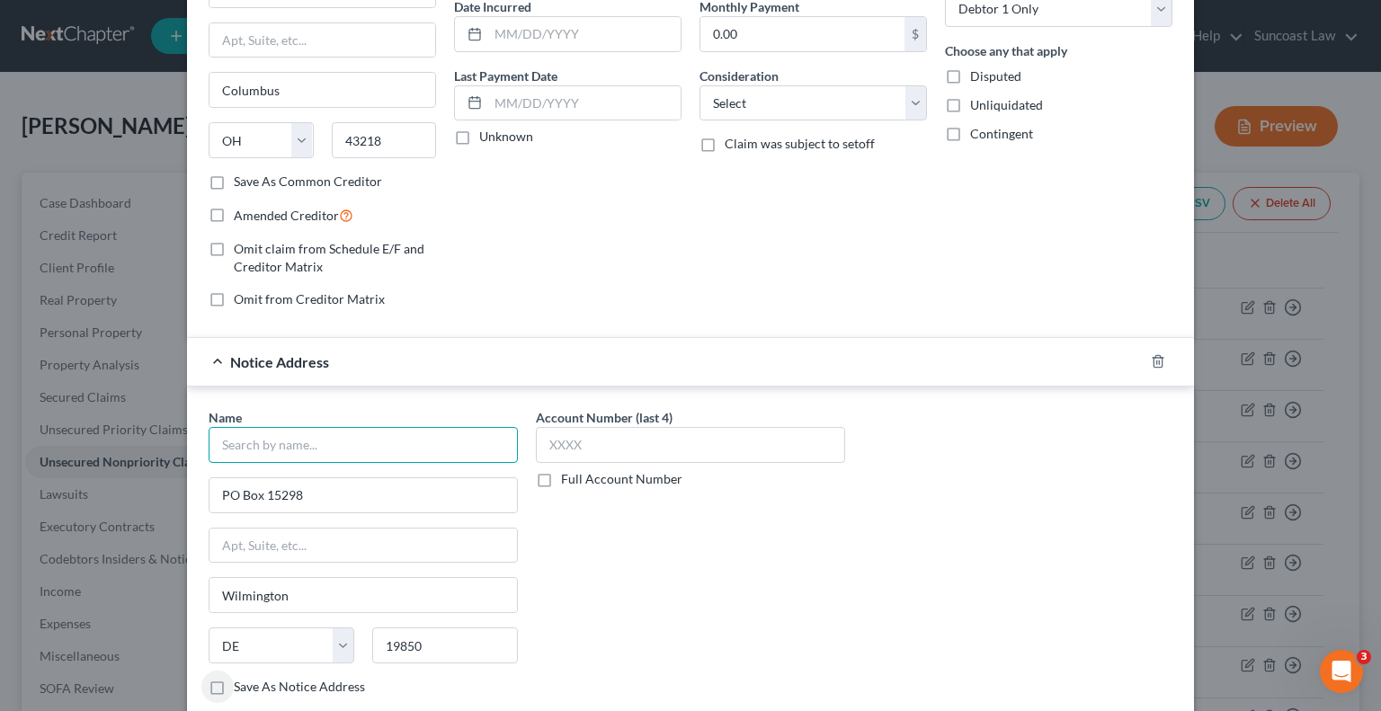
click at [429, 444] on input "text" at bounding box center [363, 445] width 309 height 36
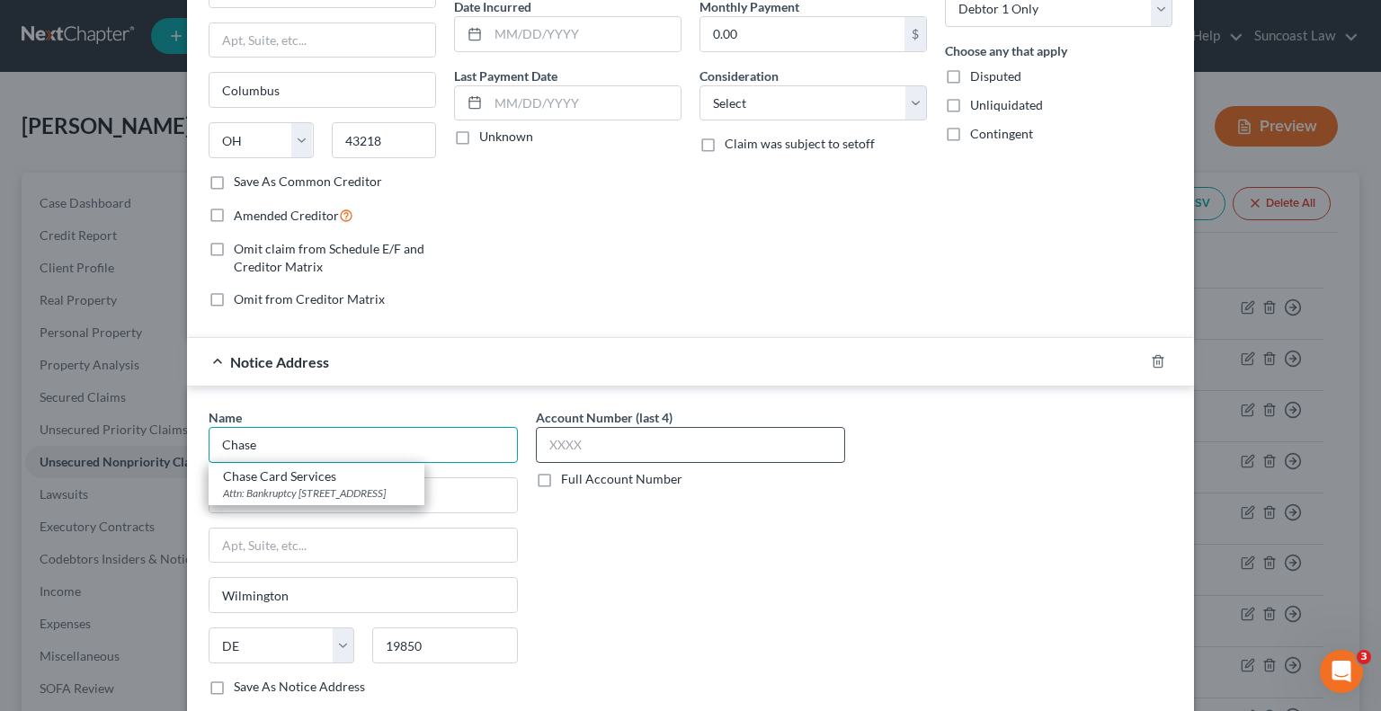
type input "Chase"
click at [685, 438] on input "text" at bounding box center [690, 445] width 309 height 36
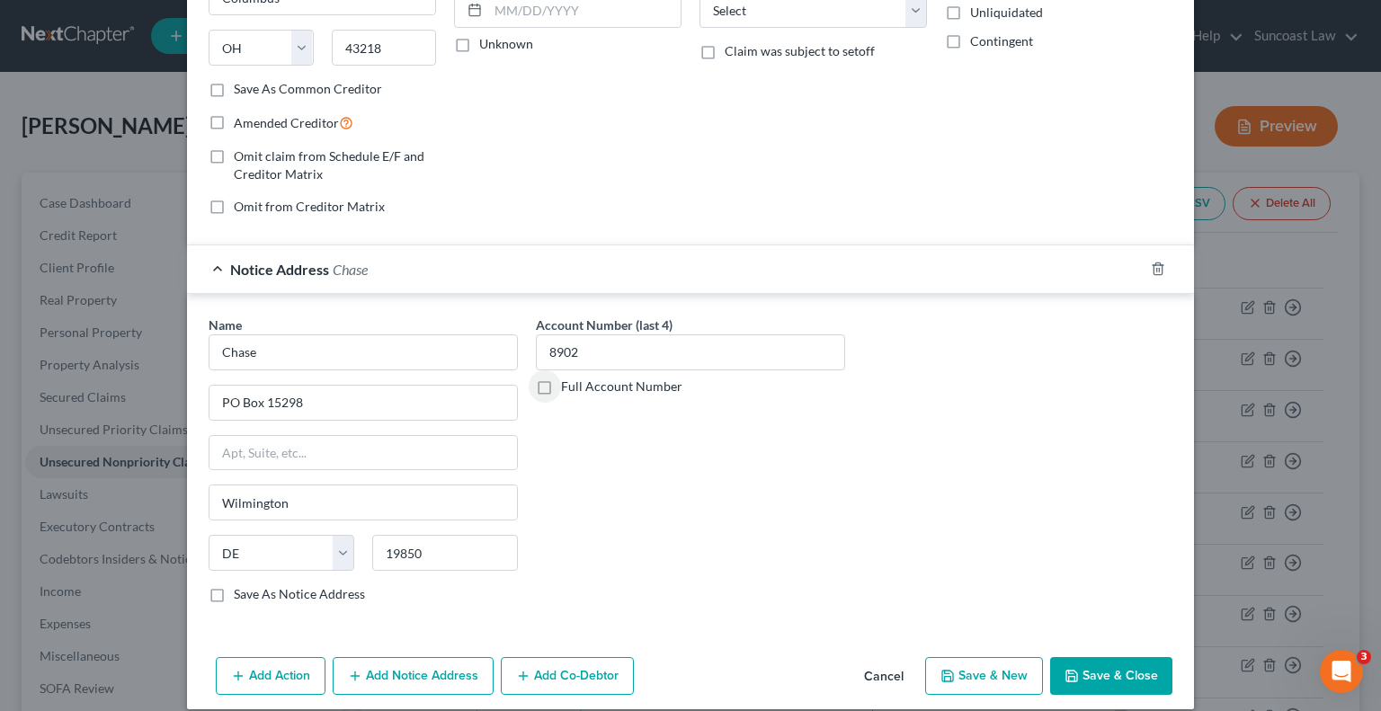
scroll to position [288, 0]
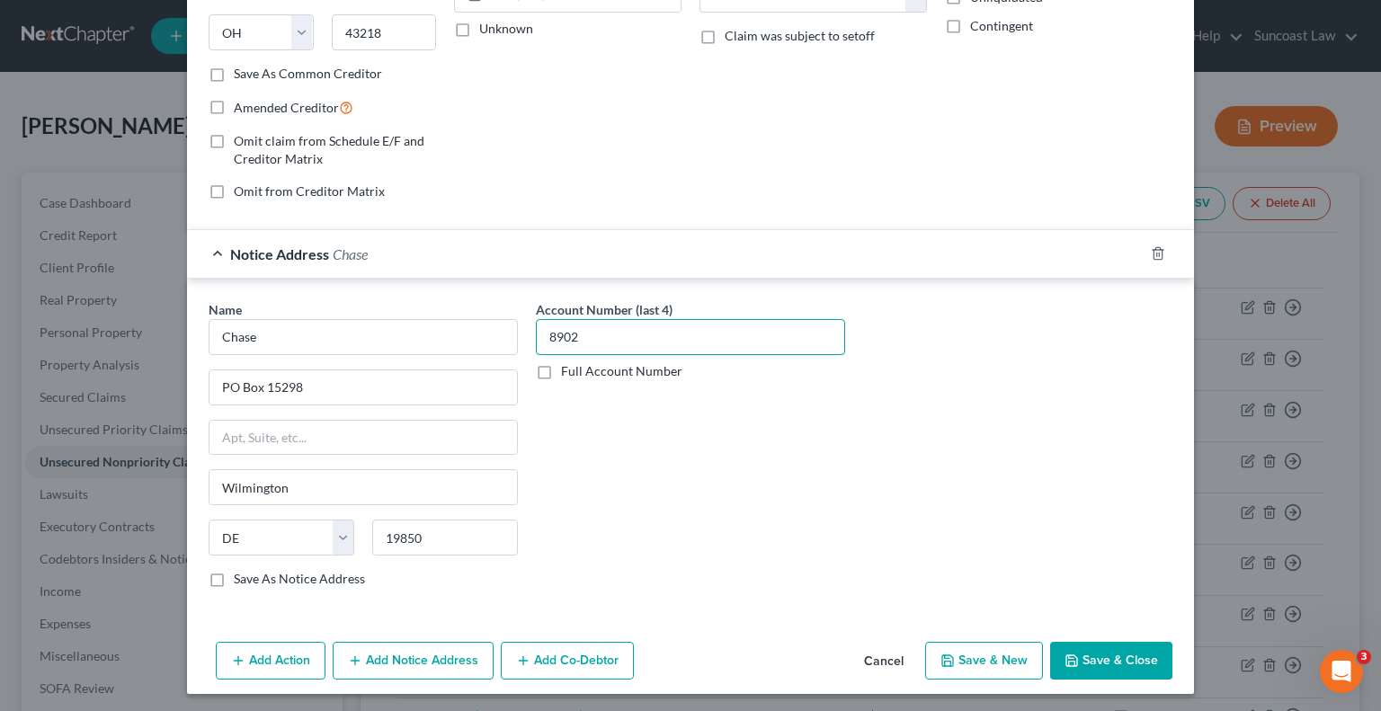
click at [565, 334] on input "8902" at bounding box center [690, 337] width 309 height 36
type input "8"
type input "3943"
drag, startPoint x: 438, startPoint y: 153, endPoint x: 470, endPoint y: 177, distance: 40.5
click at [445, 153] on div "Account Number (last 4) 3943 Full Account Number Date Incurred Last Payment Dat…" at bounding box center [567, 5] width 245 height 420
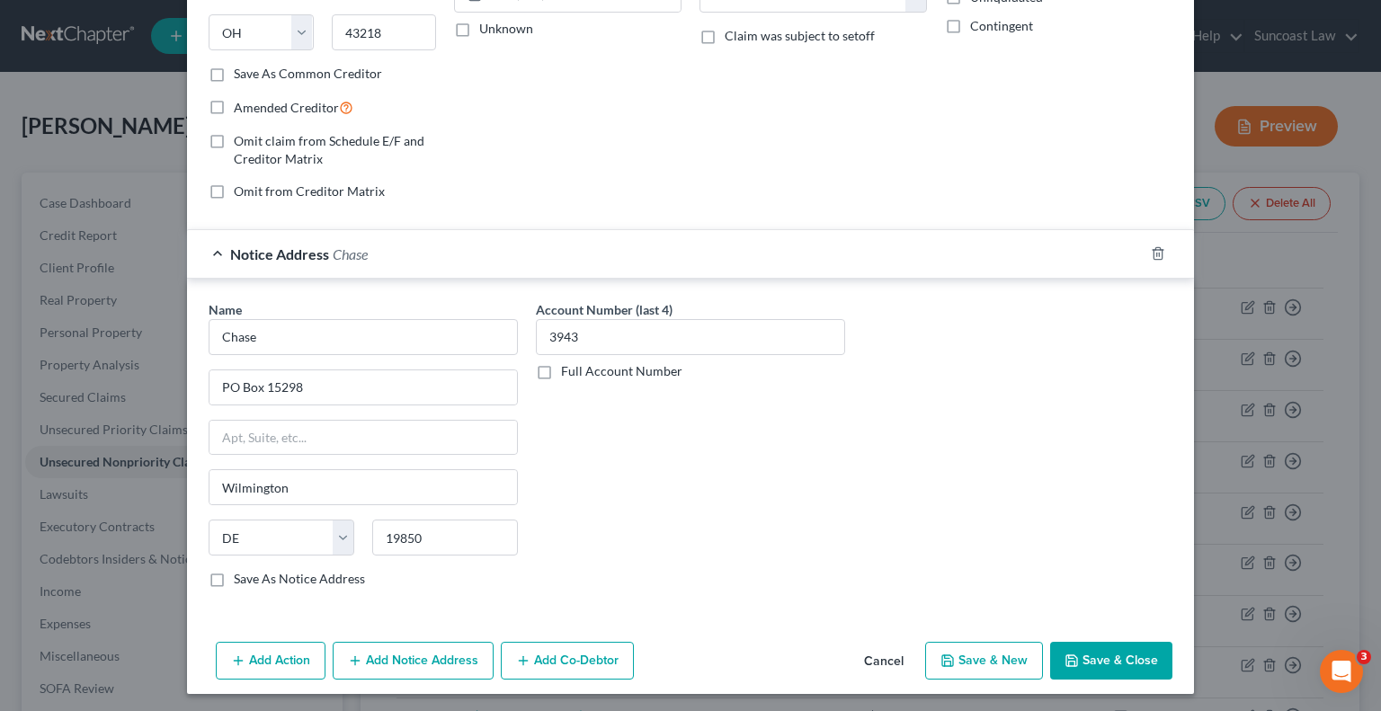
click at [1090, 651] on button "Save & Close" at bounding box center [1111, 661] width 122 height 38
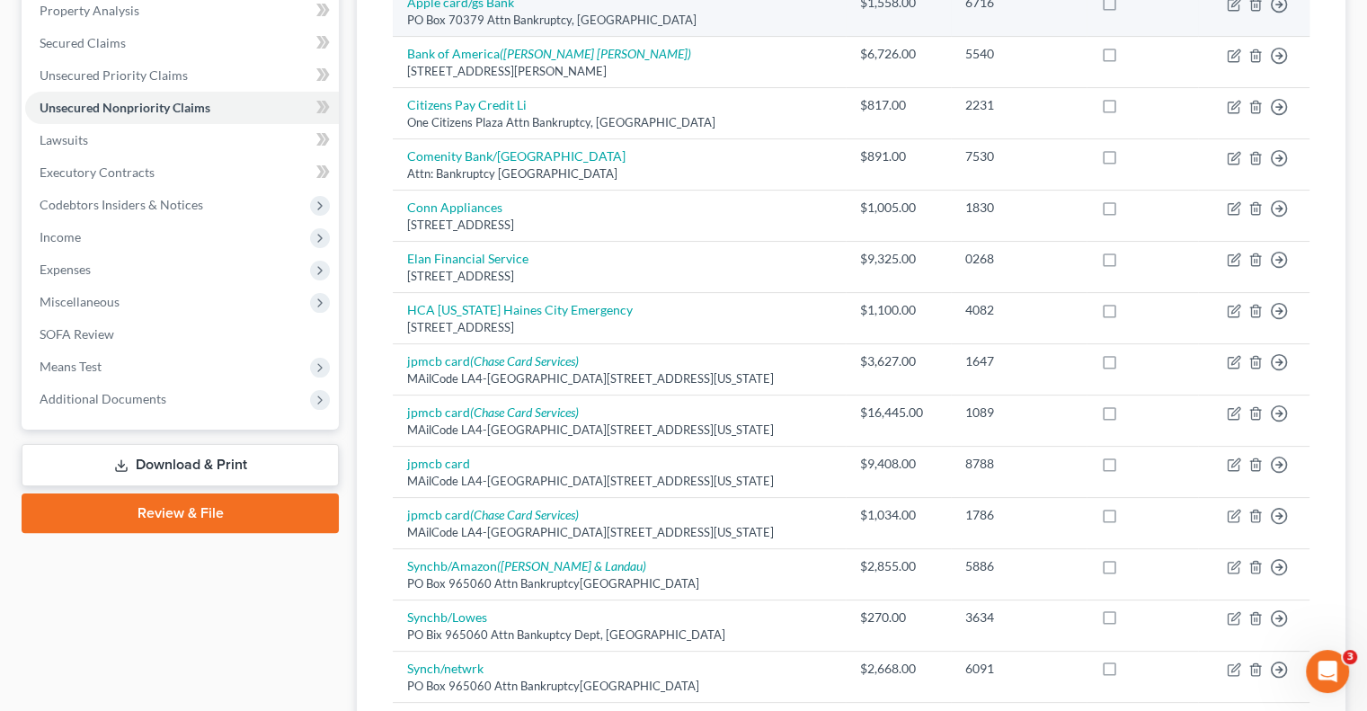
scroll to position [0, 0]
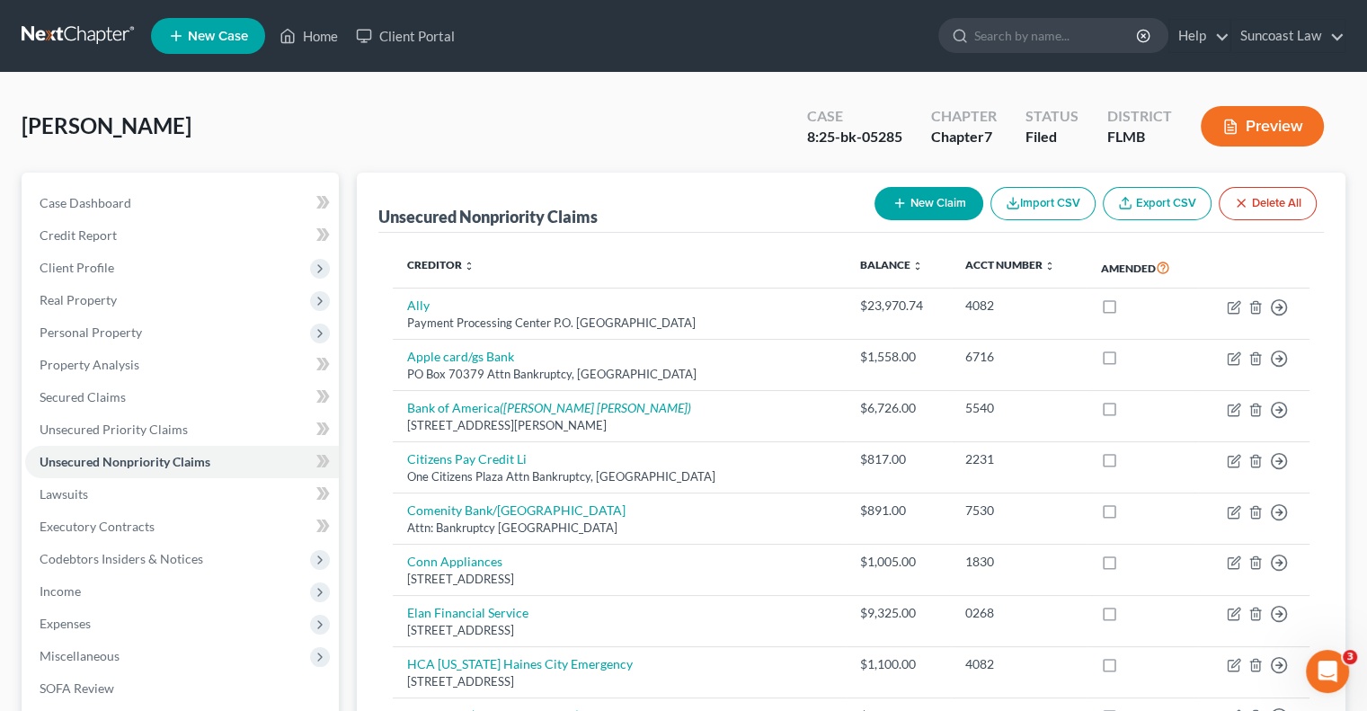
click at [942, 214] on button "New Claim" at bounding box center [929, 203] width 109 height 33
select select "0"
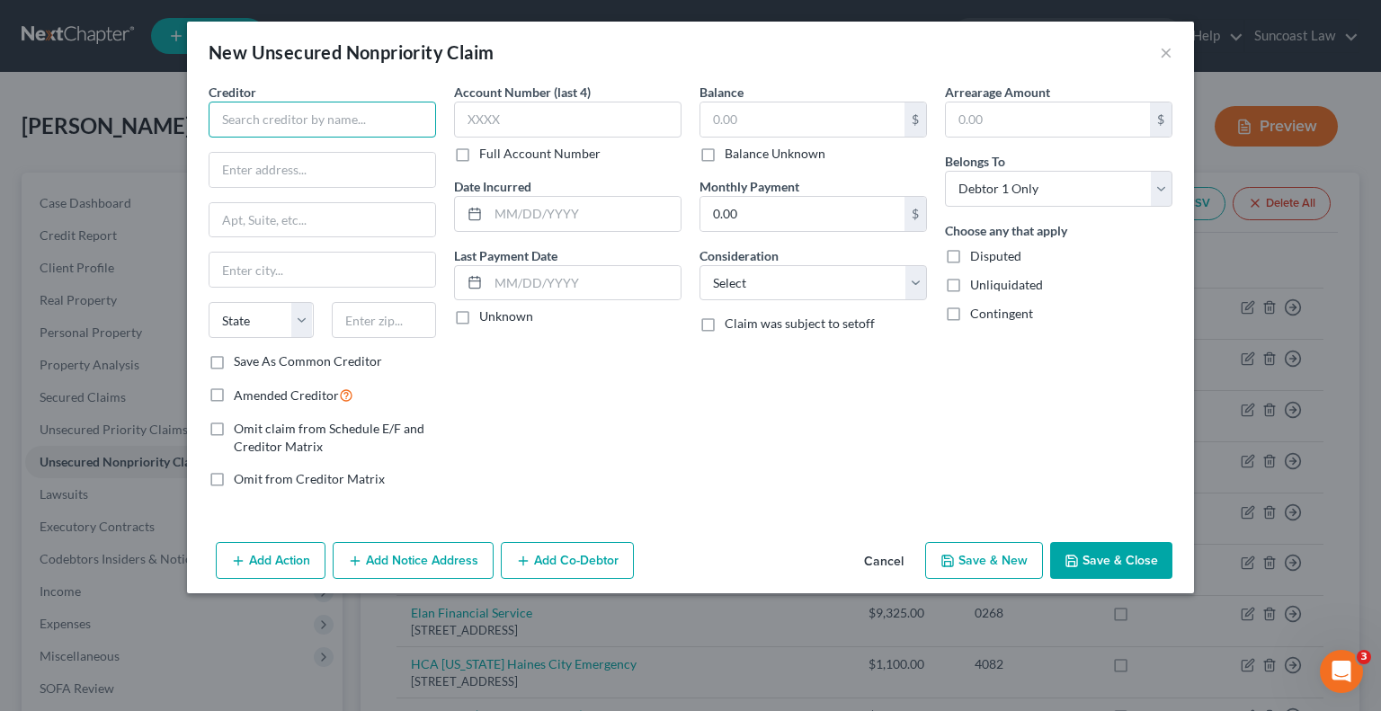
click at [279, 103] on input "text" at bounding box center [322, 120] width 227 height 36
type input "Chase"
type input "PO Box 182051"
type input "43218"
type input "Columbus"
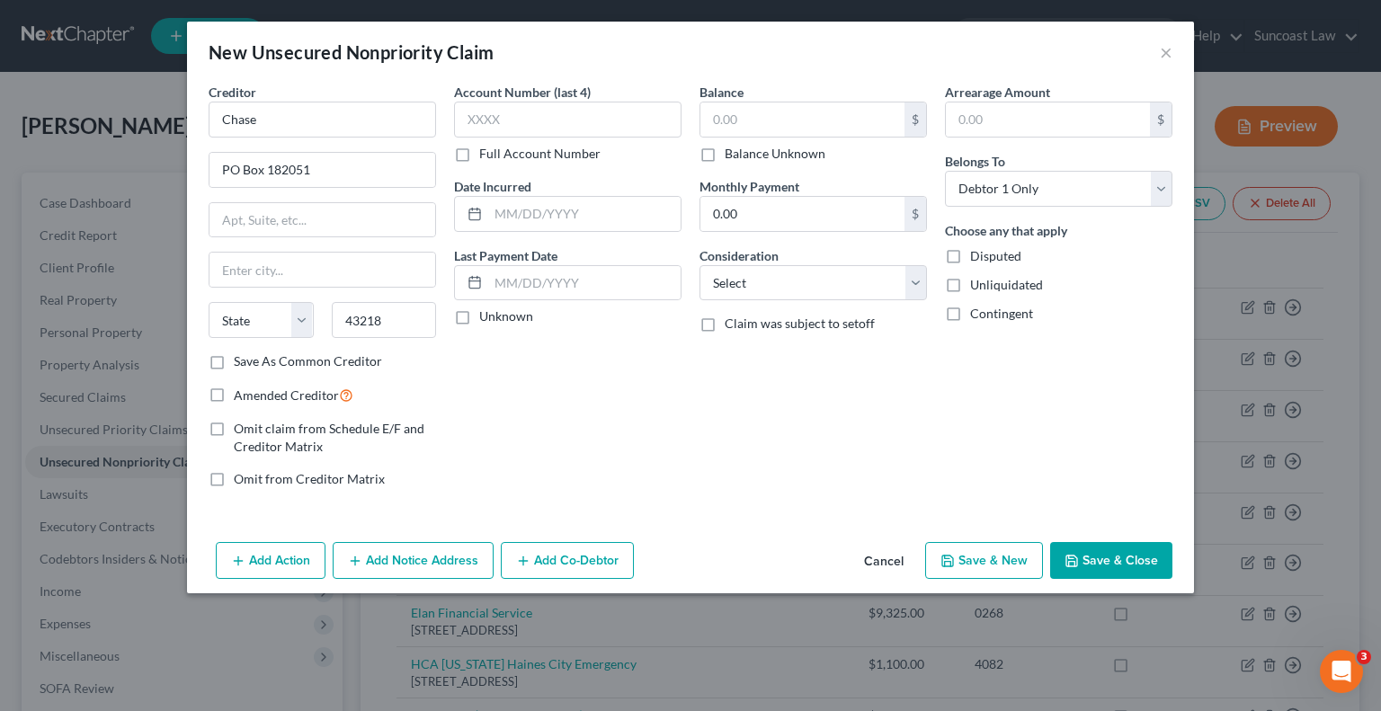
select select "36"
click at [591, 125] on input "text" at bounding box center [567, 120] width 227 height 36
type input "8902"
click at [747, 118] on input "text" at bounding box center [802, 119] width 204 height 34
click at [1130, 557] on button "Save & Close" at bounding box center [1111, 561] width 122 height 38
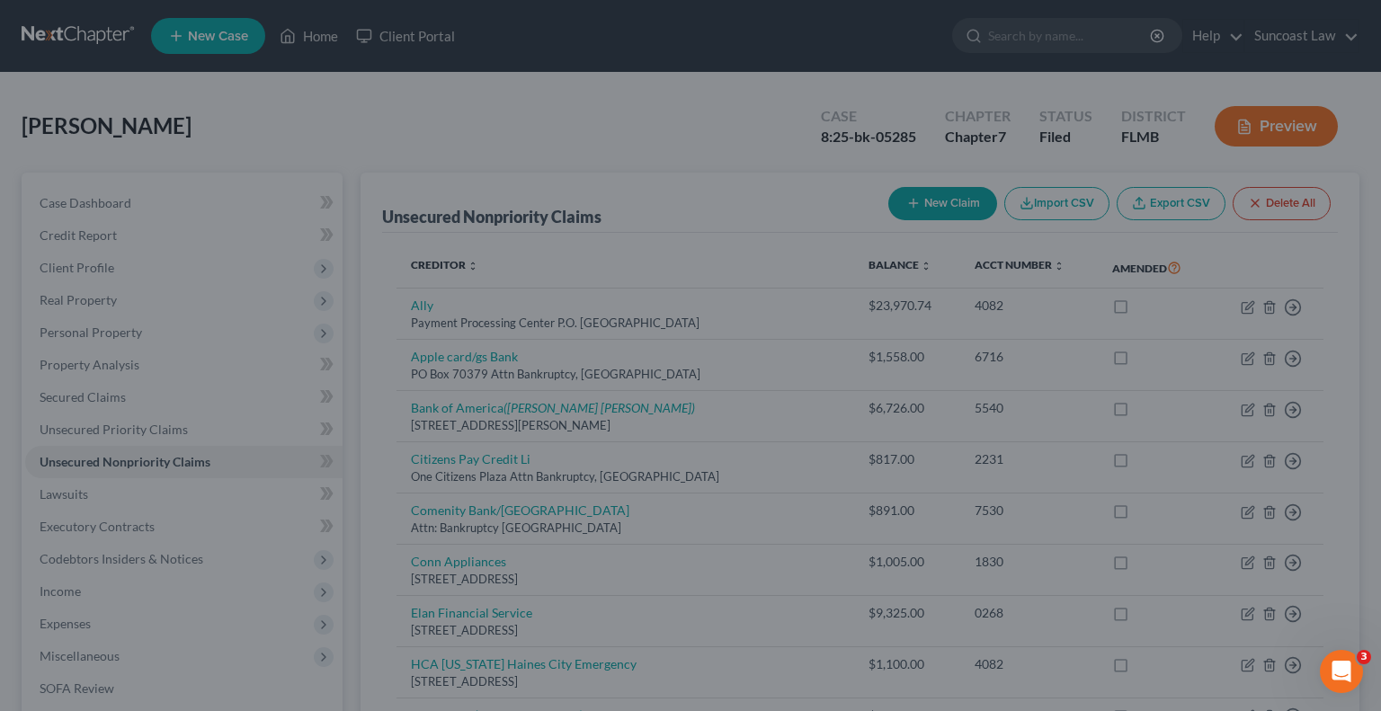
type input "98.00"
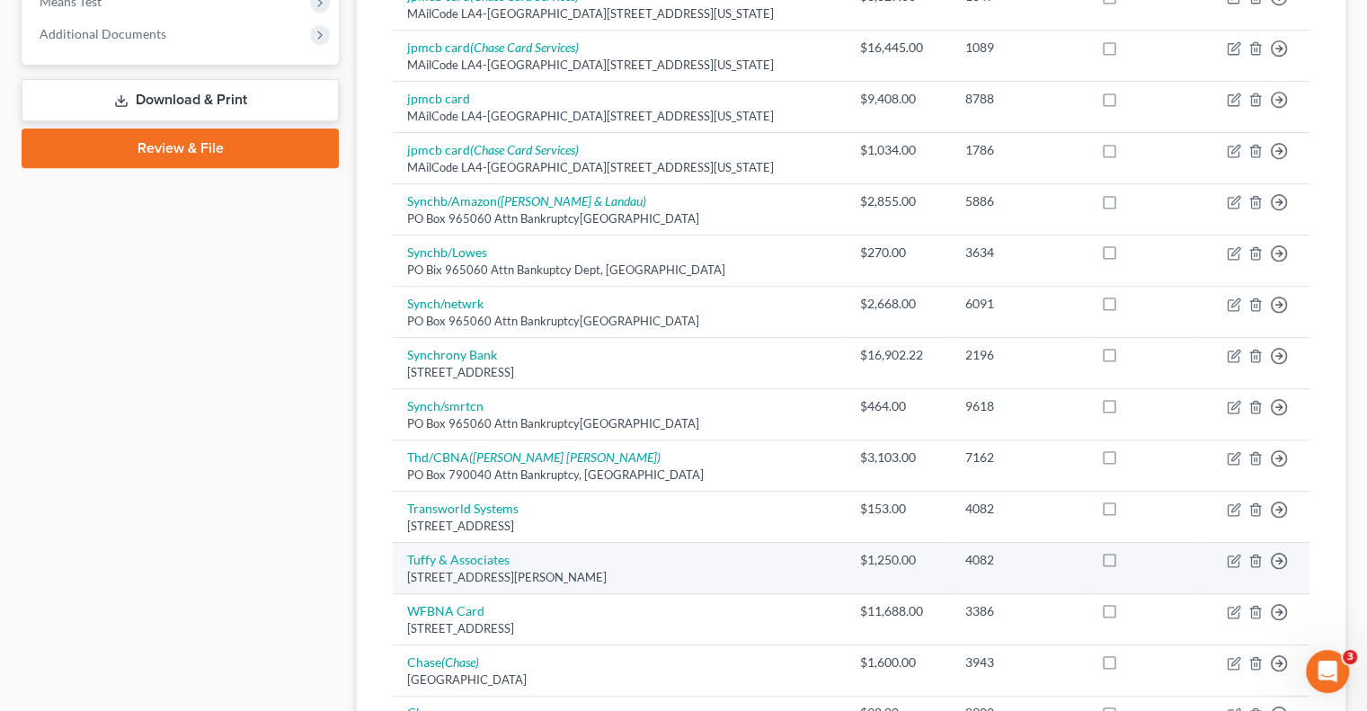
scroll to position [945, 0]
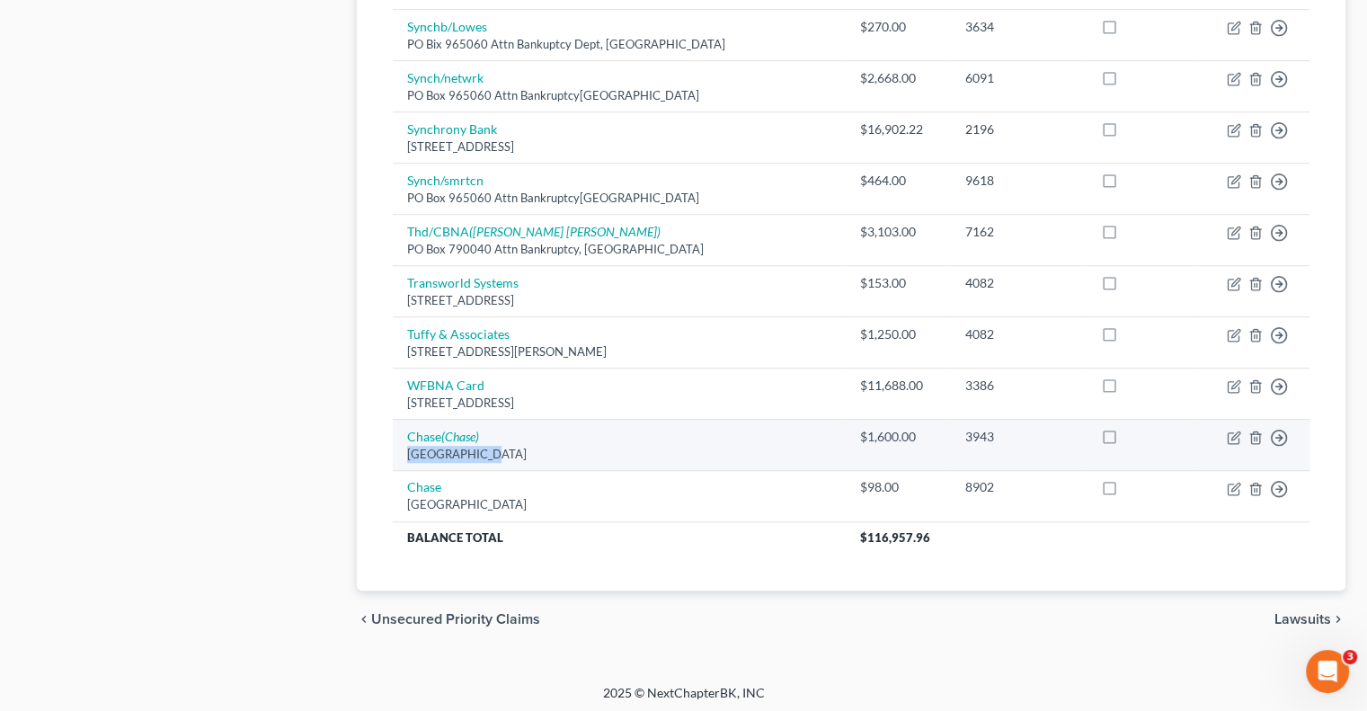
drag, startPoint x: 486, startPoint y: 447, endPoint x: 405, endPoint y: 452, distance: 81.1
click at [405, 452] on td "Chase (Chase) [STREET_ADDRESS]" at bounding box center [619, 444] width 453 height 51
copy div "PO Box 182051"
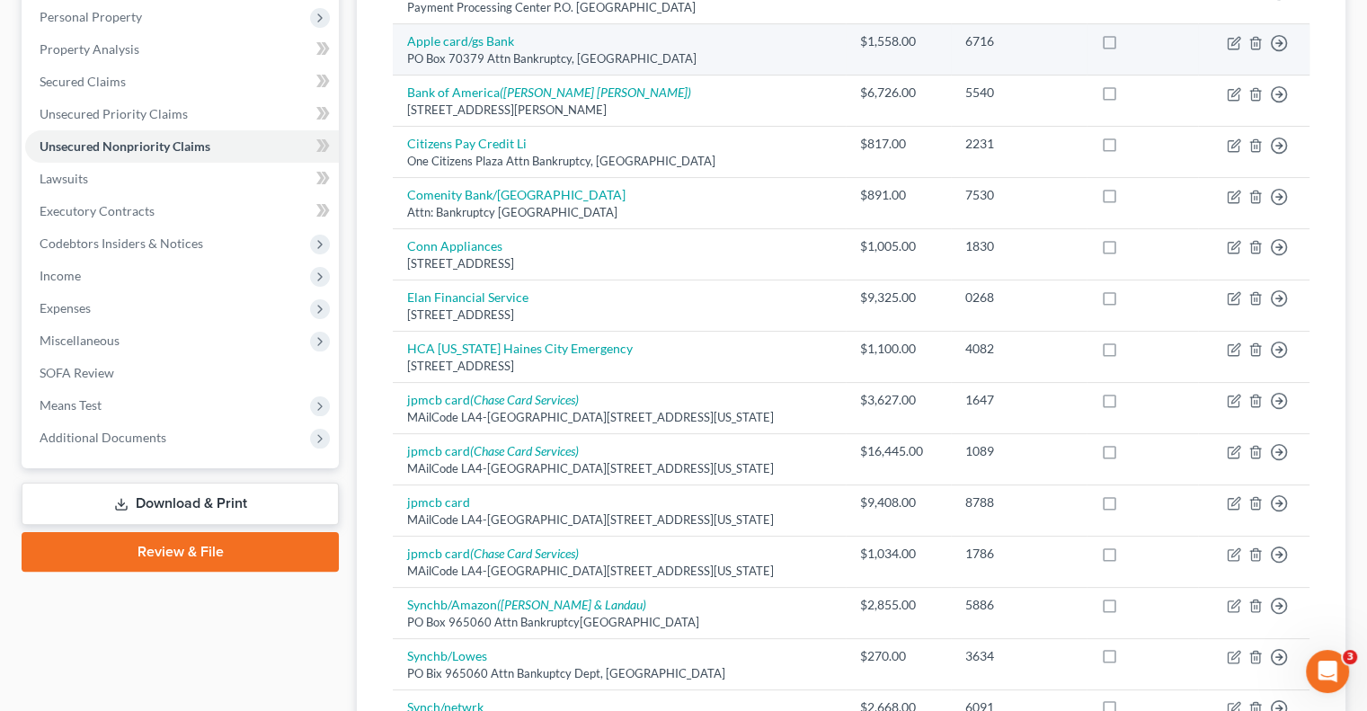
scroll to position [0, 0]
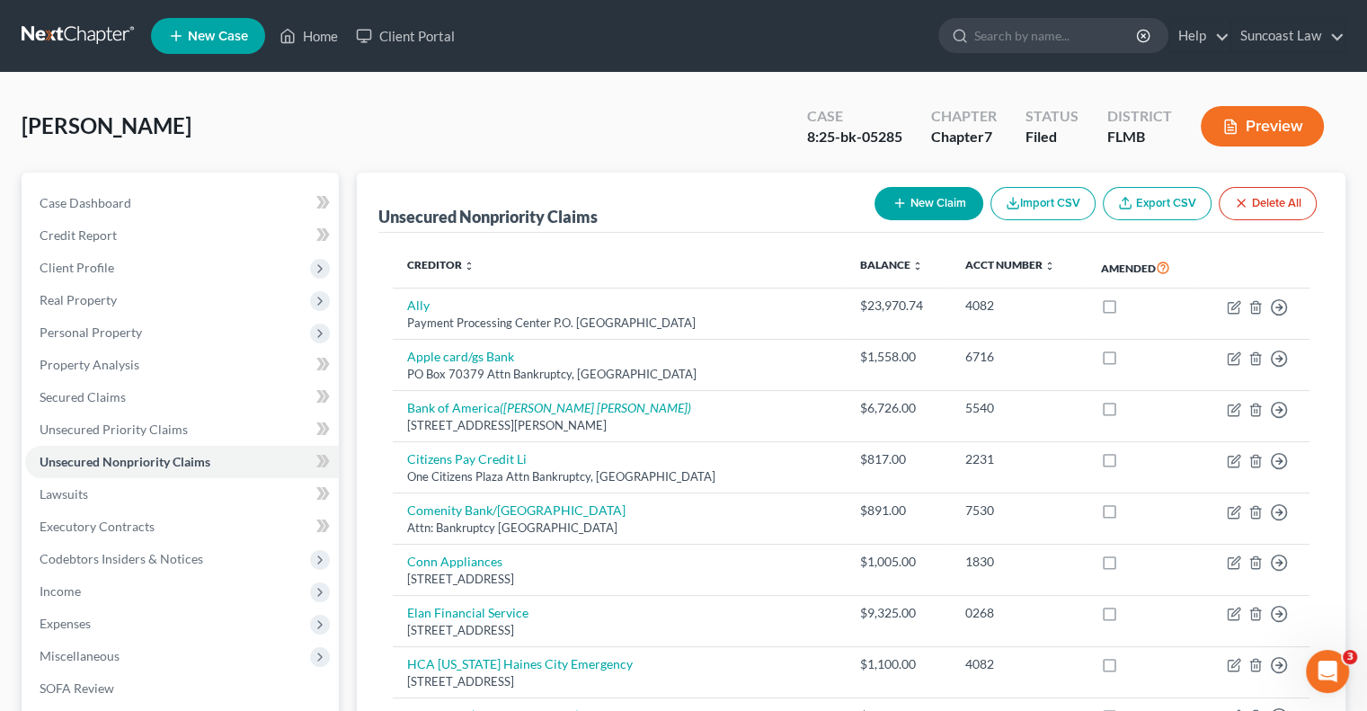
click at [921, 207] on button "New Claim" at bounding box center [929, 203] width 109 height 33
select select "0"
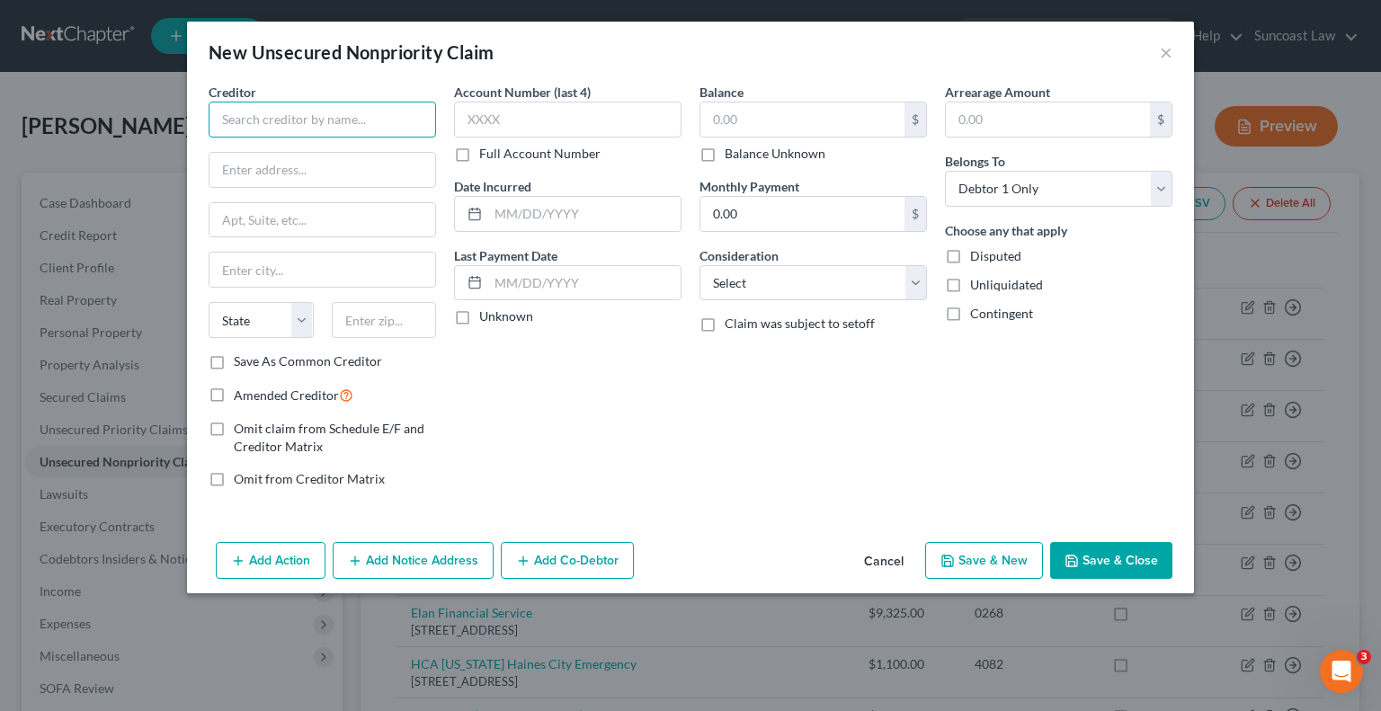
click at [356, 114] on input "text" at bounding box center [322, 120] width 227 height 36
type input "Chase"
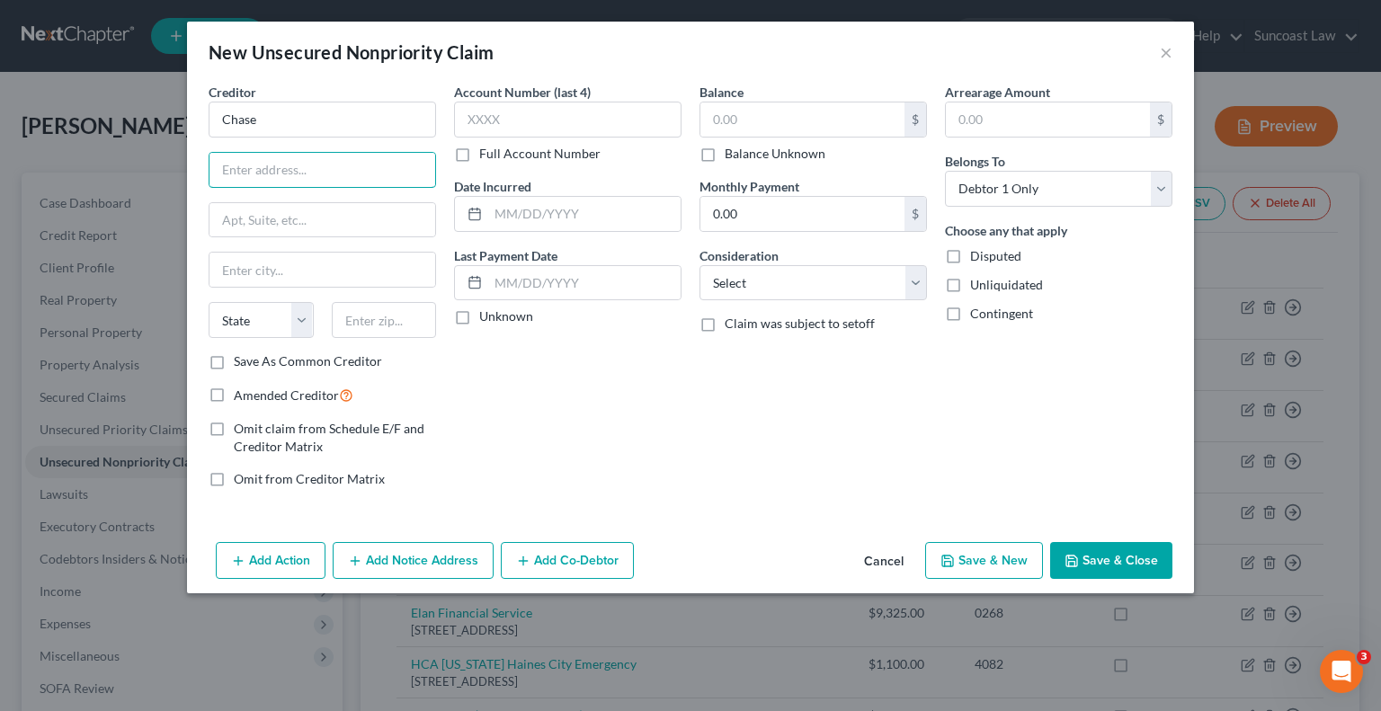
paste input "PO Box 182051"
type input "PO Box 182051"
drag, startPoint x: 361, startPoint y: 318, endPoint x: 368, endPoint y: 309, distance: 11.0
click at [366, 314] on input "text" at bounding box center [384, 320] width 105 height 36
click at [393, 316] on input "43118" at bounding box center [384, 320] width 105 height 36
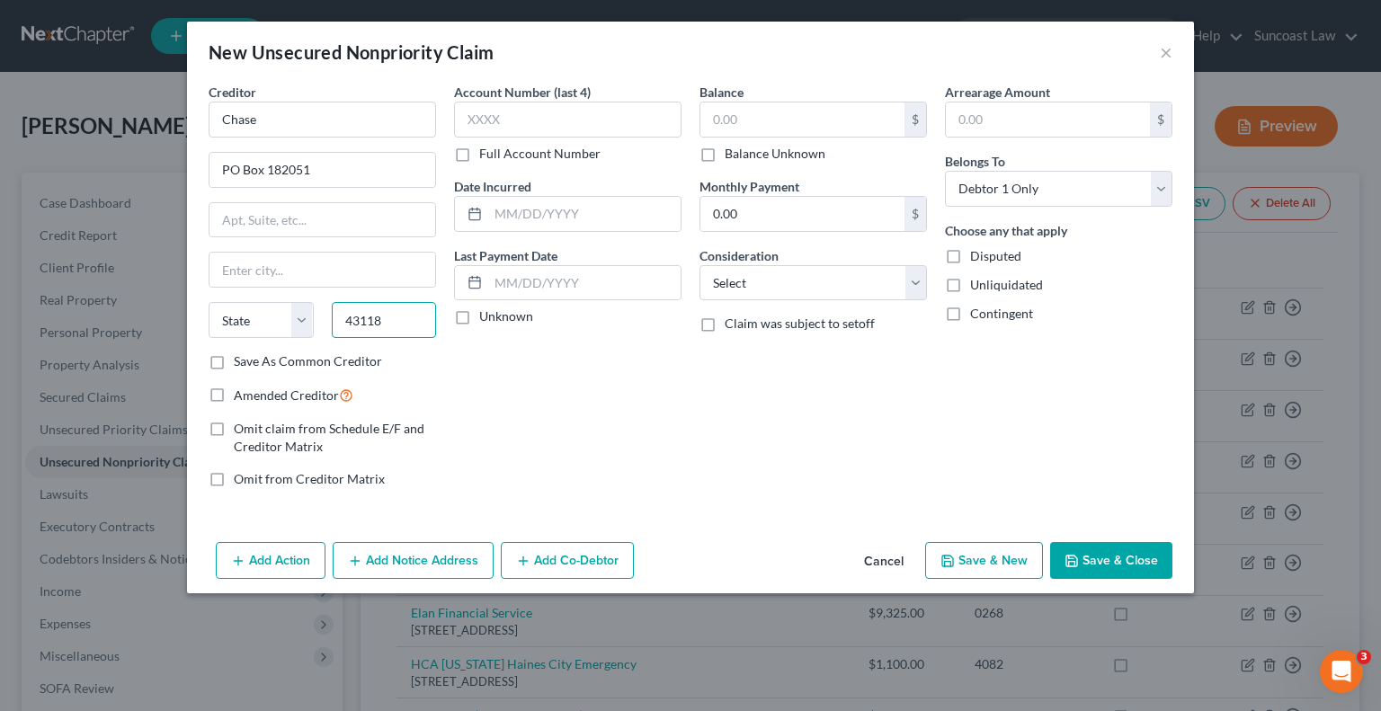
click at [334, 316] on input "43118" at bounding box center [384, 320] width 105 height 36
type input "43218"
type input "Columbus"
select select "36"
click at [519, 111] on input "text" at bounding box center [567, 120] width 227 height 36
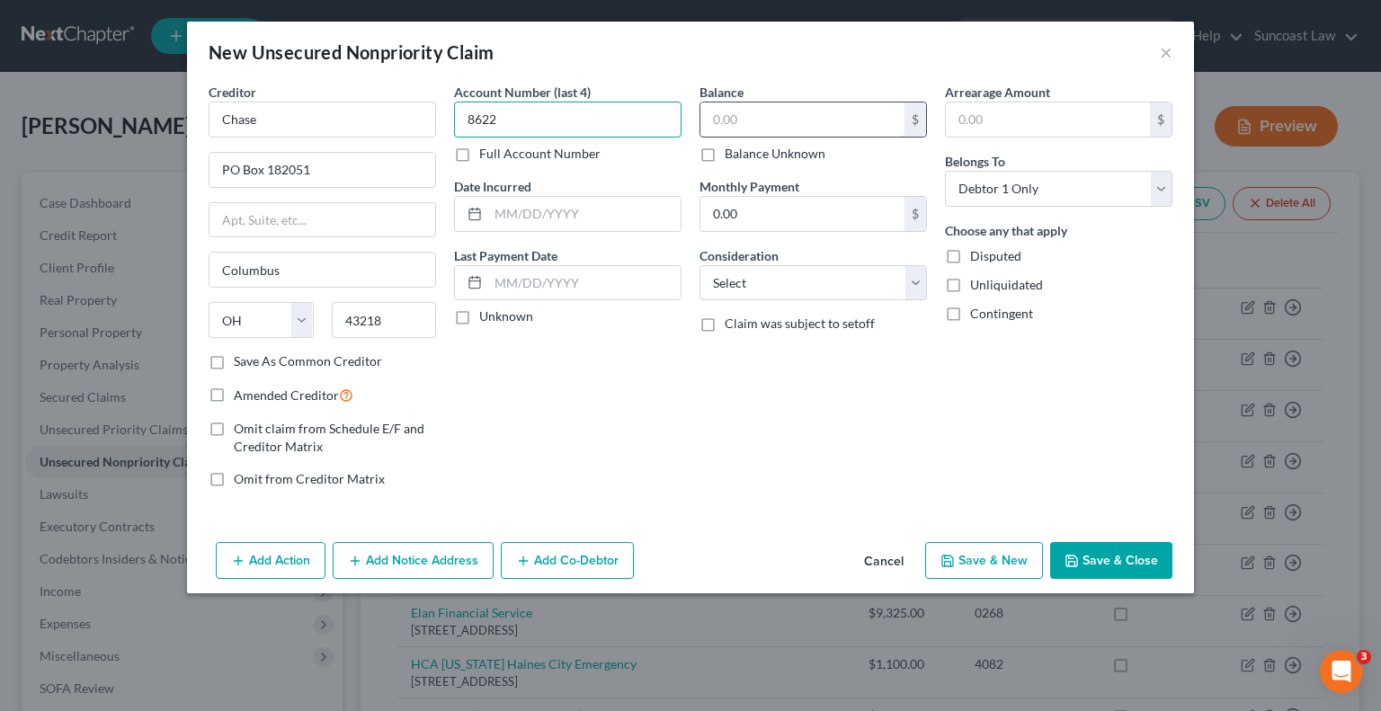
type input "8622"
click at [798, 121] on input "text" at bounding box center [802, 119] width 204 height 34
type input "1,634.16"
click at [1086, 551] on button "Save & Close" at bounding box center [1111, 561] width 122 height 38
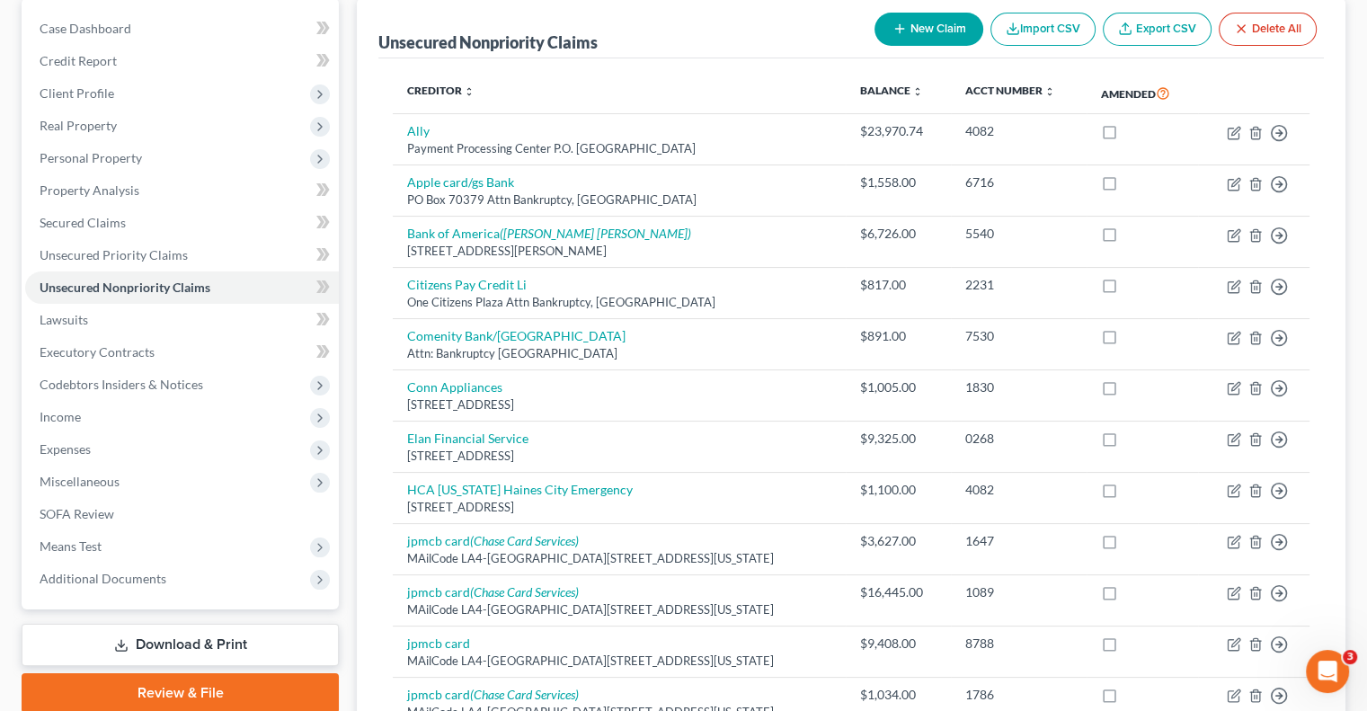
scroll to position [450, 0]
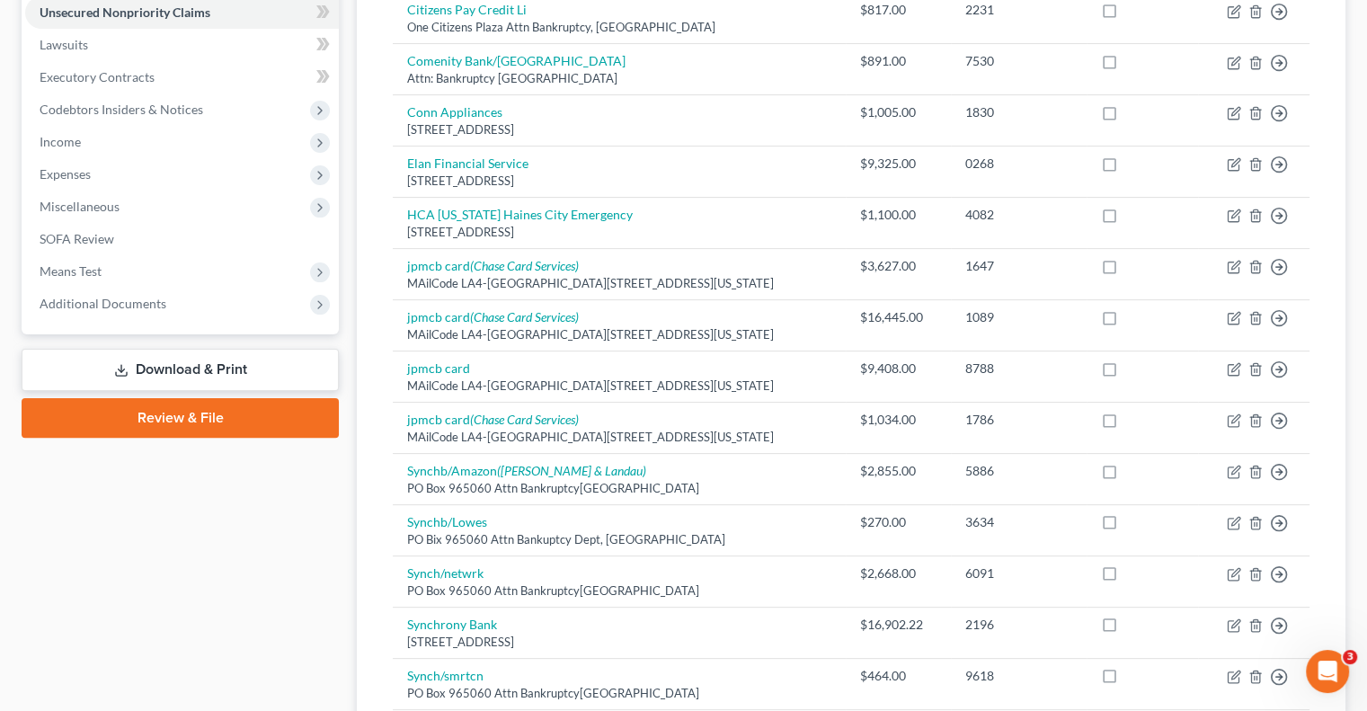
drag, startPoint x: 194, startPoint y: 366, endPoint x: 228, endPoint y: 380, distance: 37.1
click at [194, 366] on link "Download & Print" at bounding box center [180, 370] width 317 height 42
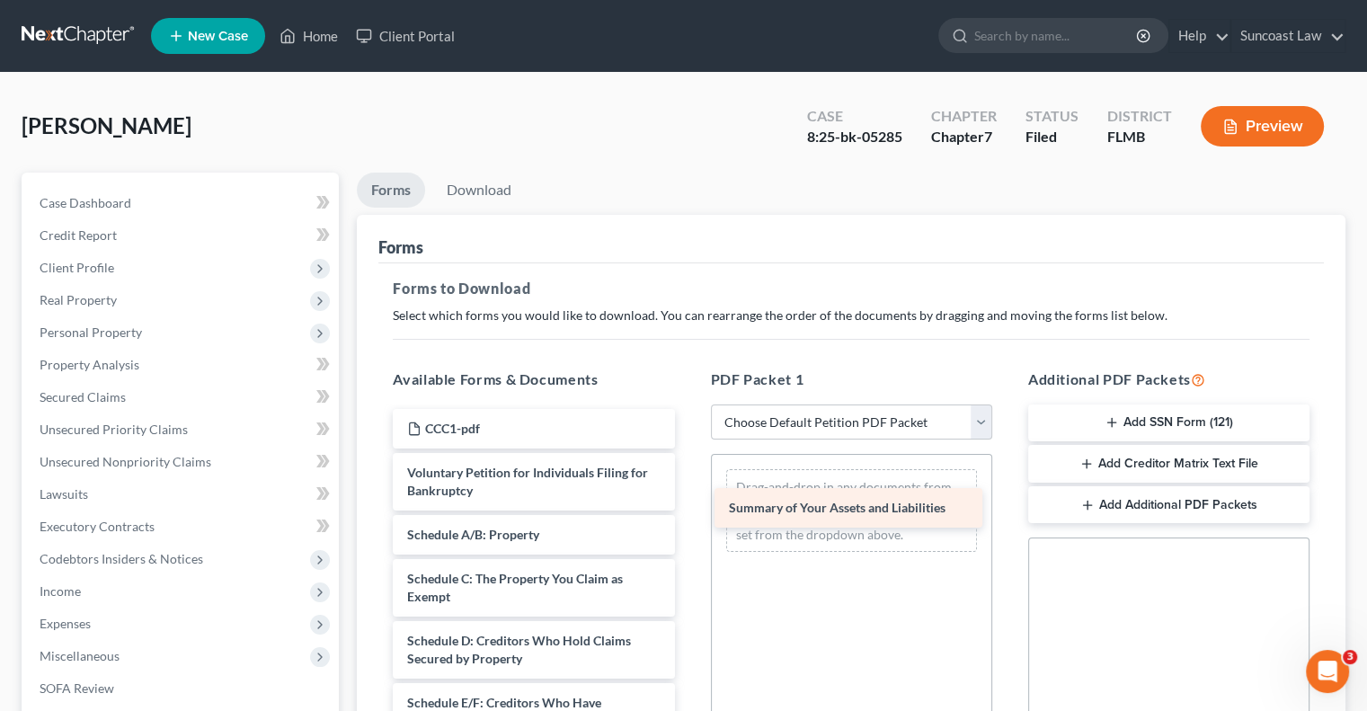
drag, startPoint x: 527, startPoint y: 530, endPoint x: 849, endPoint y: 504, distance: 322.8
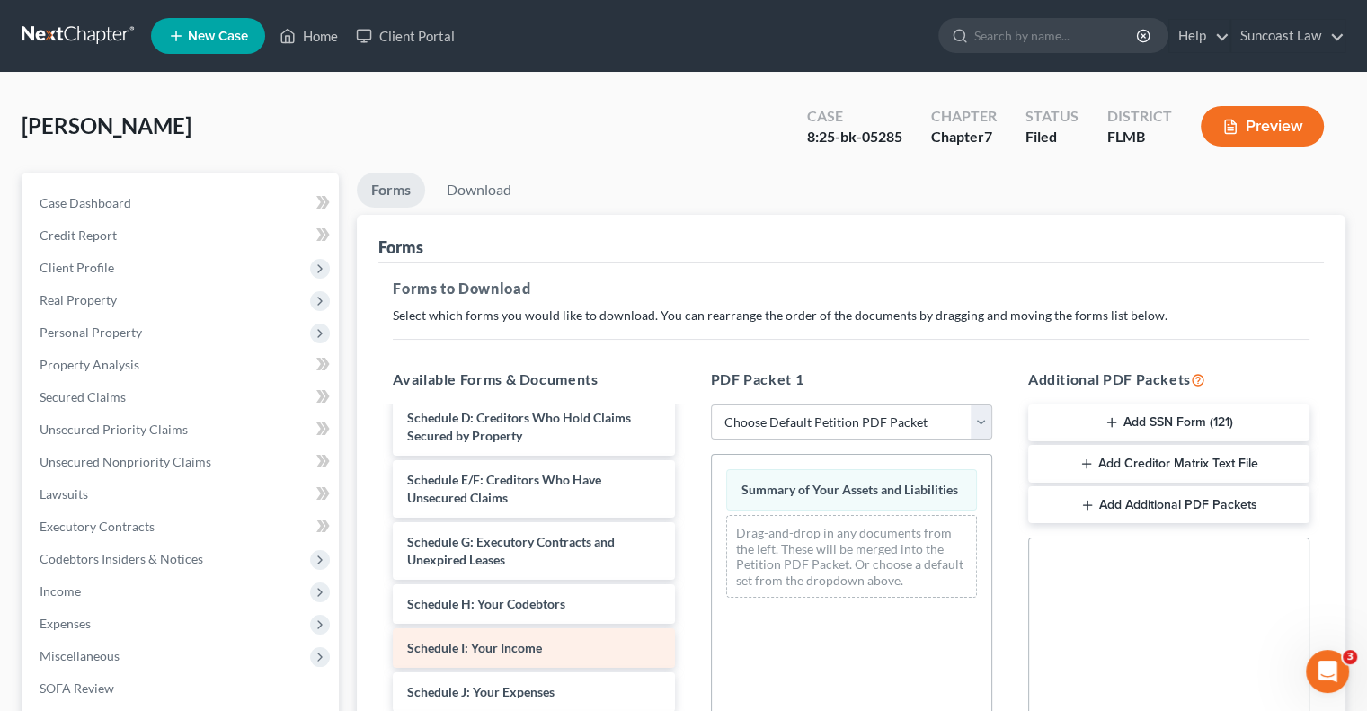
scroll to position [270, 0]
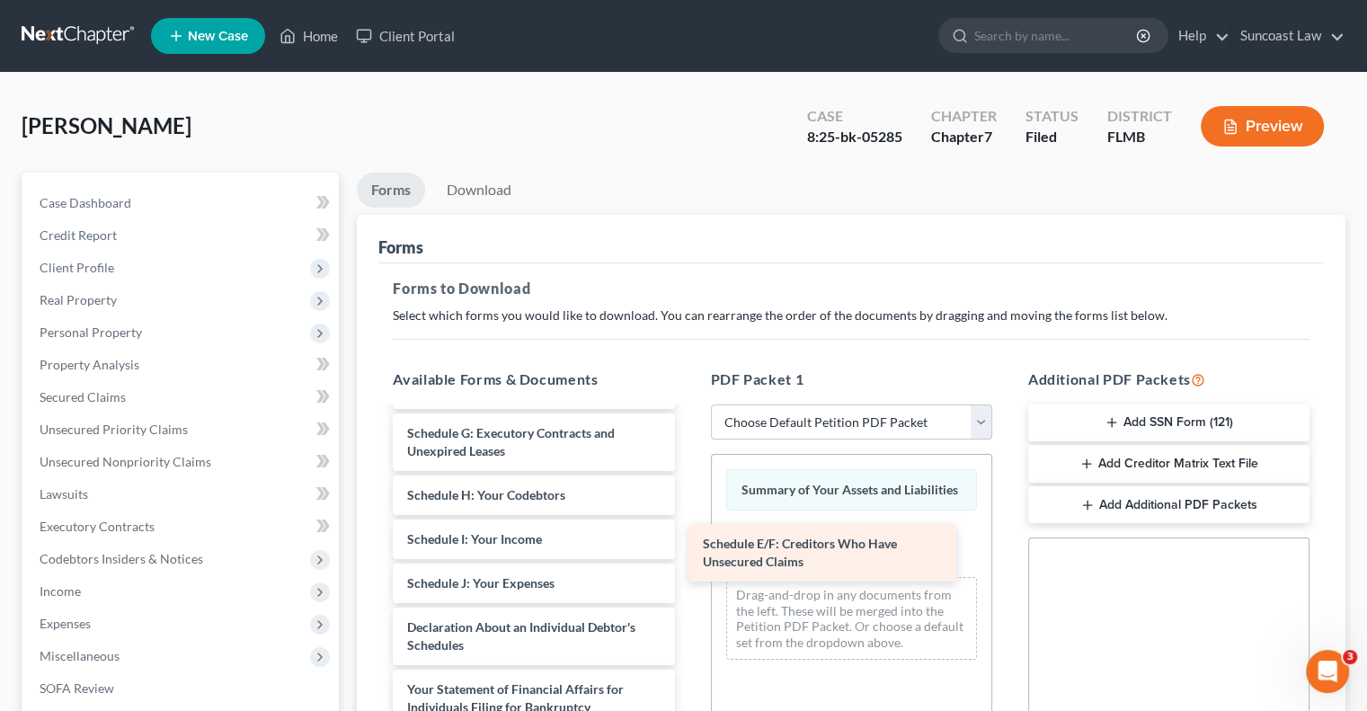
drag, startPoint x: 522, startPoint y: 438, endPoint x: 819, endPoint y: 550, distance: 317.2
click at [689, 550] on div "Schedule E/F: Creditors Who Have Unsecured Claims CCC1-pdf Voluntary Petition f…" at bounding box center [533, 592] width 310 height 906
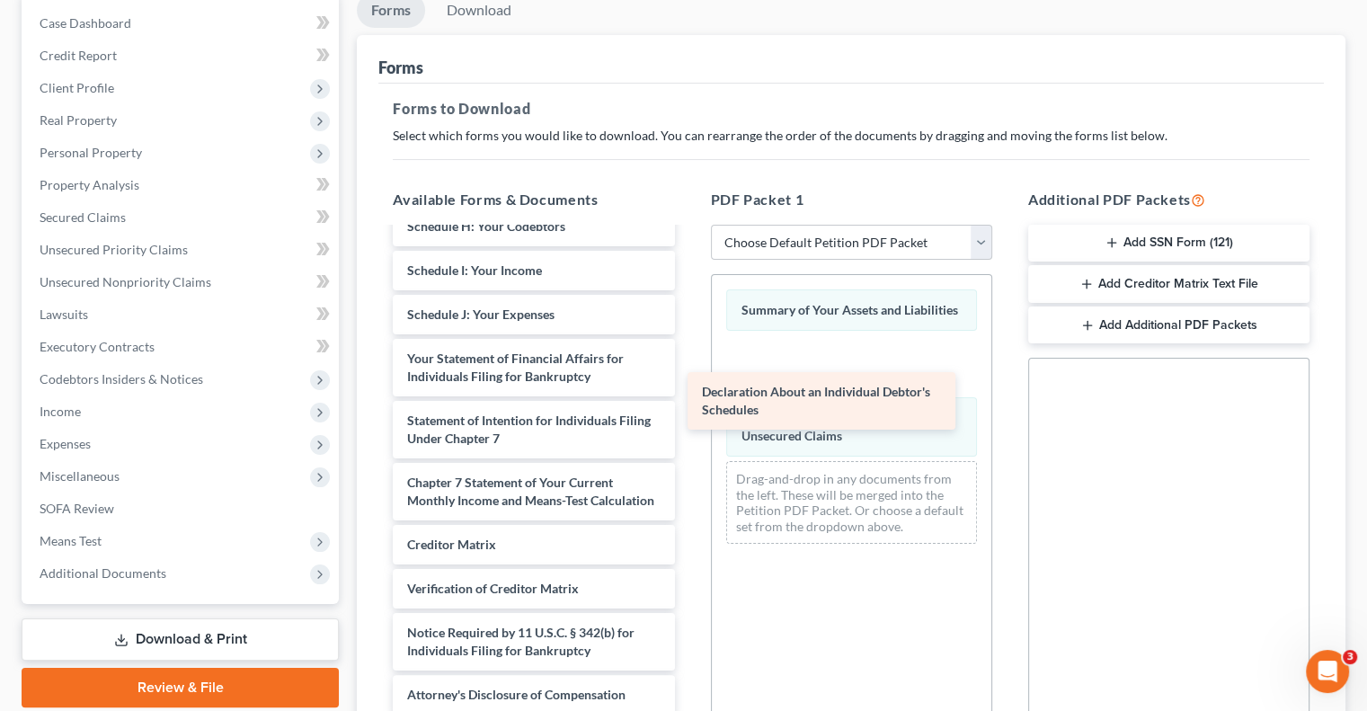
scroll to position [376, 0]
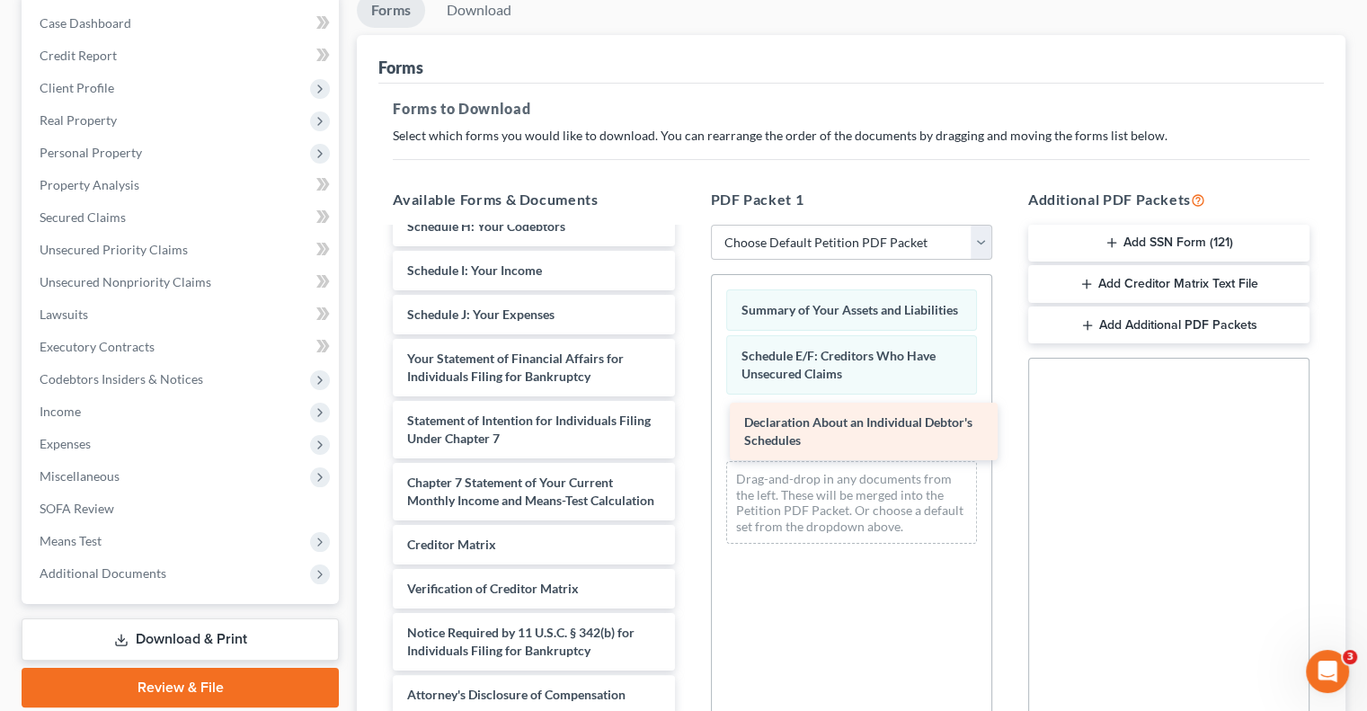
drag, startPoint x: 503, startPoint y: 287, endPoint x: 843, endPoint y: 445, distance: 374.9
click at [689, 445] on div "Declaration About an Individual Debtor's Schedules CCC1-pdf Voluntary Petition …" at bounding box center [533, 293] width 310 height 844
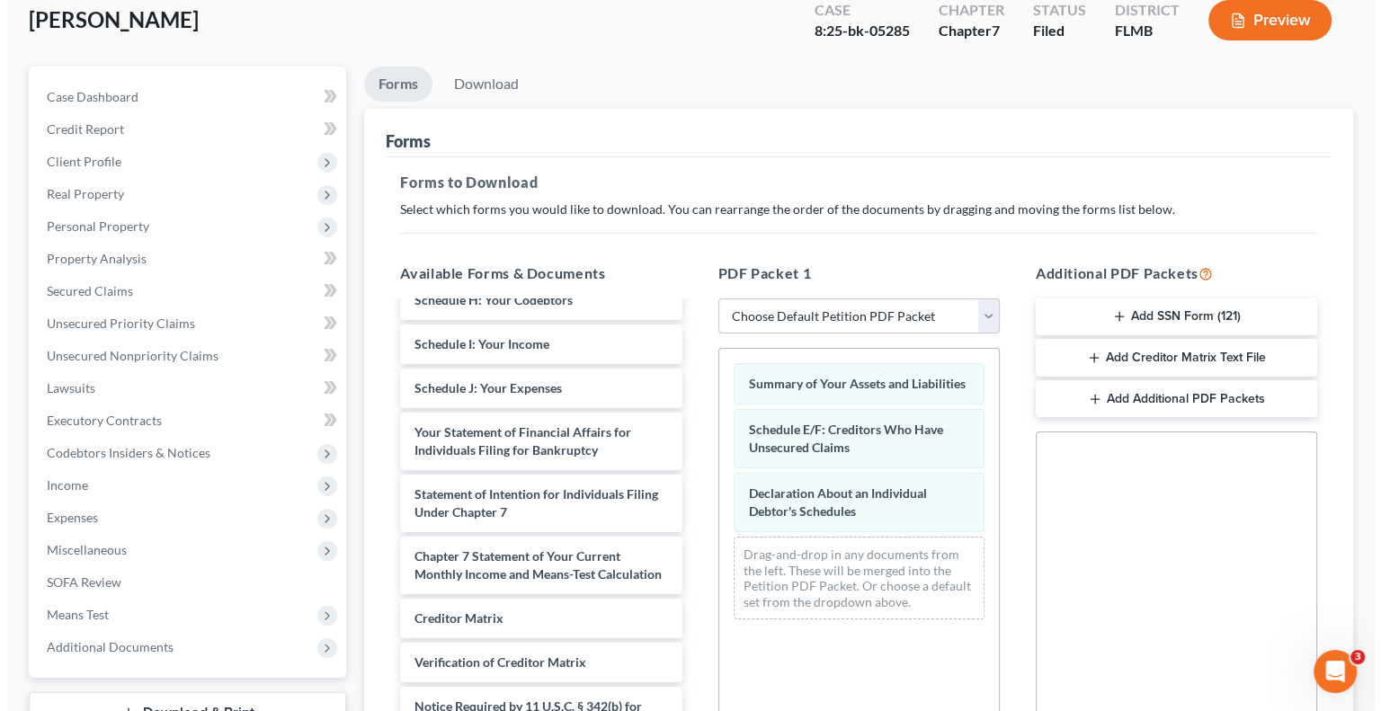
scroll to position [0, 0]
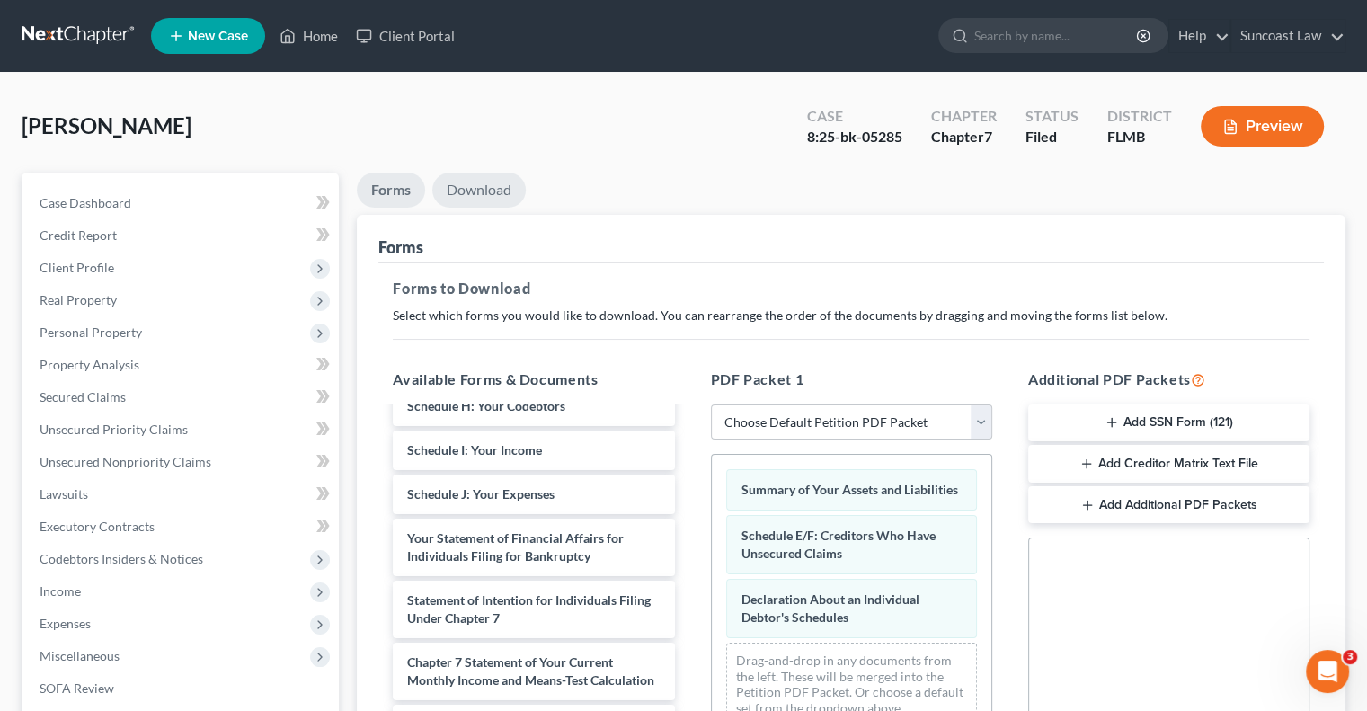
click at [492, 191] on link "Download" at bounding box center [478, 190] width 93 height 35
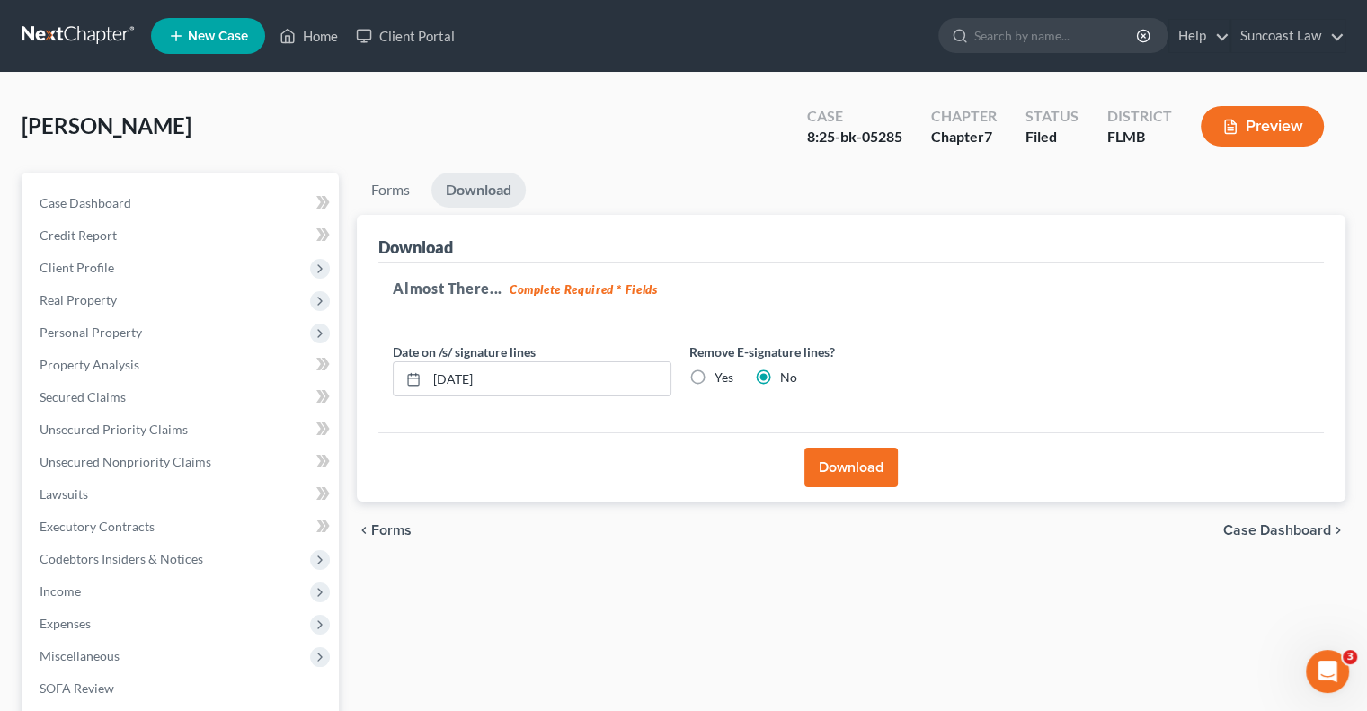
click at [850, 470] on button "Download" at bounding box center [851, 468] width 93 height 40
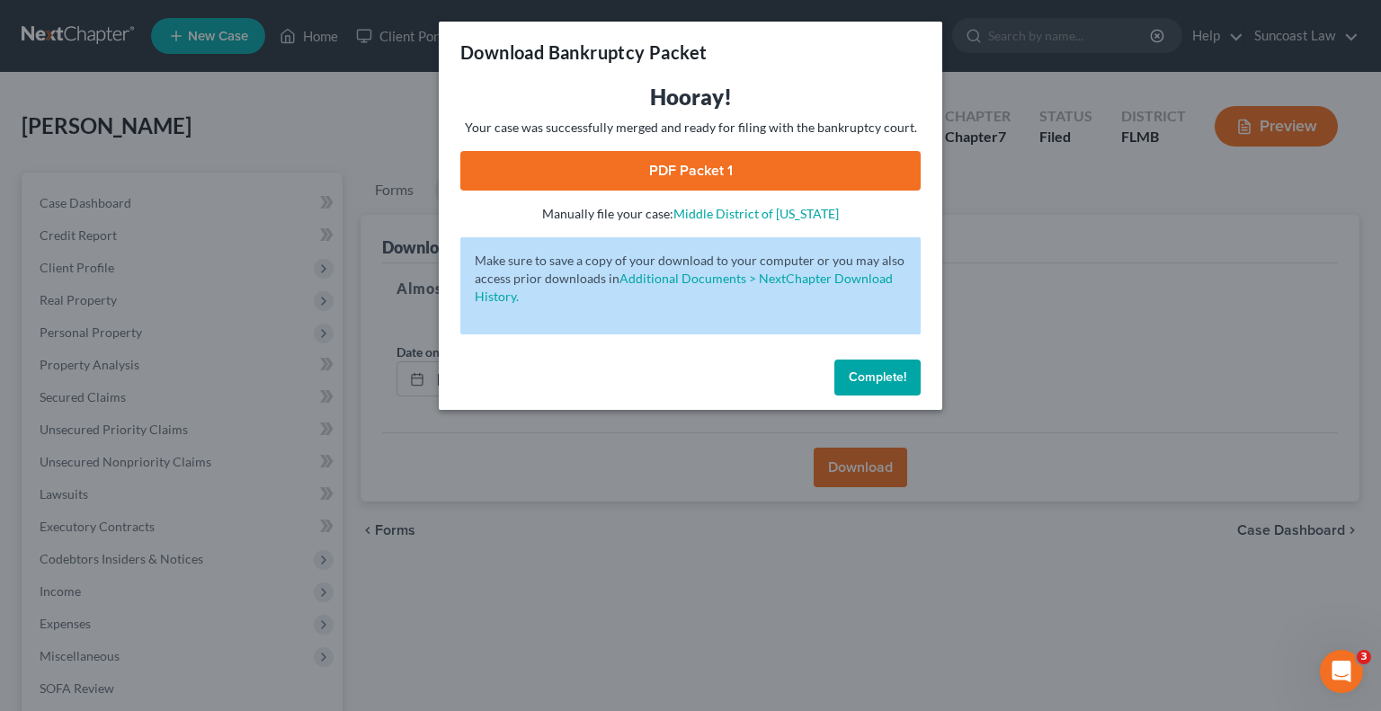
click at [704, 165] on link "PDF Packet 1" at bounding box center [690, 171] width 460 height 40
